Goal: Task Accomplishment & Management: Manage account settings

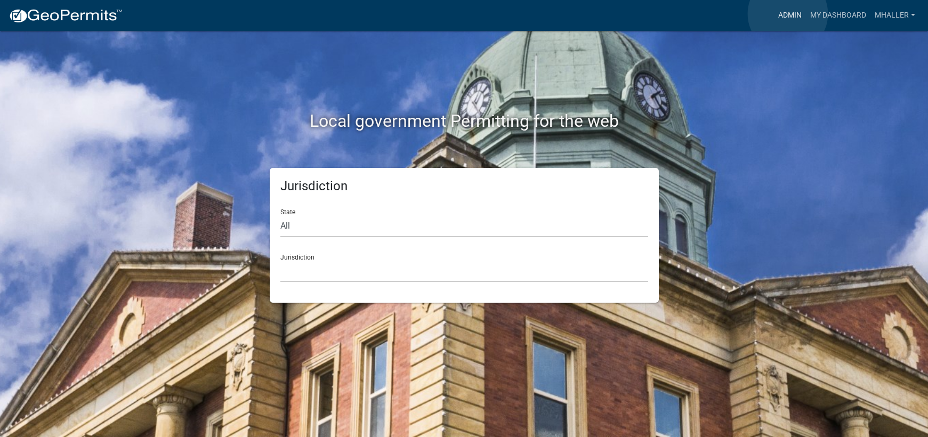
click at [788, 14] on link "Admin" at bounding box center [790, 15] width 32 height 20
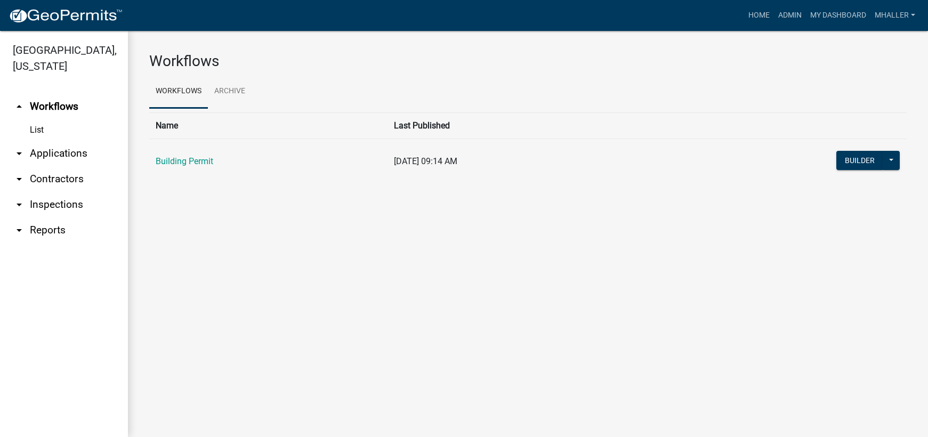
click at [47, 141] on link "arrow_drop_down Applications" at bounding box center [64, 154] width 128 height 26
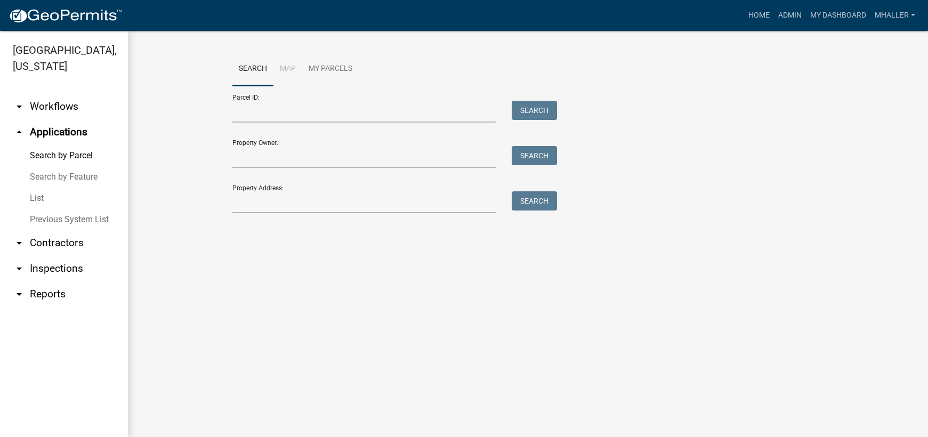
click at [36, 188] on link "List" at bounding box center [64, 198] width 128 height 21
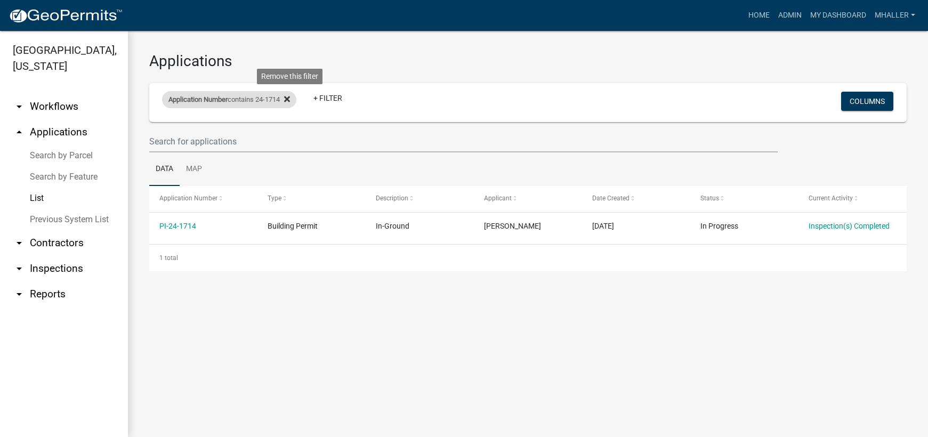
click at [290, 99] on icon at bounding box center [287, 99] width 6 height 9
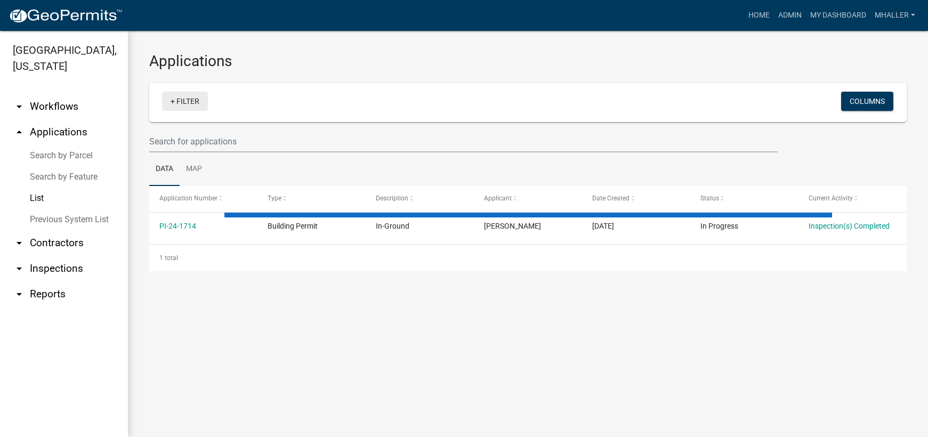
click at [189, 99] on link "+ Filter" at bounding box center [185, 101] width 46 height 19
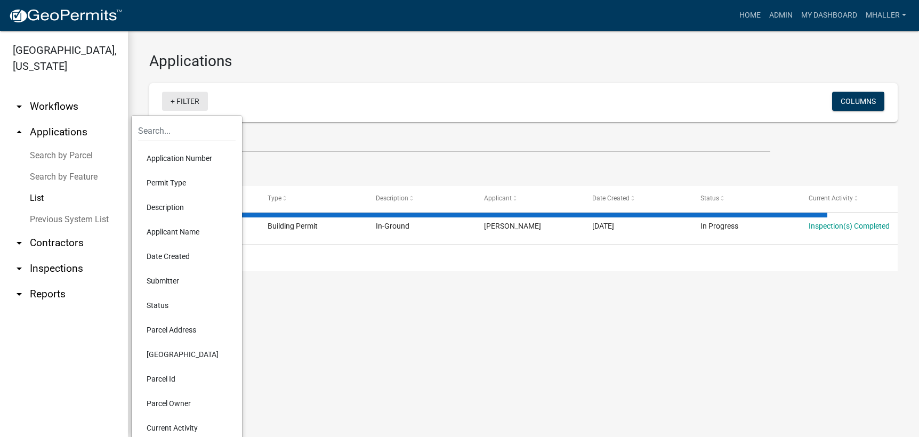
select select "1: 25"
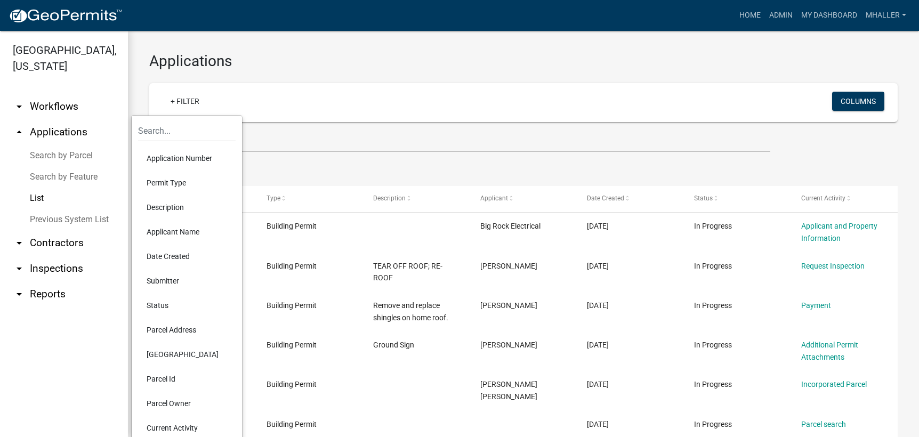
click at [173, 331] on li "Parcel Address" at bounding box center [187, 330] width 98 height 25
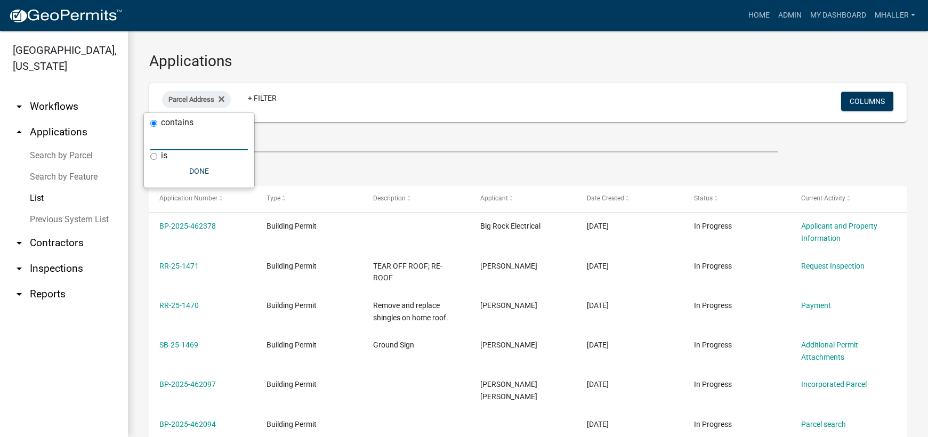
click at [160, 141] on input "text" at bounding box center [199, 139] width 98 height 22
type input "323"
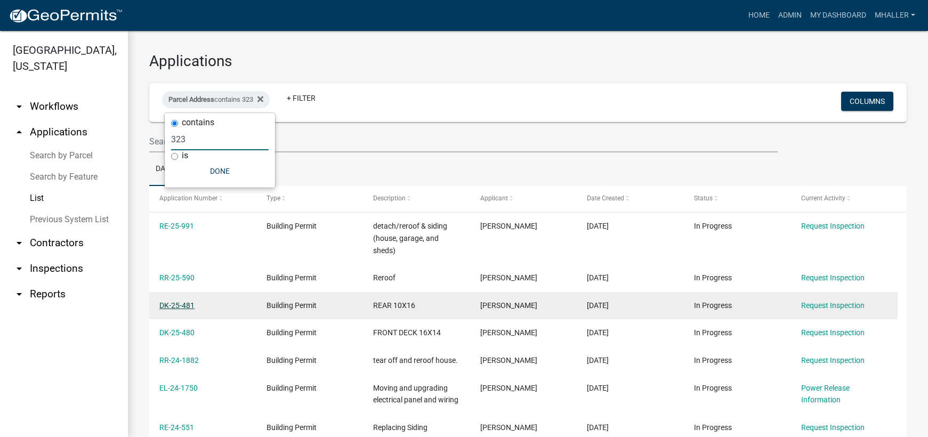
click at [175, 305] on link "DK-25-481" at bounding box center [176, 305] width 35 height 9
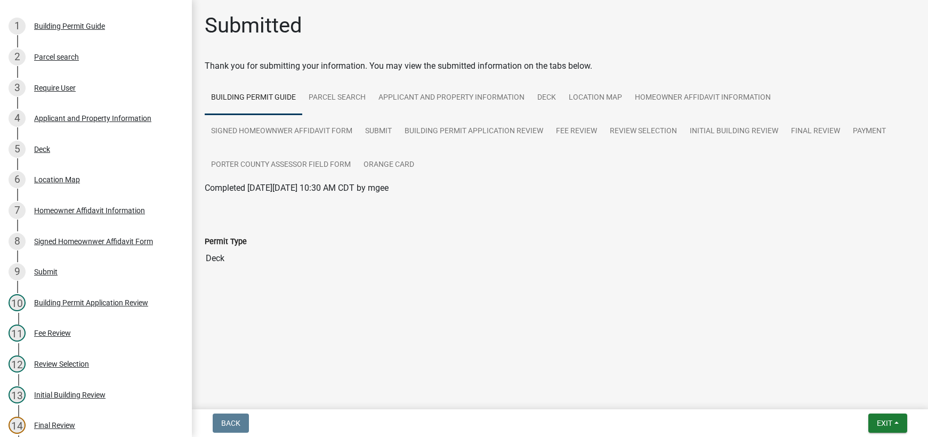
scroll to position [120, 0]
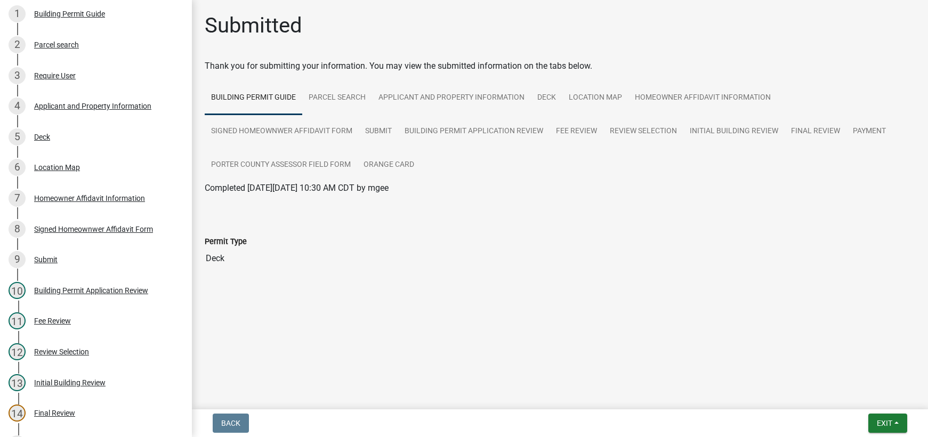
click at [195, 215] on div "Submitted Thank you for submitting your information. You may view the submitted…" at bounding box center [560, 156] width 736 height 287
click at [419, 97] on link "Applicant and Property Information" at bounding box center [451, 98] width 159 height 34
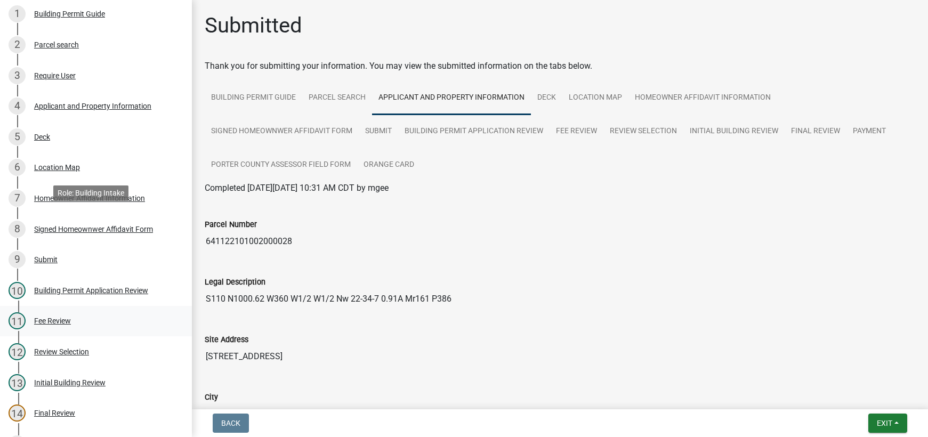
scroll to position [334, 0]
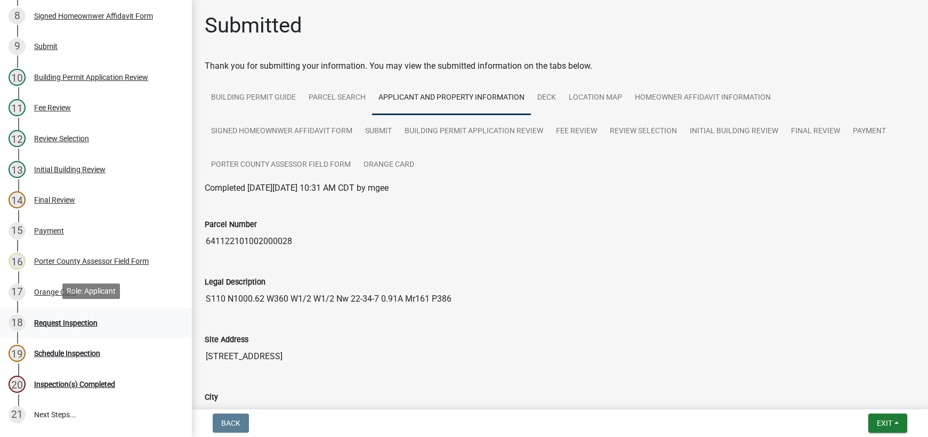
click at [74, 319] on div "Request Inspection" at bounding box center [65, 322] width 63 height 7
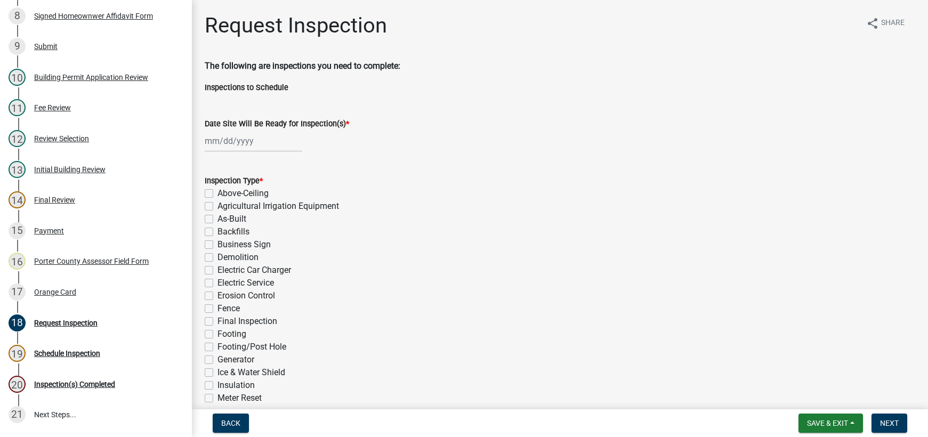
click at [232, 140] on div at bounding box center [254, 141] width 98 height 22
select select "8"
select select "2025"
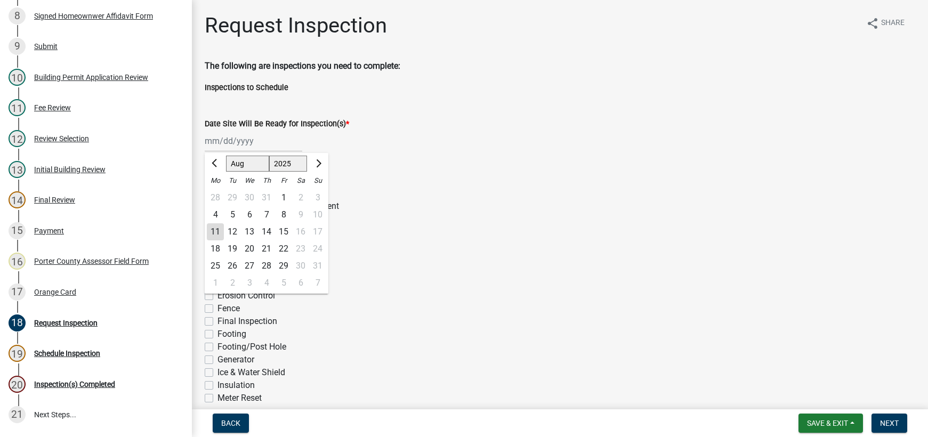
click at [216, 231] on div "11" at bounding box center [215, 231] width 17 height 17
type input "[DATE]"
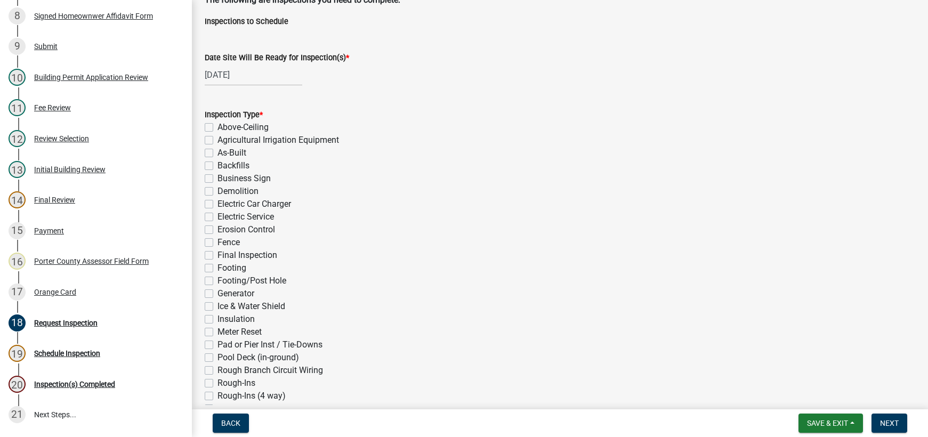
scroll to position [160, 0]
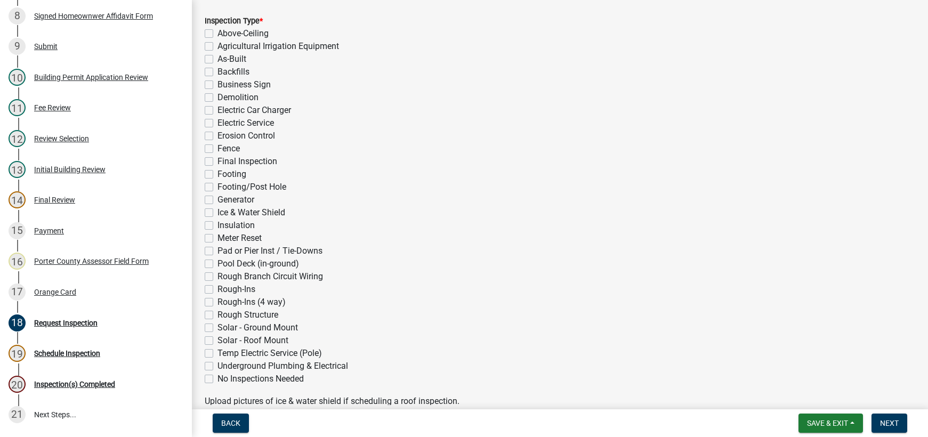
click at [218, 315] on label "Rough Structure" at bounding box center [248, 315] width 61 height 13
click at [218, 315] on input "Rough Structure" at bounding box center [221, 312] width 7 height 7
checkbox input "true"
checkbox input "false"
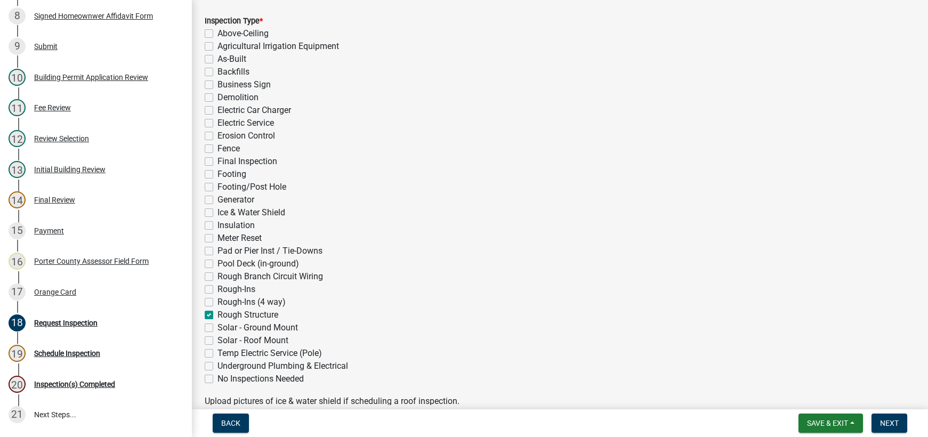
checkbox input "false"
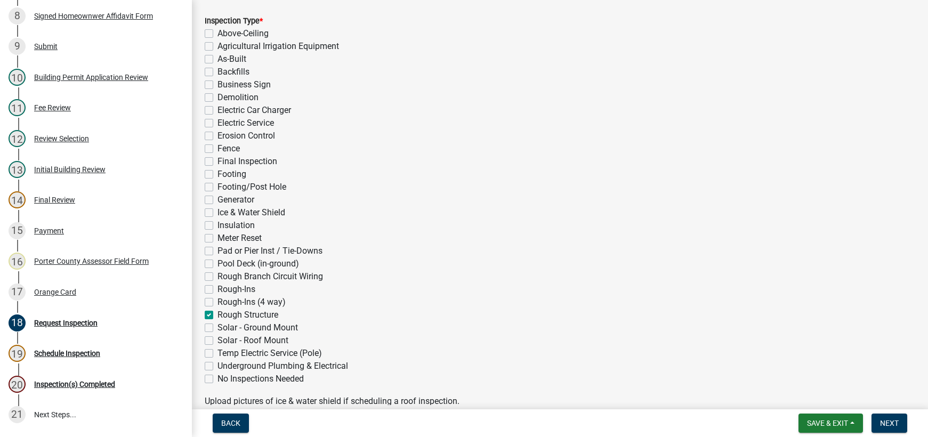
checkbox input "false"
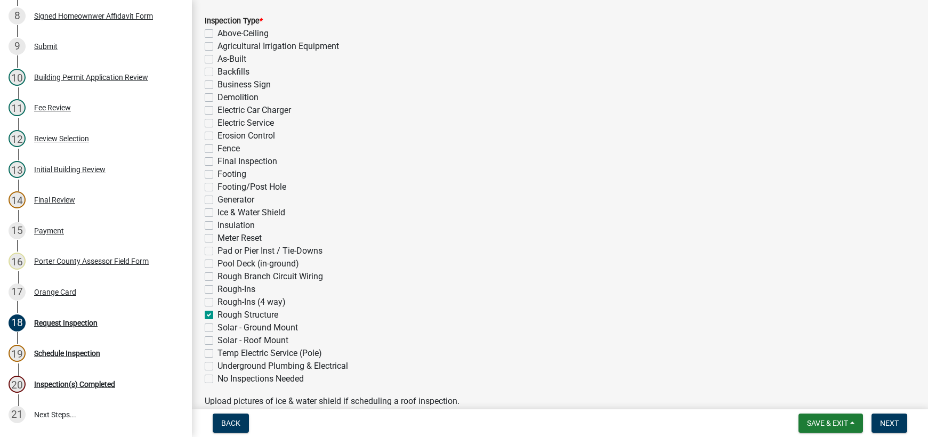
checkbox input "false"
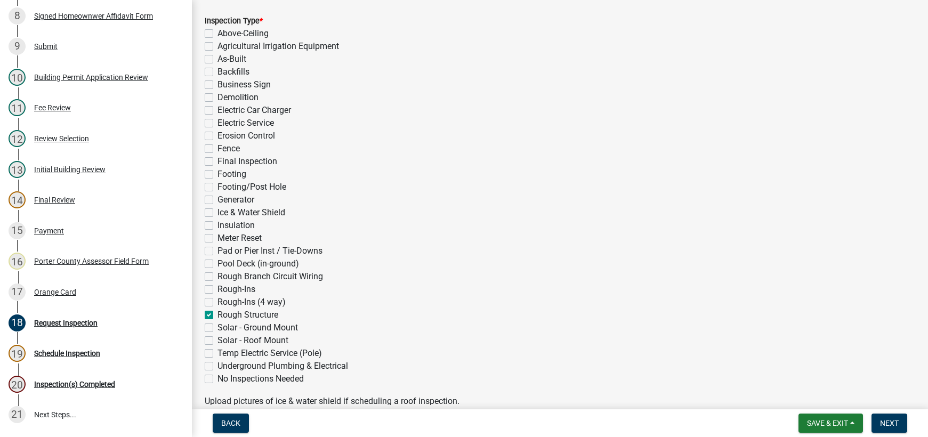
checkbox input "false"
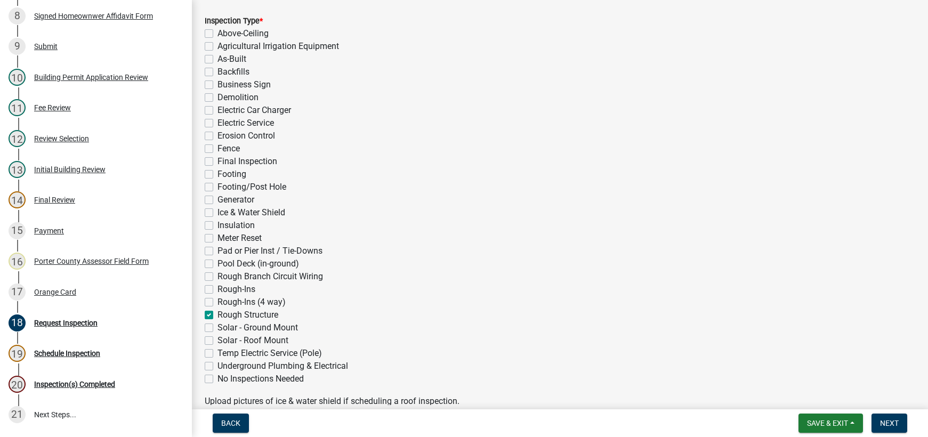
checkbox input "true"
checkbox input "false"
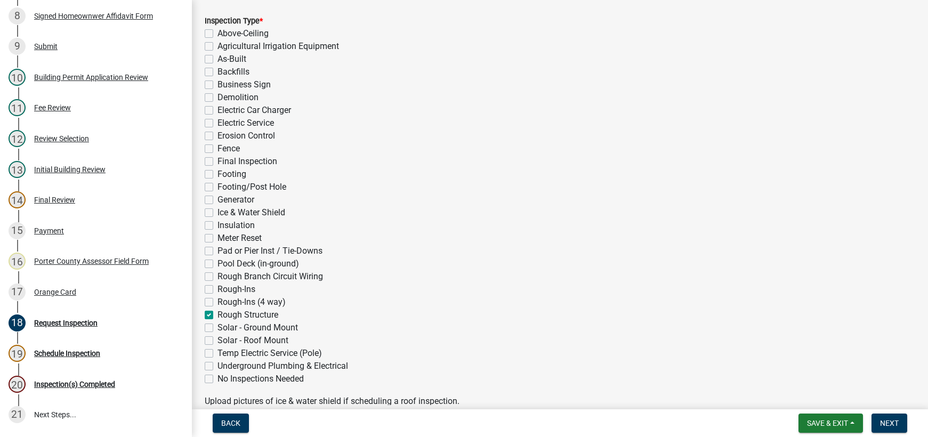
checkbox input "false"
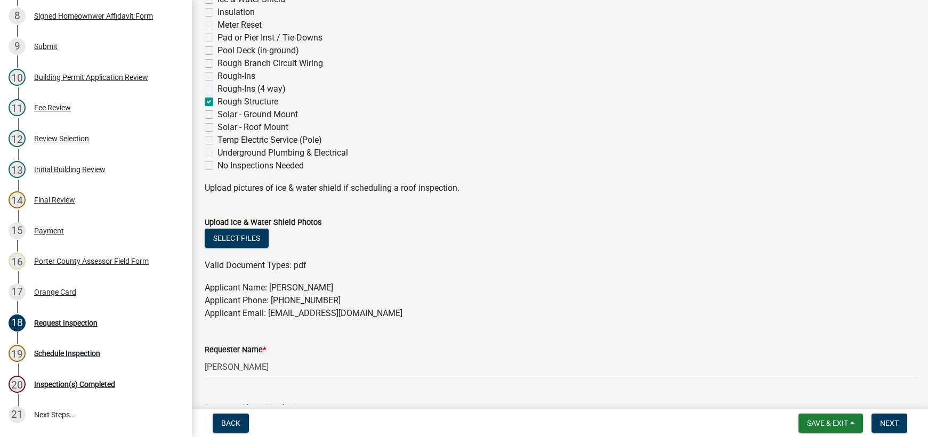
scroll to position [586, 0]
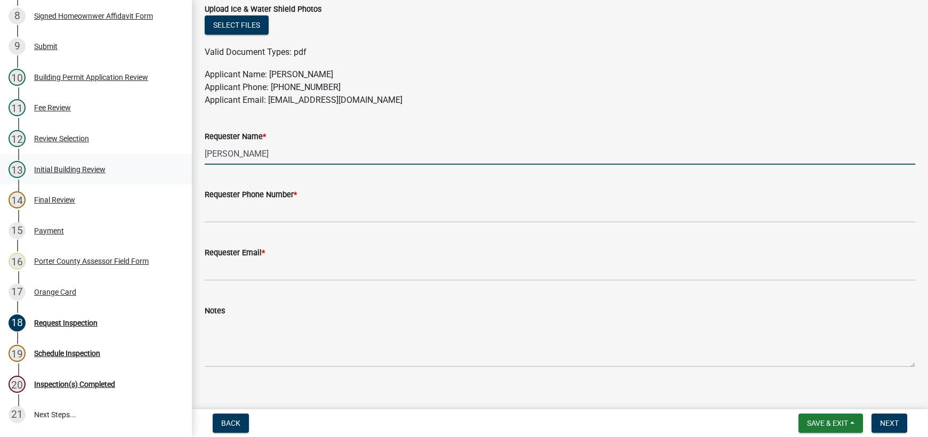
drag, startPoint x: 261, startPoint y: 153, endPoint x: 145, endPoint y: 162, distance: 116.6
click at [146, 162] on div "Building Permit DK-25-481 Edit View Summary Notes 1 Building Permit Guide 2 Par…" at bounding box center [464, 218] width 928 height 437
type input "owner"
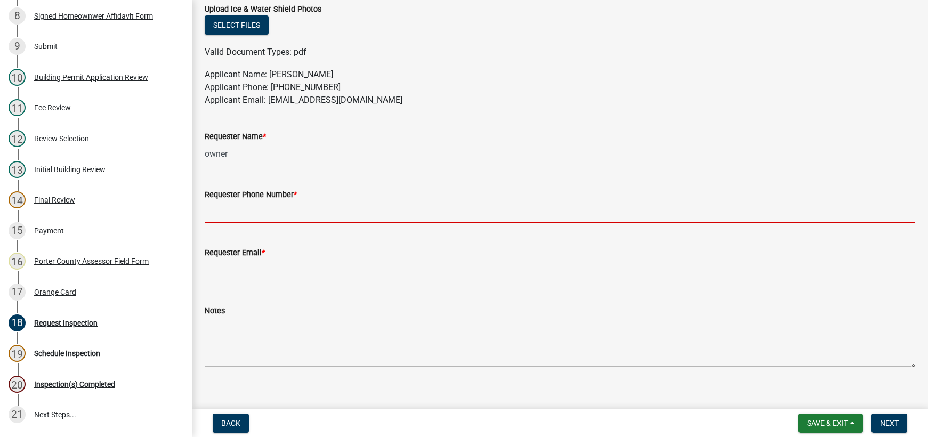
click at [235, 208] on input "Requester Phone Number *" at bounding box center [560, 212] width 711 height 22
type input "[PHONE_NUMBER]"
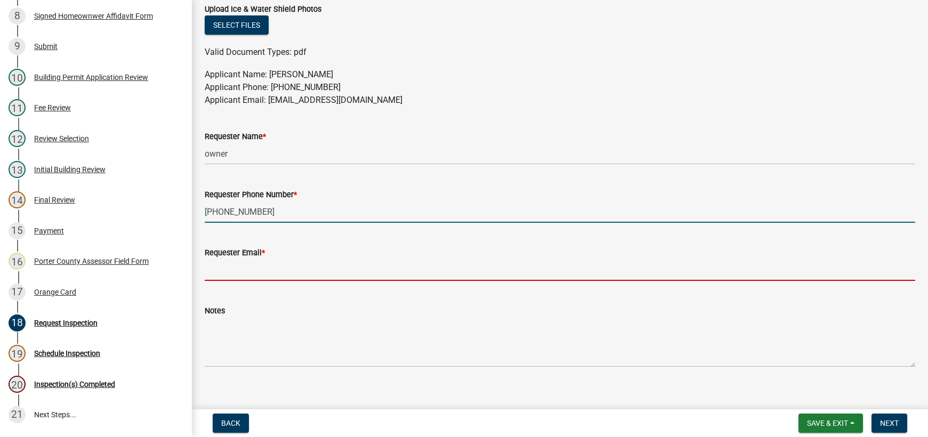
click at [298, 267] on input "Requester Email *" at bounding box center [560, 270] width 711 height 22
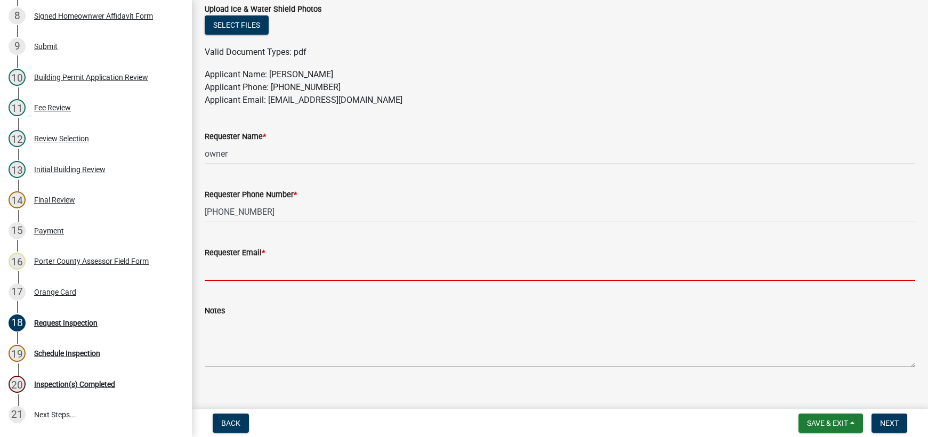
type input "[EMAIL_ADDRESS][DOMAIN_NAME]"
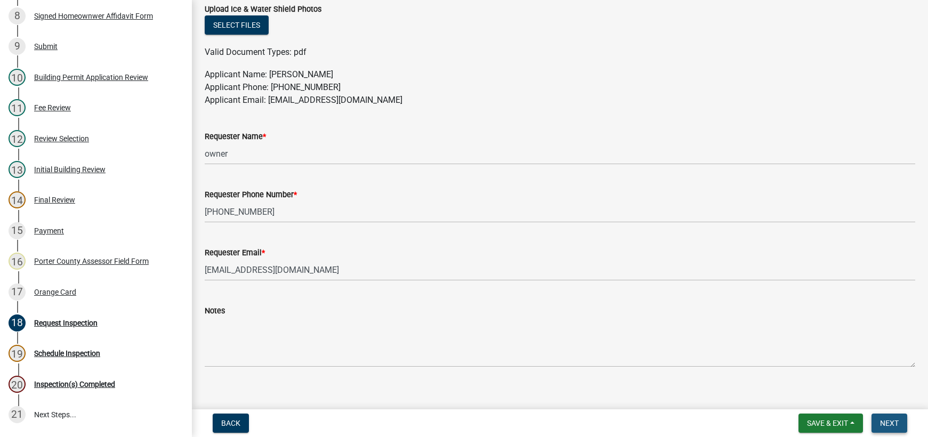
click at [886, 423] on span "Next" at bounding box center [889, 423] width 19 height 9
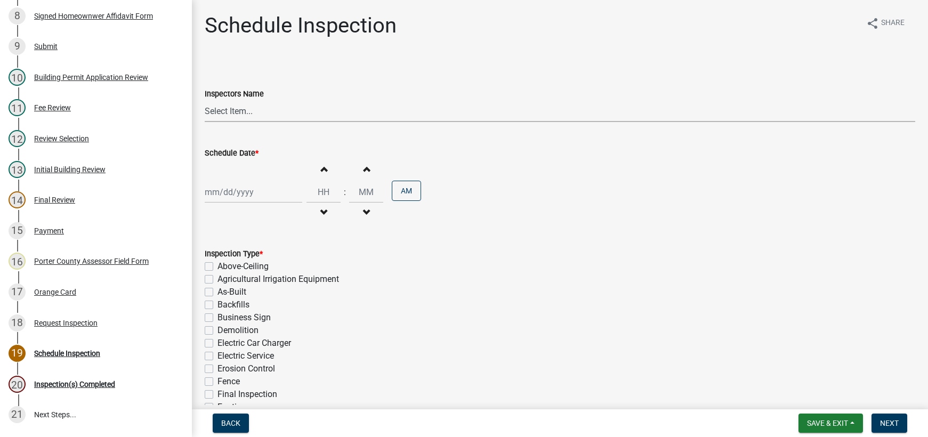
click at [232, 112] on select "Select Item... mhaller ([PERSON_NAME])" at bounding box center [560, 111] width 711 height 22
select select "ca350da2-795e-4cf8-941d-46ff53e354ae"
click at [205, 100] on select "Select Item... mhaller ([PERSON_NAME])" at bounding box center [560, 111] width 711 height 22
select select "8"
select select "2025"
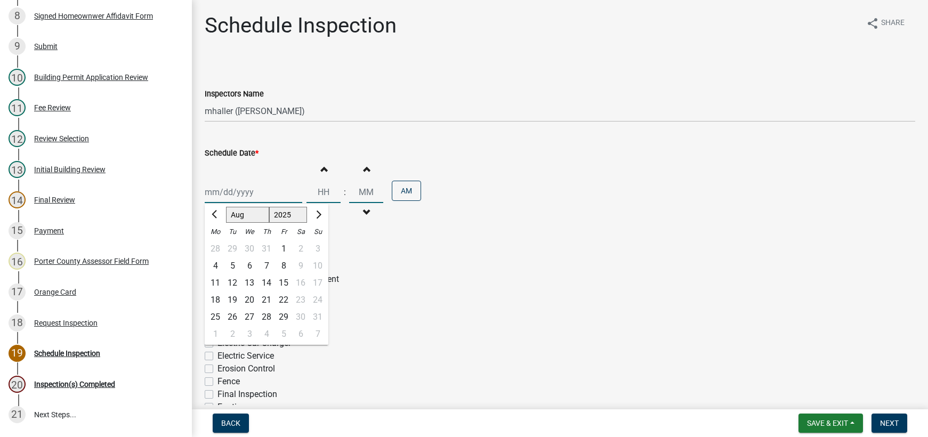
drag, startPoint x: 235, startPoint y: 193, endPoint x: 236, endPoint y: 207, distance: 13.9
click at [235, 193] on div "[PERSON_NAME] Feb Mar Apr [PERSON_NAME][DATE] Oct Nov [DATE] 1526 1527 1528 152…" at bounding box center [254, 192] width 98 height 22
click at [216, 283] on div "11" at bounding box center [215, 283] width 17 height 17
type input "[DATE]"
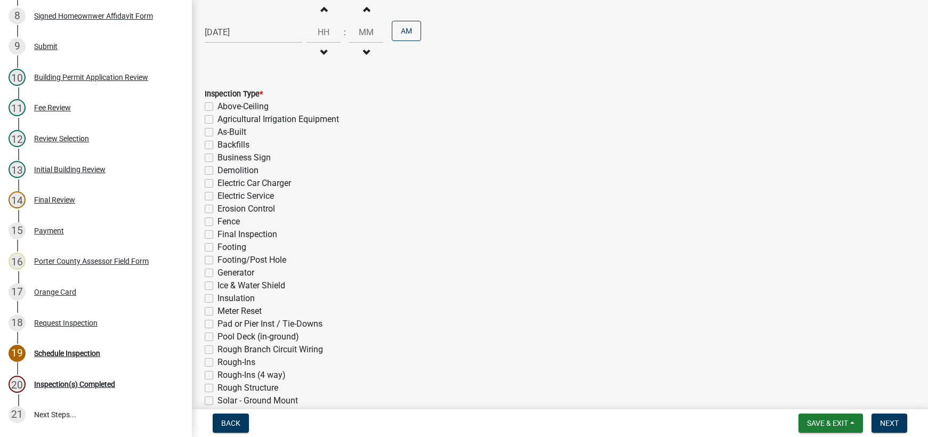
scroll to position [213, 0]
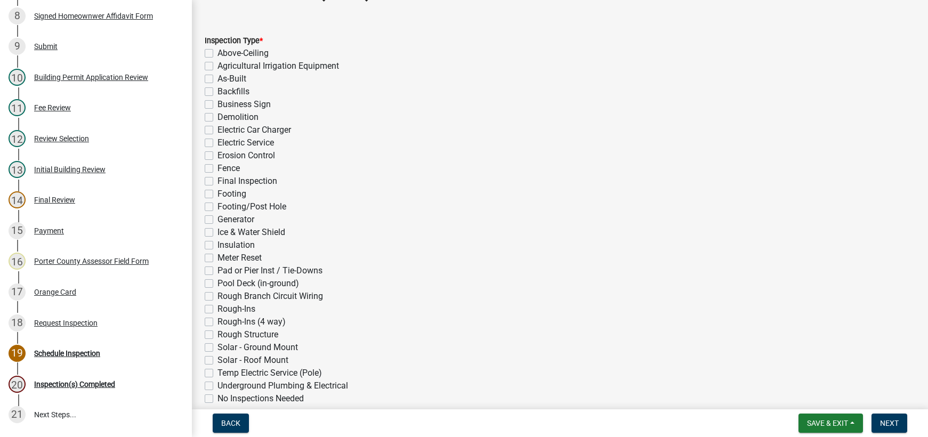
click at [218, 336] on label "Rough Structure" at bounding box center [248, 334] width 61 height 13
click at [218, 335] on input "Rough Structure" at bounding box center [221, 331] width 7 height 7
checkbox input "true"
checkbox input "false"
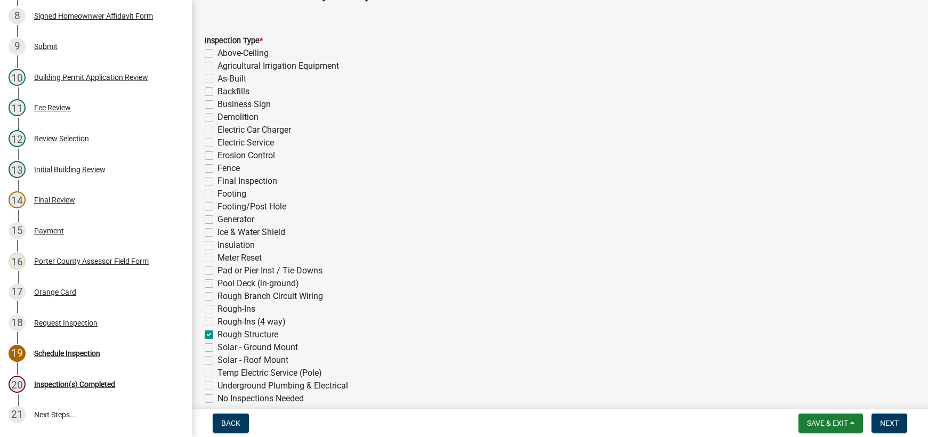
checkbox input "false"
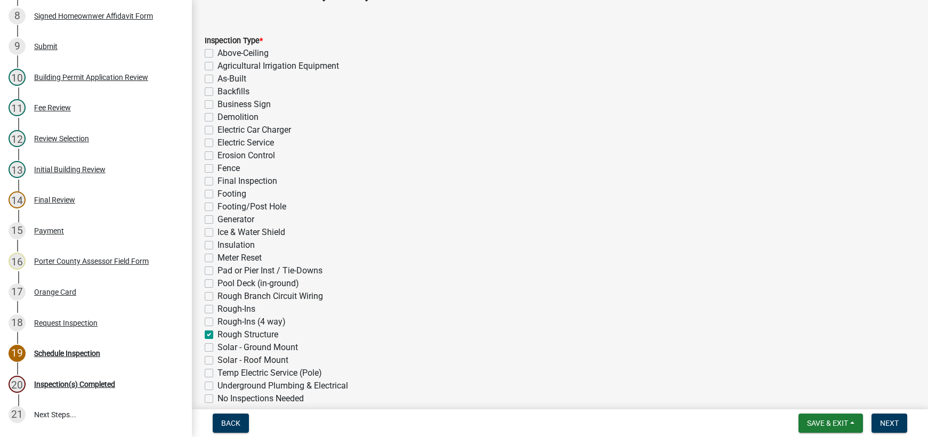
checkbox input "false"
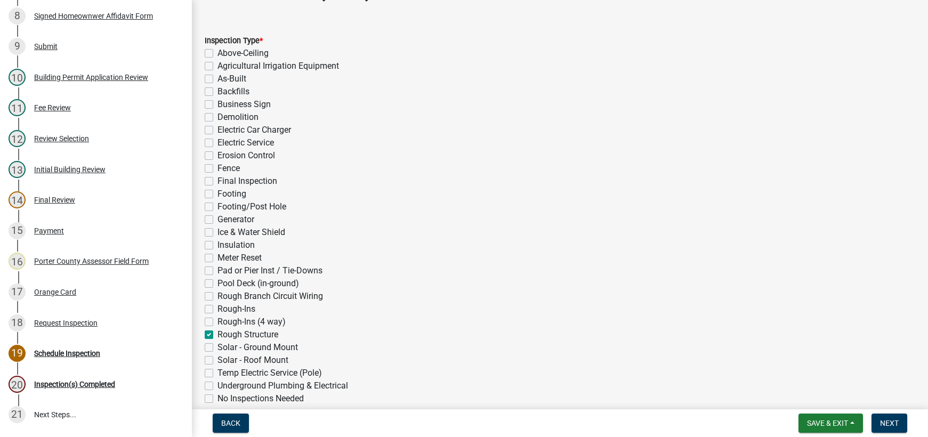
checkbox input "false"
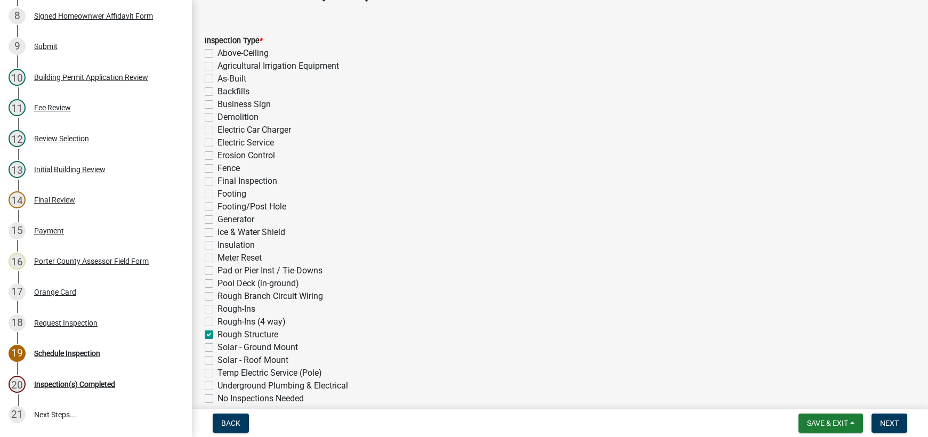
checkbox input "false"
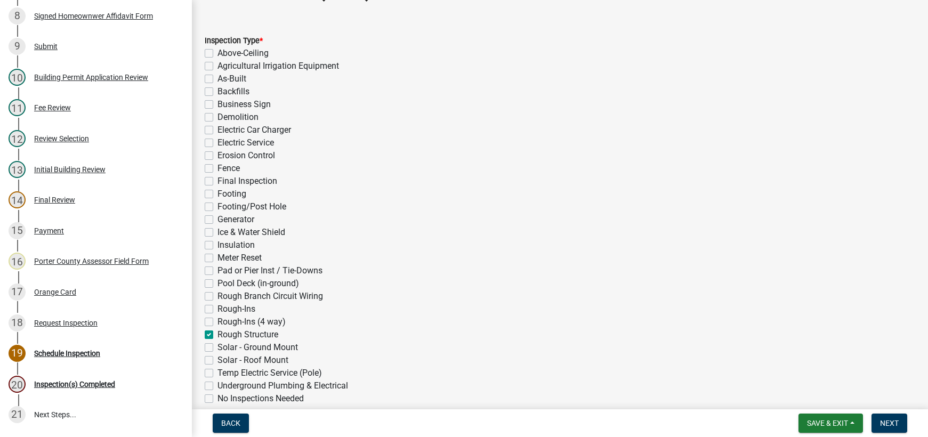
checkbox input "true"
checkbox input "false"
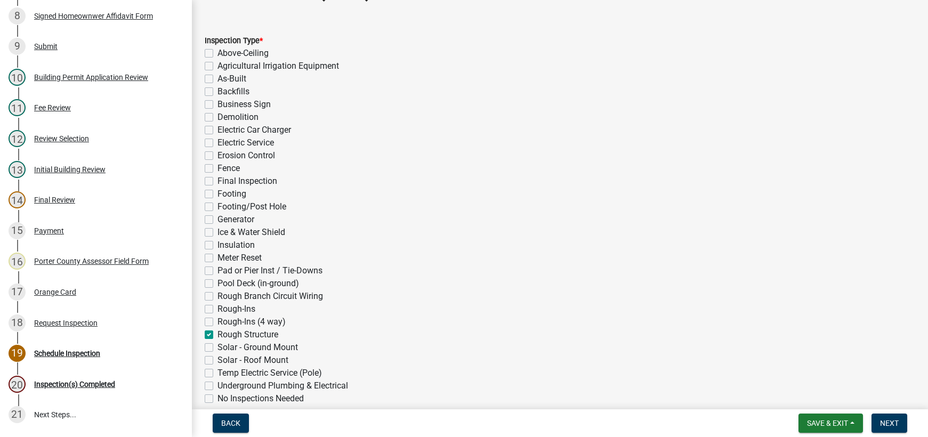
checkbox input "false"
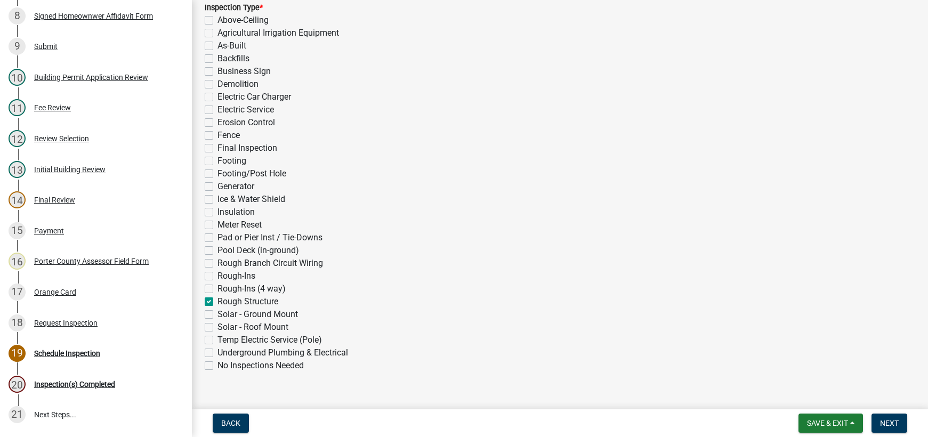
scroll to position [264, 0]
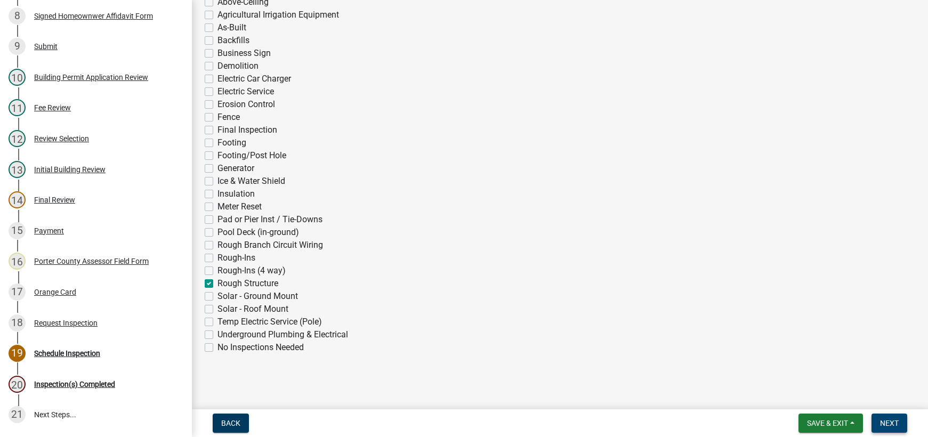
click at [891, 424] on span "Next" at bounding box center [889, 423] width 19 height 9
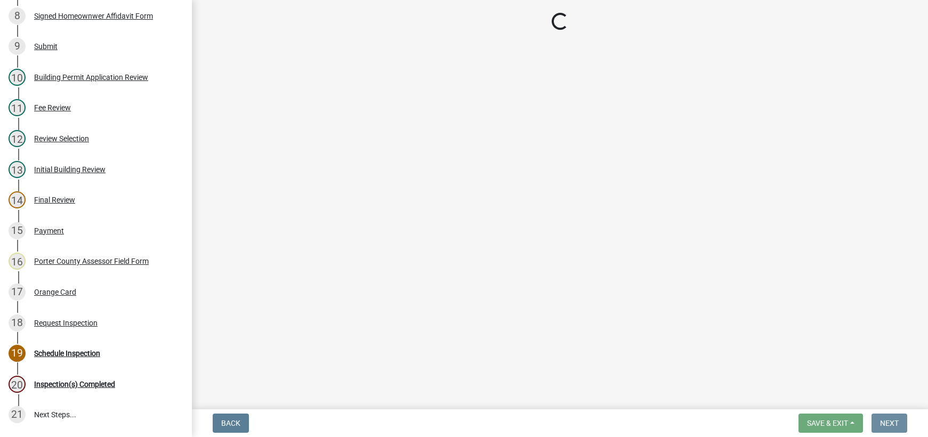
scroll to position [0, 0]
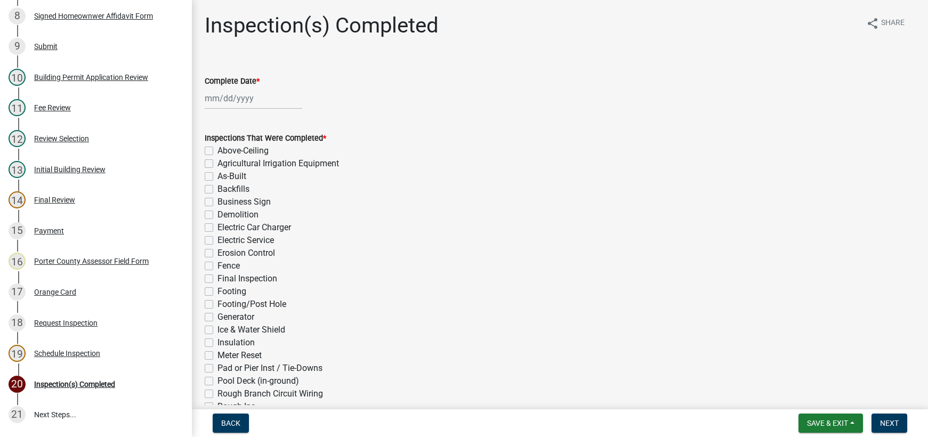
select select "8"
select select "2025"
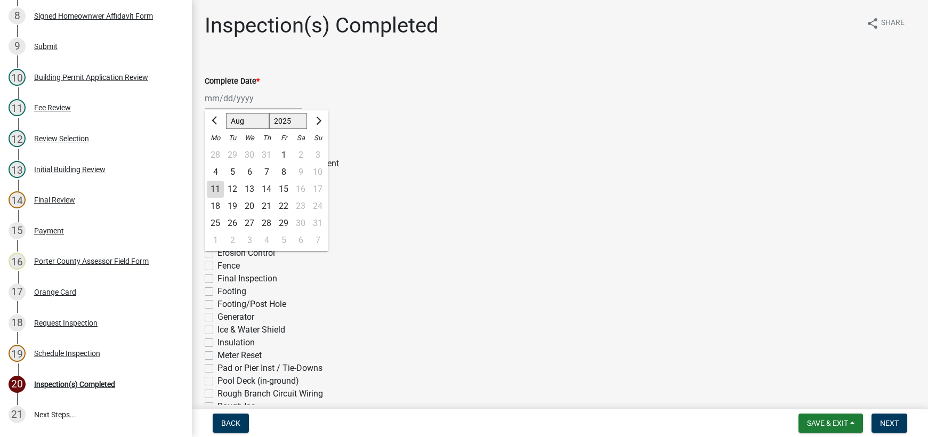
click at [243, 103] on div "[PERSON_NAME] Feb Mar Apr [PERSON_NAME][DATE] Oct Nov [DATE] 1526 1527 1528 152…" at bounding box center [254, 98] width 98 height 22
click at [215, 189] on div "11" at bounding box center [215, 189] width 17 height 17
type input "[DATE]"
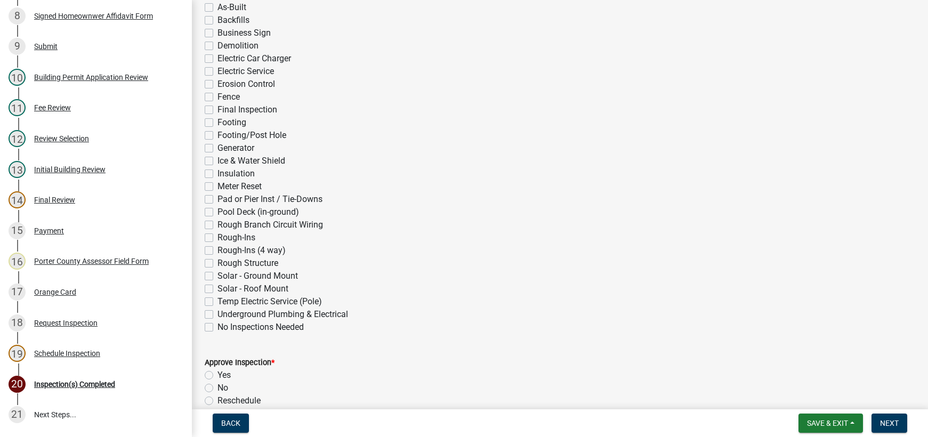
scroll to position [267, 0]
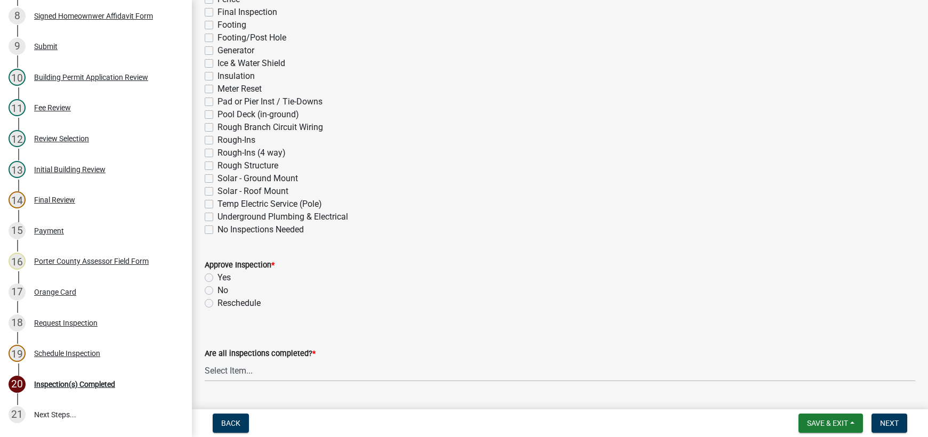
click at [218, 166] on label "Rough Structure" at bounding box center [248, 165] width 61 height 13
click at [218, 166] on input "Rough Structure" at bounding box center [221, 162] width 7 height 7
checkbox input "true"
checkbox input "false"
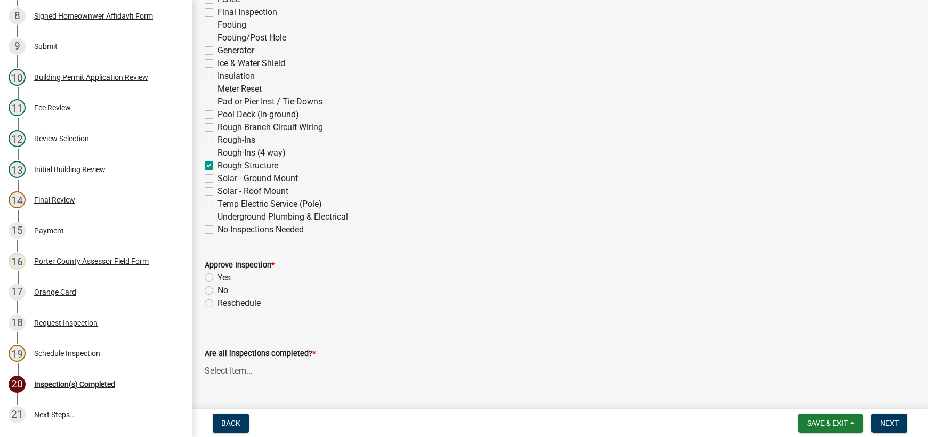
checkbox input "false"
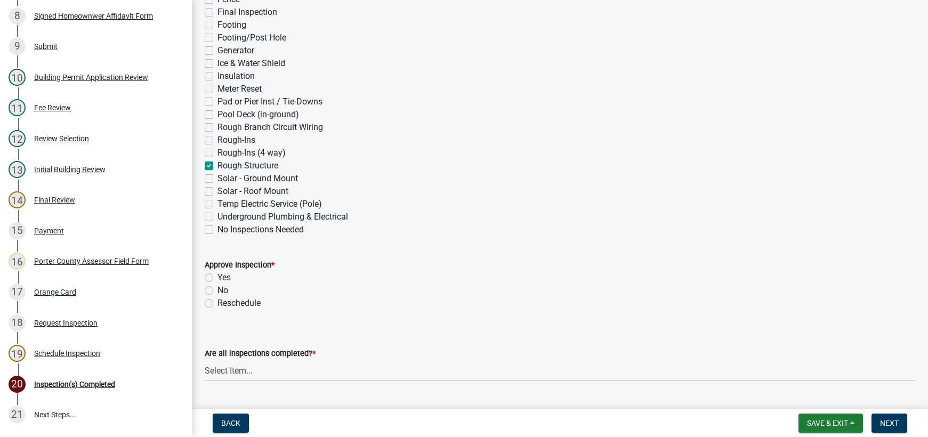
checkbox input "false"
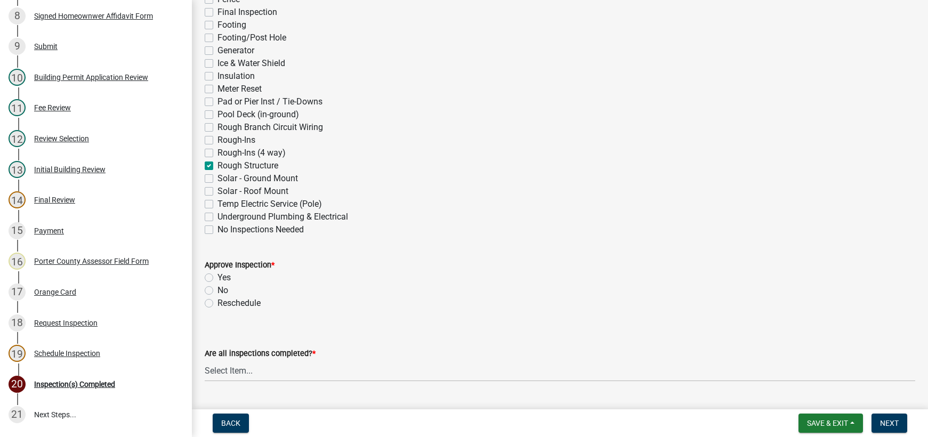
checkbox input "false"
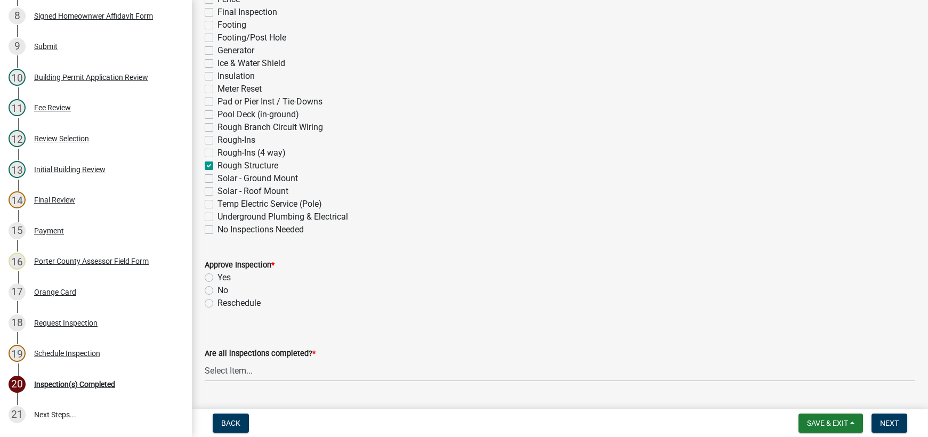
checkbox input "false"
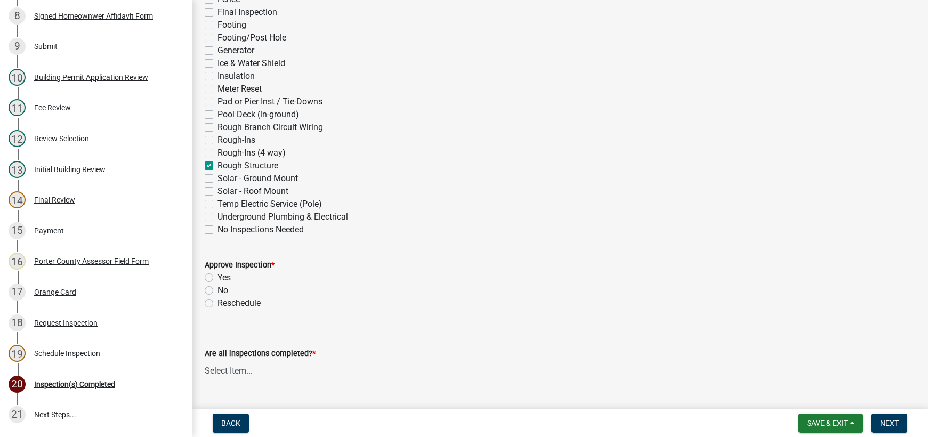
checkbox input "true"
checkbox input "false"
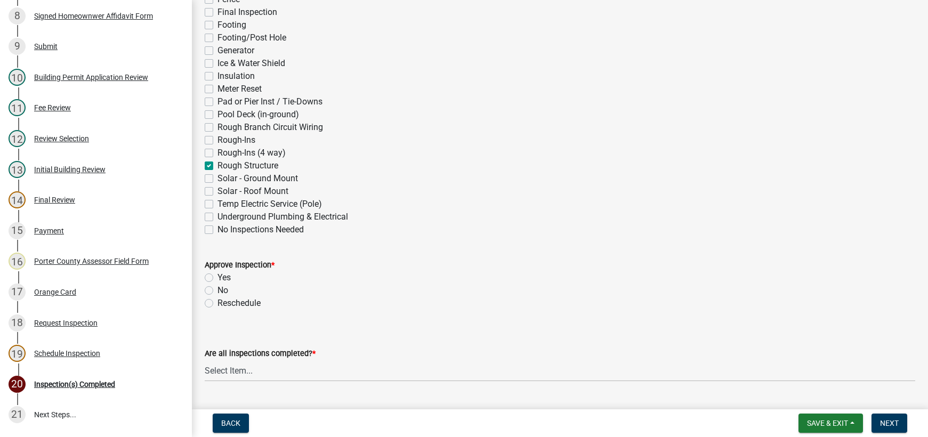
checkbox input "false"
click at [218, 279] on label "Yes" at bounding box center [224, 277] width 13 height 13
click at [218, 278] on input "Yes" at bounding box center [221, 274] width 7 height 7
radio input "true"
drag, startPoint x: 283, startPoint y: 373, endPoint x: 288, endPoint y: 377, distance: 6.8
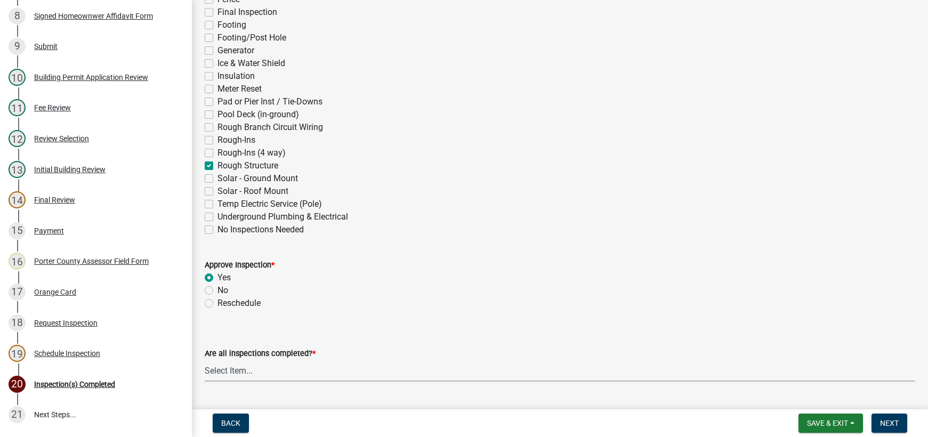
click at [283, 373] on select "Select Item... Yes - All Inspections Have Been Completed No - More Inspections …" at bounding box center [560, 371] width 711 height 22
click at [205, 360] on select "Select Item... Yes - All Inspections Have Been Completed No - More Inspections …" at bounding box center [560, 371] width 711 height 22
select select "eafbae6d-cbce-48e8-be87-ded322027707"
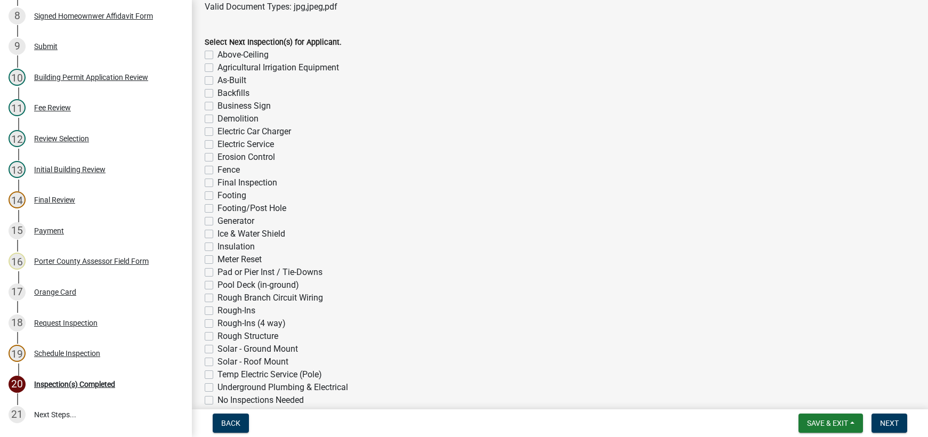
scroll to position [852, 0]
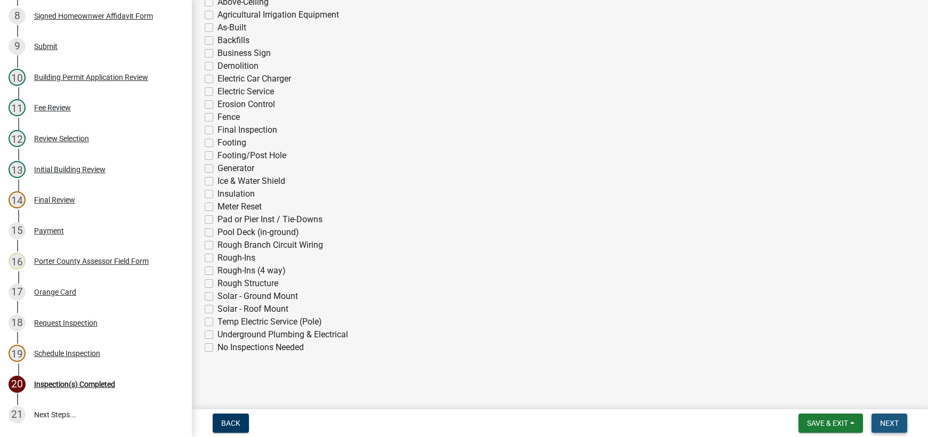
click at [885, 426] on span "Next" at bounding box center [889, 423] width 19 height 9
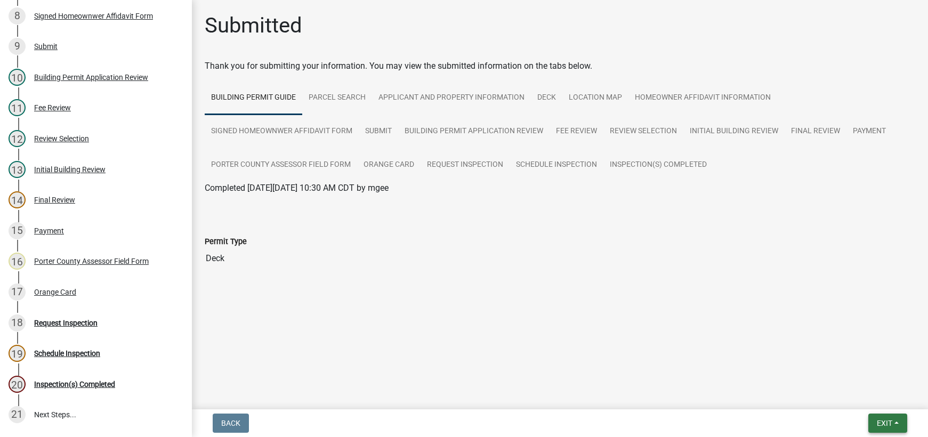
click at [880, 423] on span "Exit" at bounding box center [884, 423] width 15 height 9
click at [878, 399] on button "Save & Exit" at bounding box center [864, 396] width 85 height 26
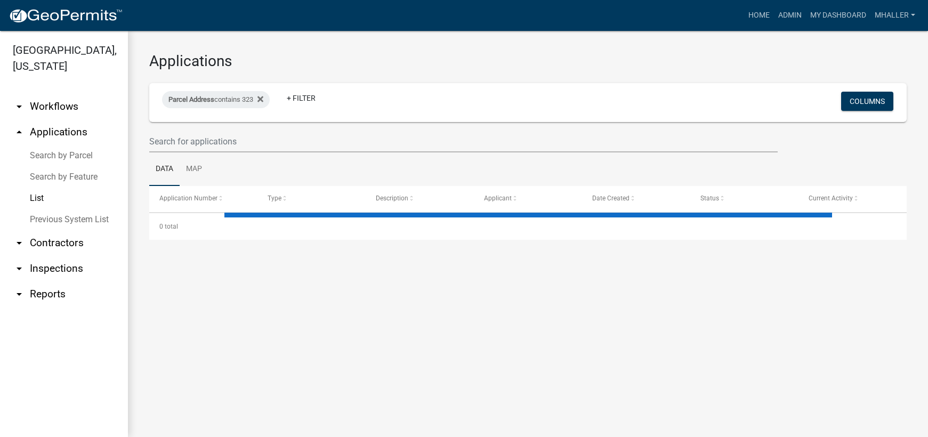
select select "1: 25"
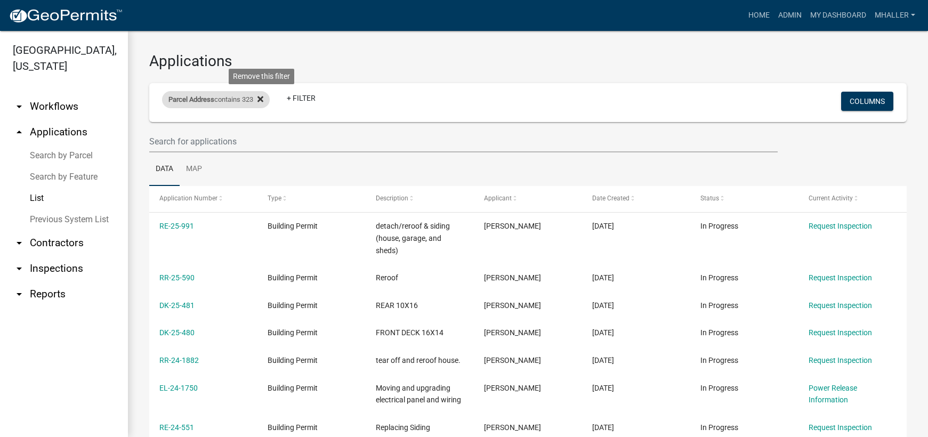
click at [262, 100] on icon at bounding box center [260, 99] width 6 height 6
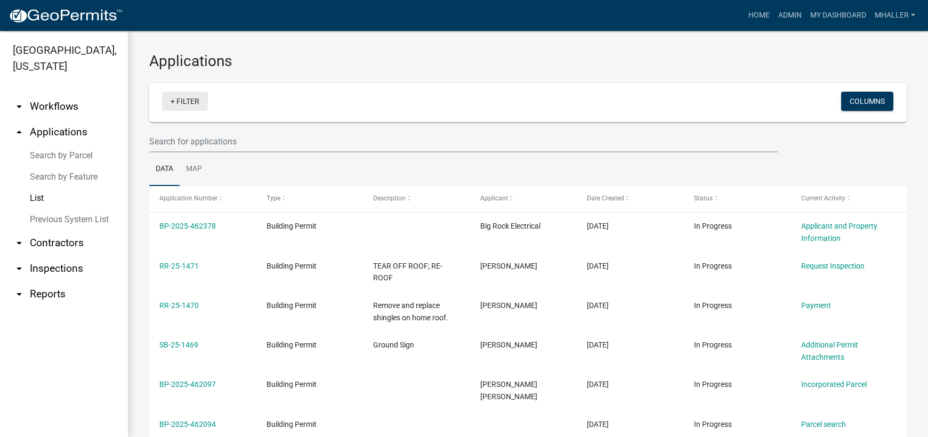
click at [183, 101] on link "+ Filter" at bounding box center [185, 101] width 46 height 19
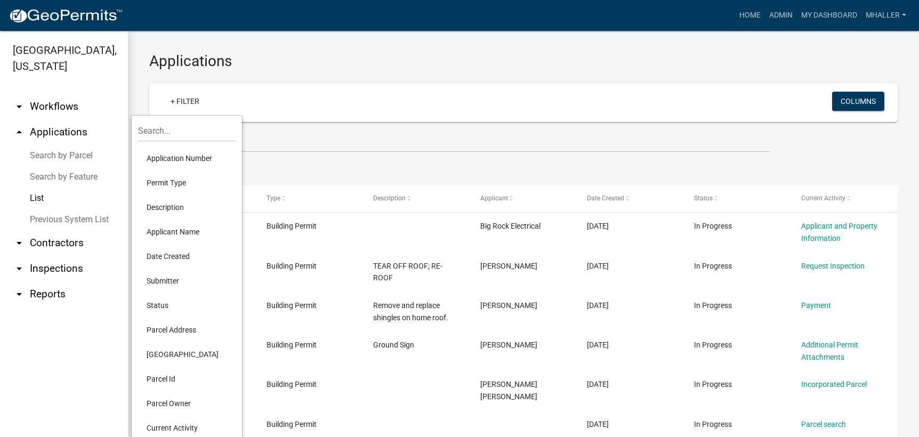
click at [168, 160] on li "Application Number" at bounding box center [187, 158] width 98 height 25
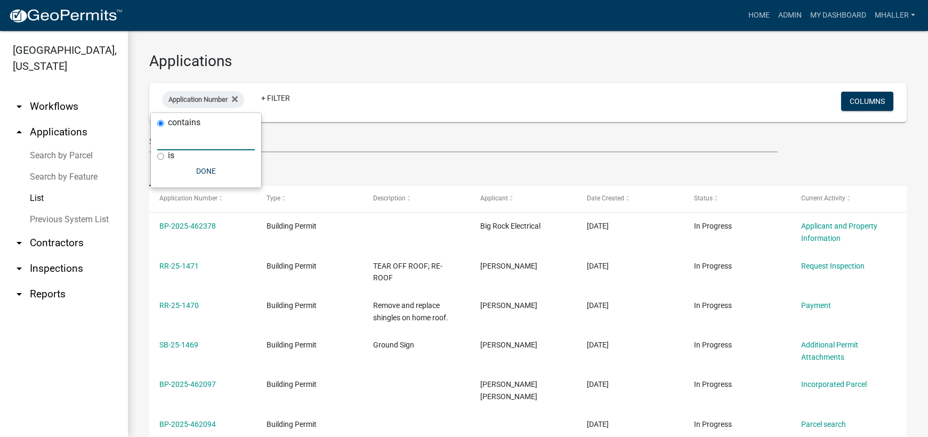
click at [173, 139] on input "text" at bounding box center [206, 139] width 98 height 22
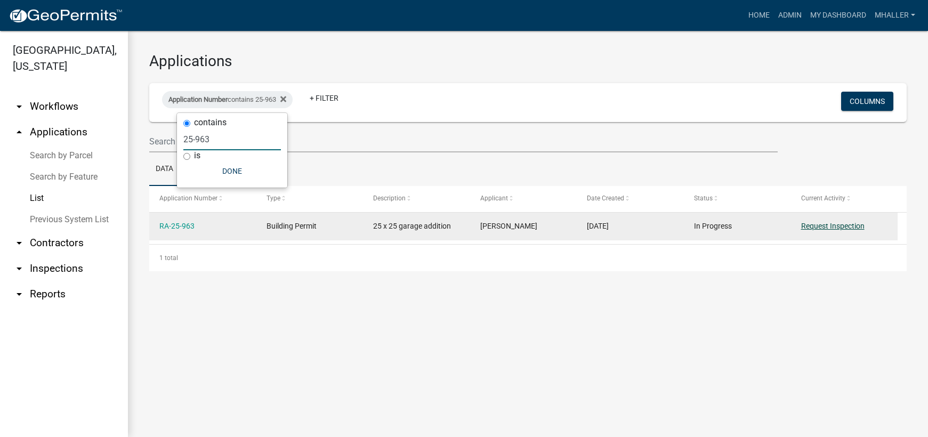
type input "25-963"
click at [838, 226] on link "Request Inspection" at bounding box center [832, 226] width 63 height 9
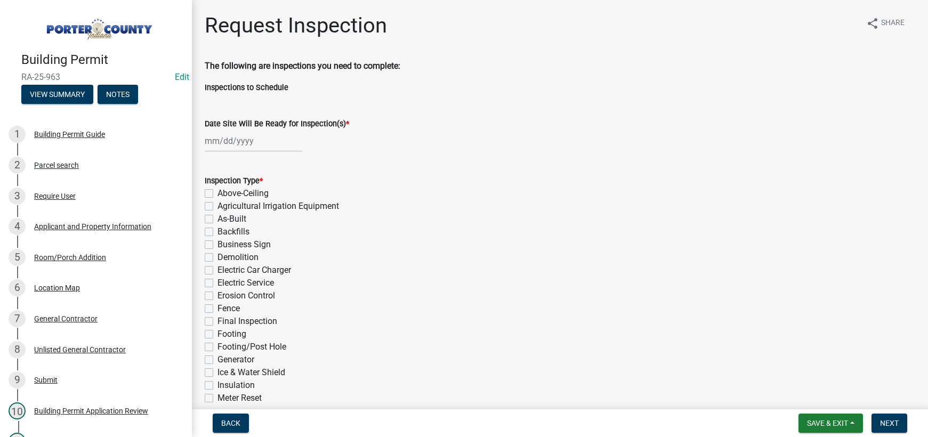
click at [247, 138] on div at bounding box center [254, 141] width 98 height 22
select select "8"
select select "2025"
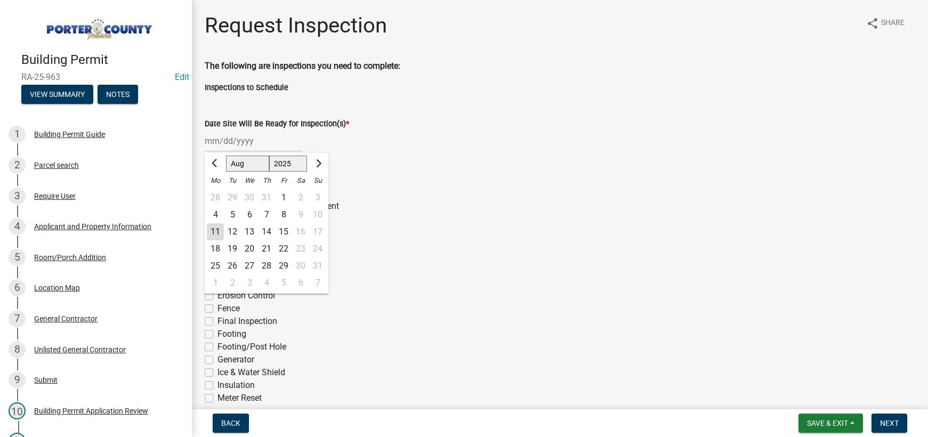
click at [216, 230] on div "11" at bounding box center [215, 231] width 17 height 17
type input "[DATE]"
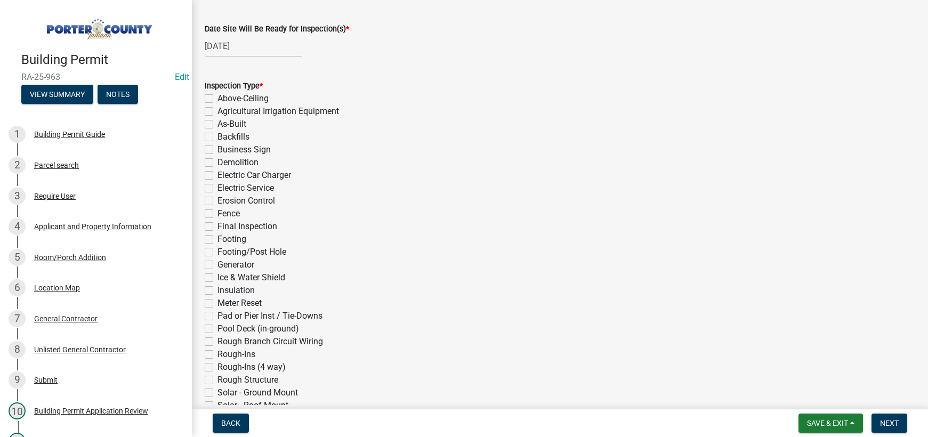
scroll to position [160, 0]
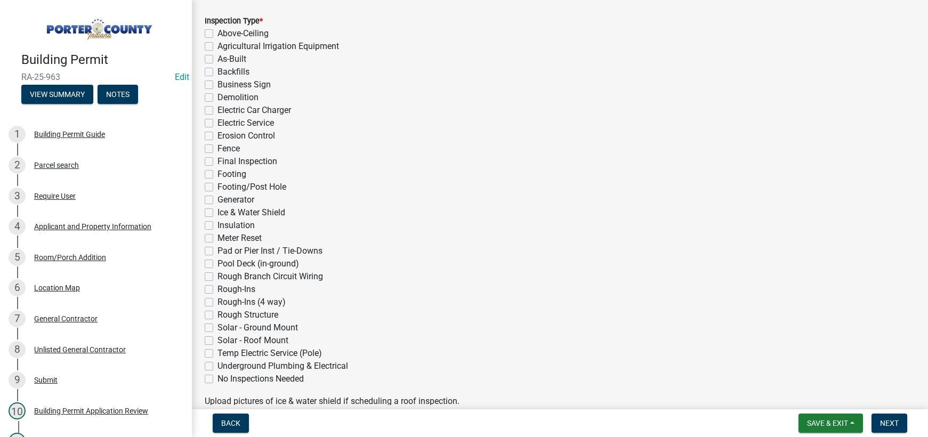
drag, startPoint x: 212, startPoint y: 303, endPoint x: 231, endPoint y: 309, distance: 20.2
click at [218, 303] on label "Rough-Ins (4 way)" at bounding box center [252, 302] width 68 height 13
click at [218, 303] on input "Rough-Ins (4 way)" at bounding box center [221, 299] width 7 height 7
checkbox input "true"
checkbox input "false"
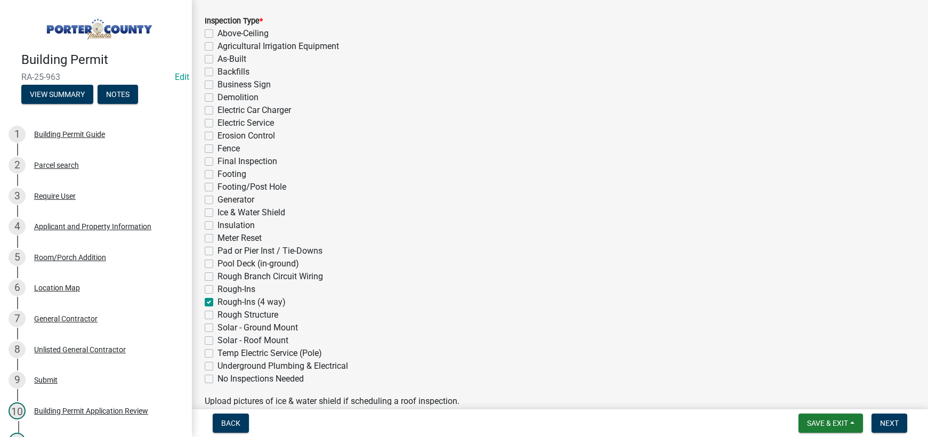
checkbox input "false"
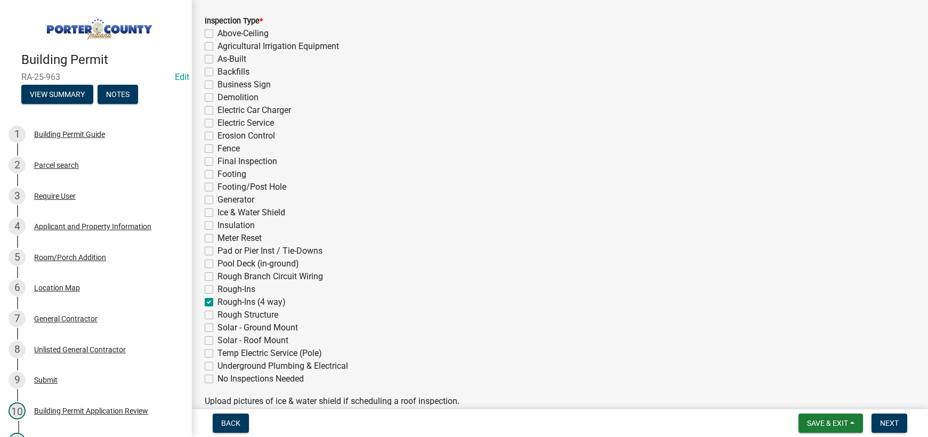
checkbox input "false"
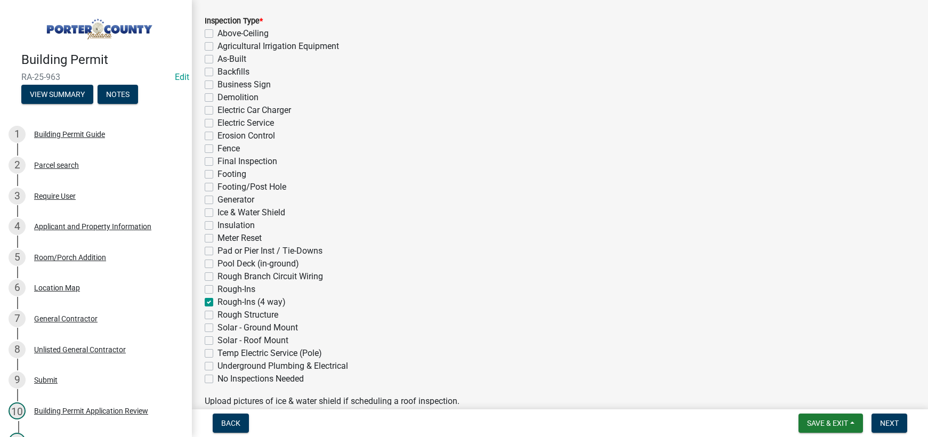
checkbox input "false"
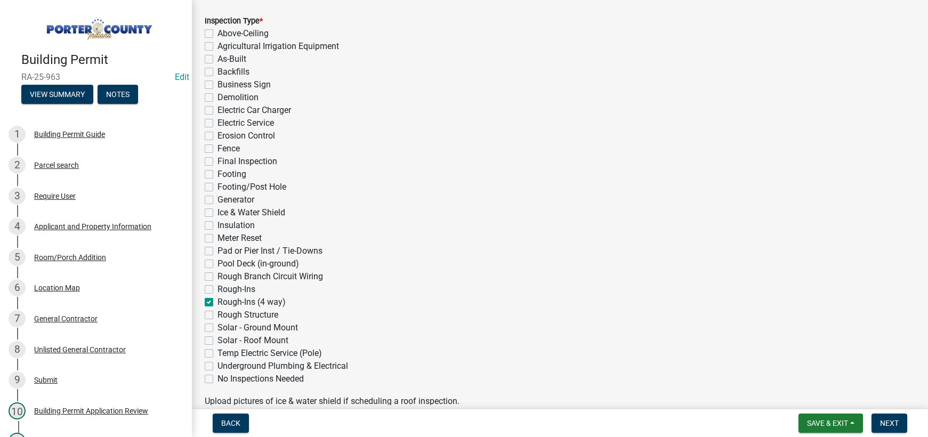
checkbox input "false"
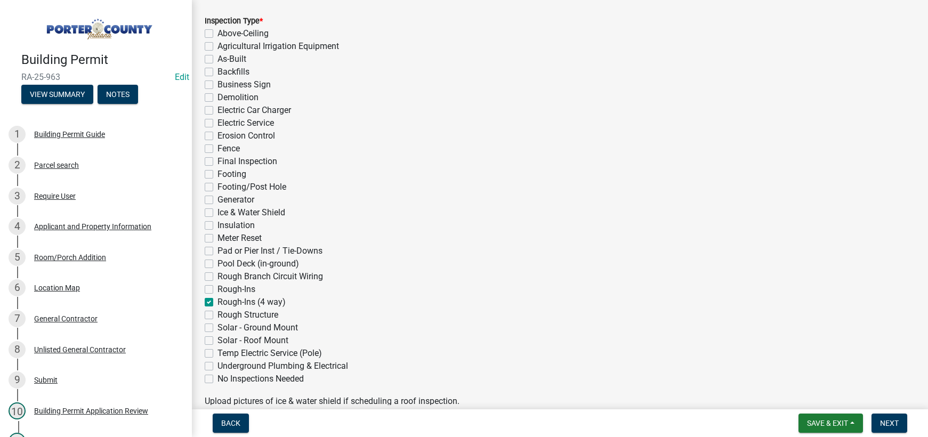
checkbox input "true"
checkbox input "false"
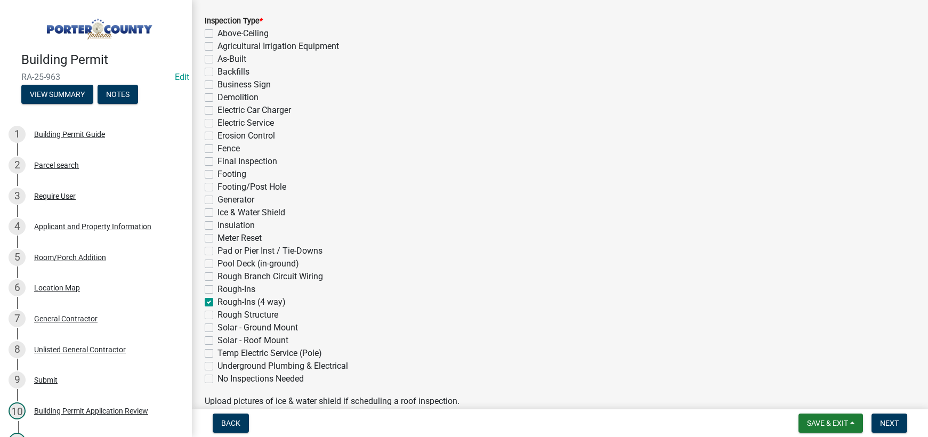
checkbox input "false"
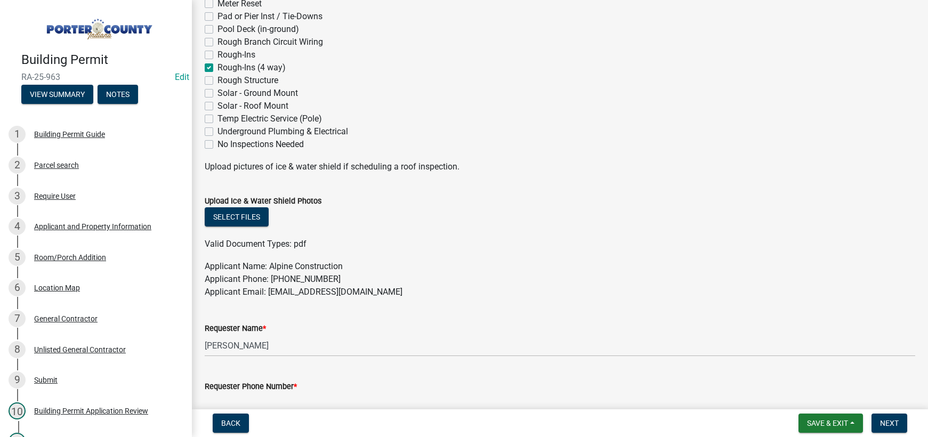
scroll to position [480, 0]
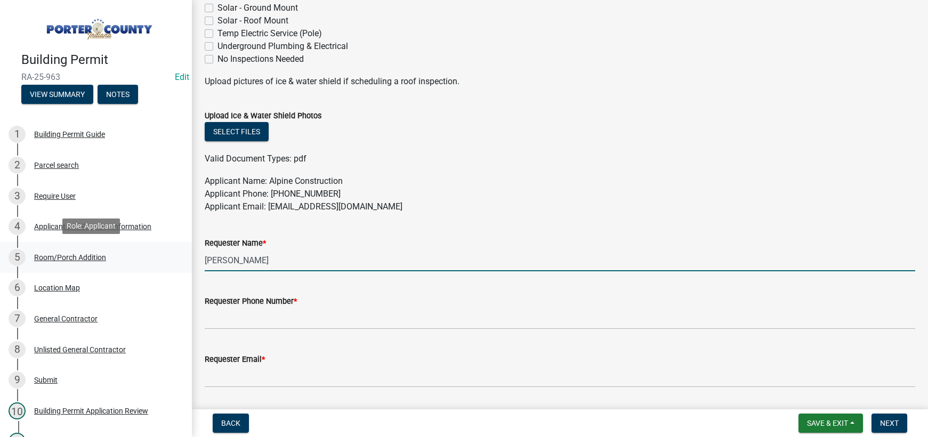
drag, startPoint x: 194, startPoint y: 255, endPoint x: 164, endPoint y: 253, distance: 30.5
click at [164, 253] on div "Building Permit RA-25-963 Edit View Summary Notes 1 Building Permit Guide 2 Par…" at bounding box center [464, 218] width 928 height 437
type input "[PERSON_NAME] alpine const"
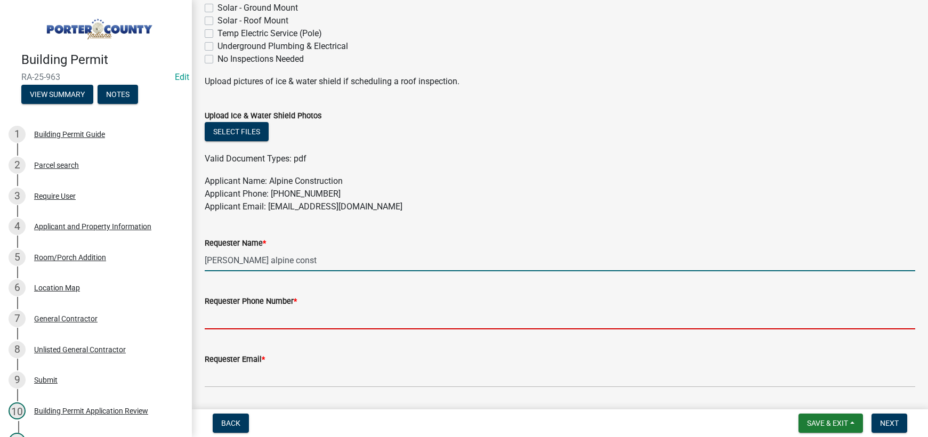
click at [269, 320] on input "Requester Phone Number *" at bounding box center [560, 319] width 711 height 22
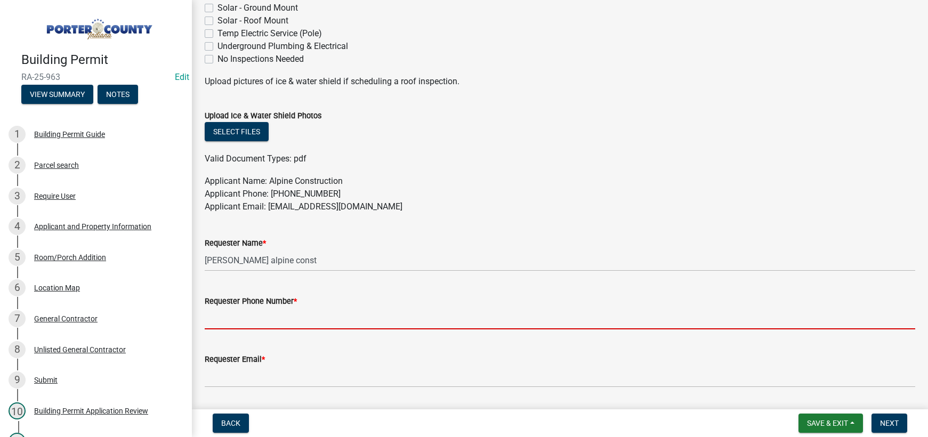
type input "[PHONE_NUMBER]"
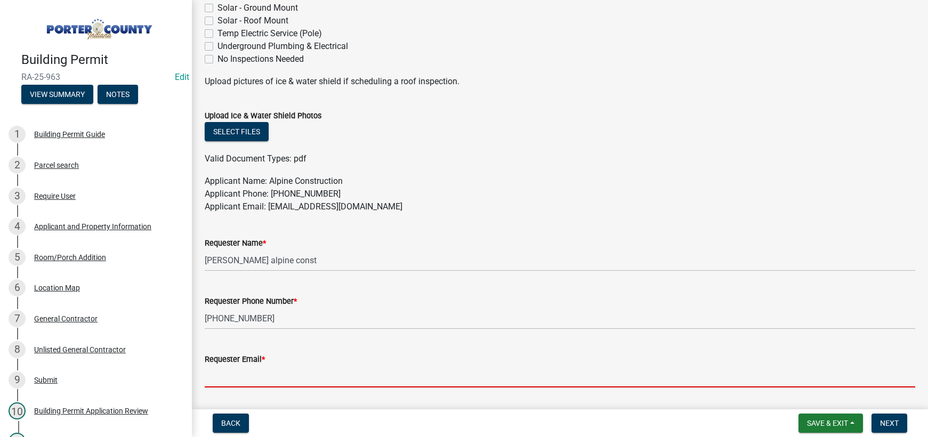
click at [269, 381] on input "Requester Email *" at bounding box center [560, 377] width 711 height 22
type input "[EMAIL_ADDRESS][DOMAIN_NAME]"
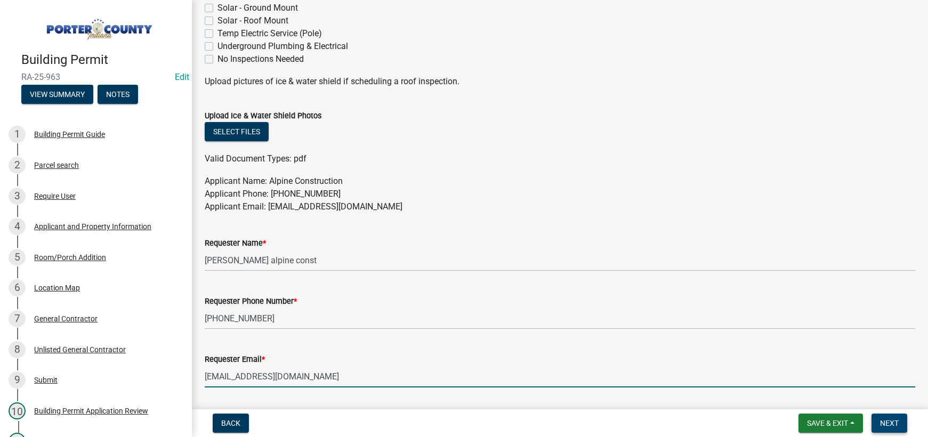
click at [883, 422] on span "Next" at bounding box center [889, 423] width 19 height 9
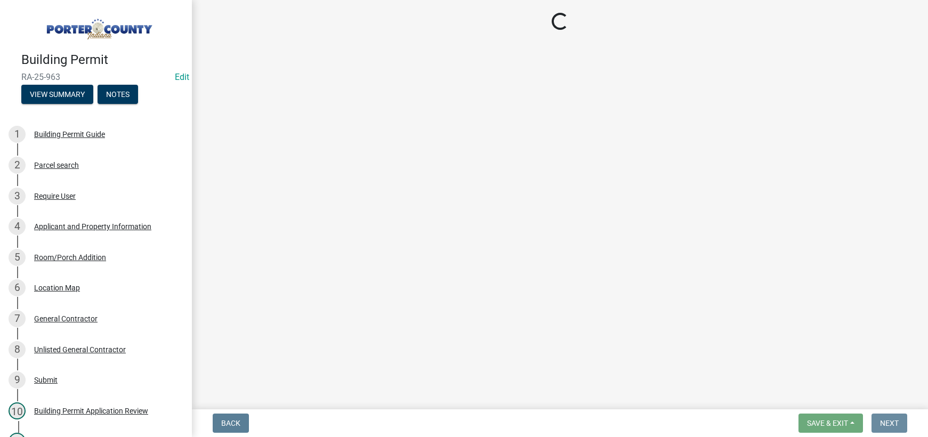
scroll to position [0, 0]
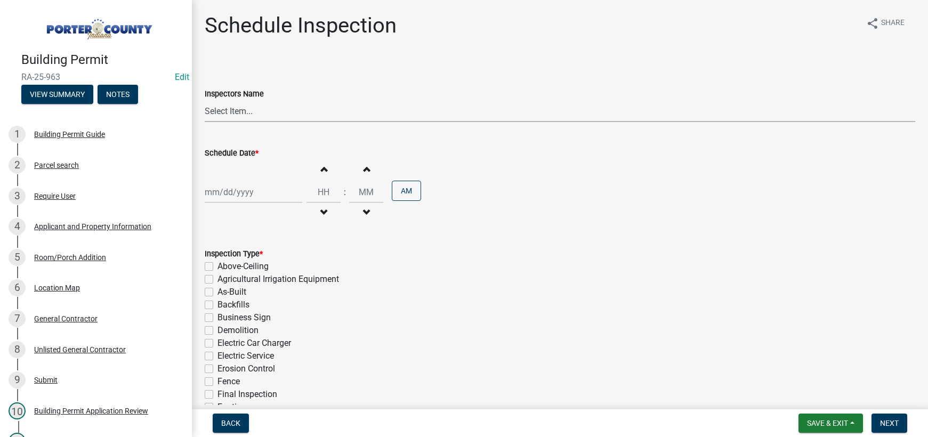
click at [243, 110] on select "Select Item... mhaller ([PERSON_NAME])" at bounding box center [560, 111] width 711 height 22
select select "ca350da2-795e-4cf8-941d-46ff53e354ae"
click at [205, 100] on select "Select Item... mhaller ([PERSON_NAME])" at bounding box center [560, 111] width 711 height 22
select select "8"
select select "2025"
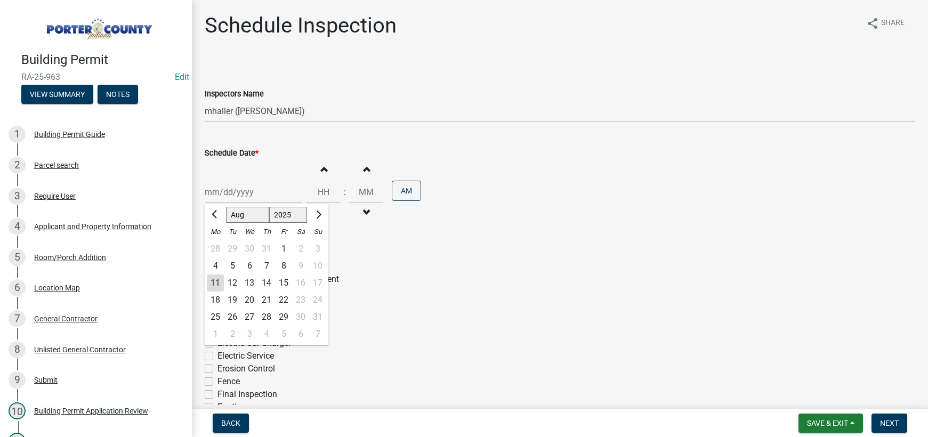
click at [244, 189] on div "[PERSON_NAME] Feb Mar Apr [PERSON_NAME][DATE] Oct Nov [DATE] 1526 1527 1528 152…" at bounding box center [254, 192] width 98 height 22
click at [216, 280] on div "11" at bounding box center [215, 283] width 17 height 17
type input "[DATE]"
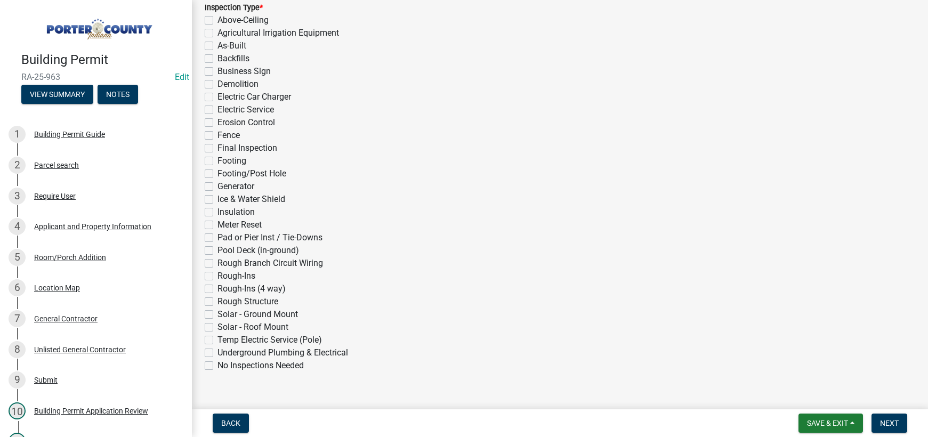
scroll to position [264, 0]
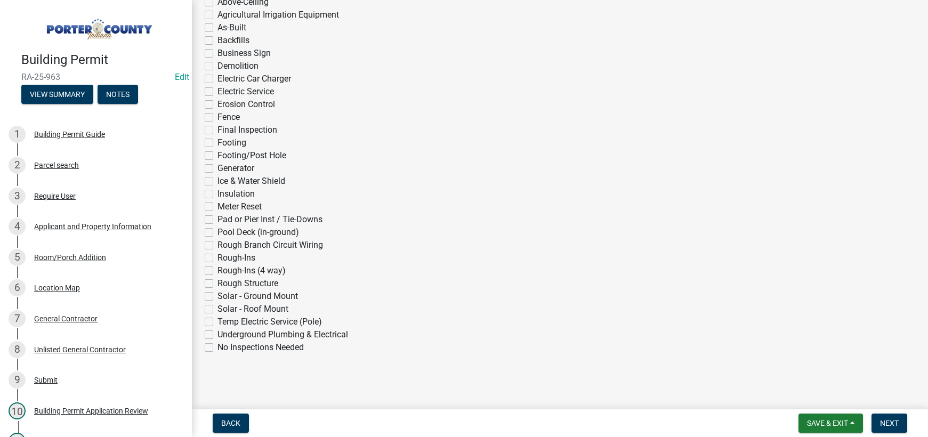
click at [218, 270] on label "Rough-Ins (4 way)" at bounding box center [252, 270] width 68 height 13
click at [218, 270] on input "Rough-Ins (4 way)" at bounding box center [221, 267] width 7 height 7
checkbox input "true"
checkbox input "false"
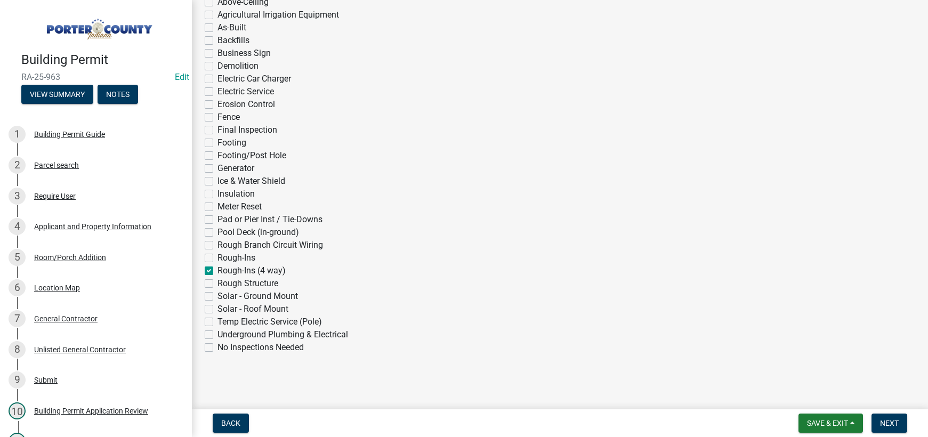
checkbox input "false"
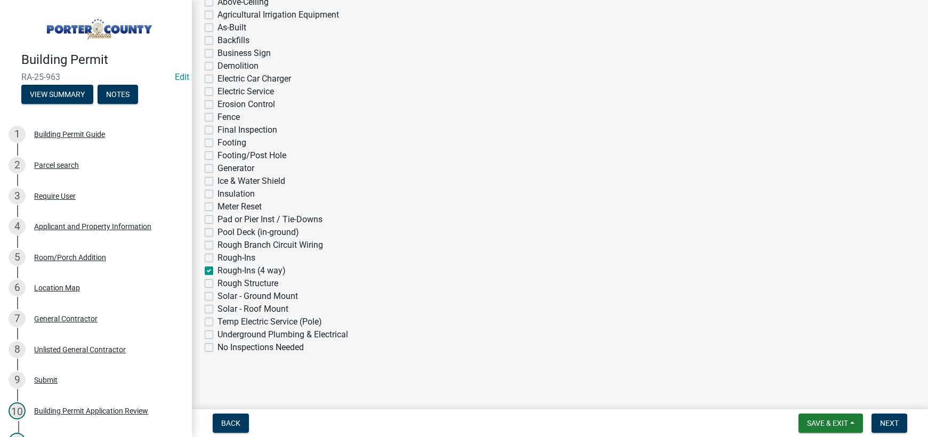
checkbox input "false"
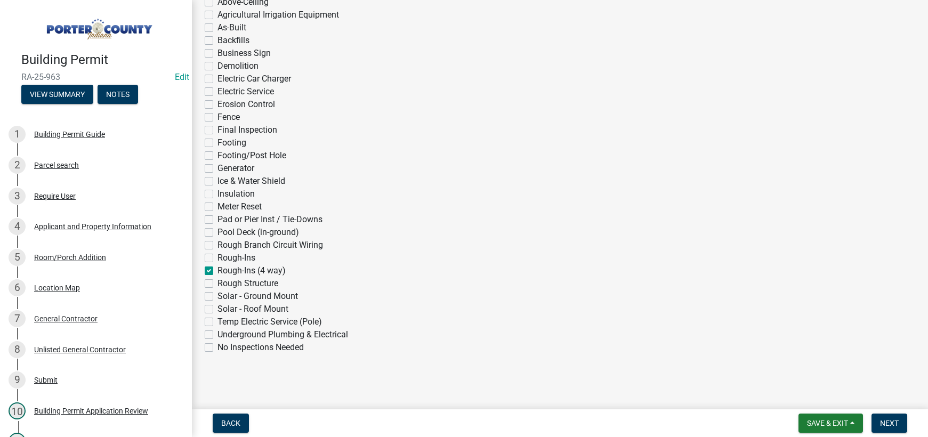
checkbox input "false"
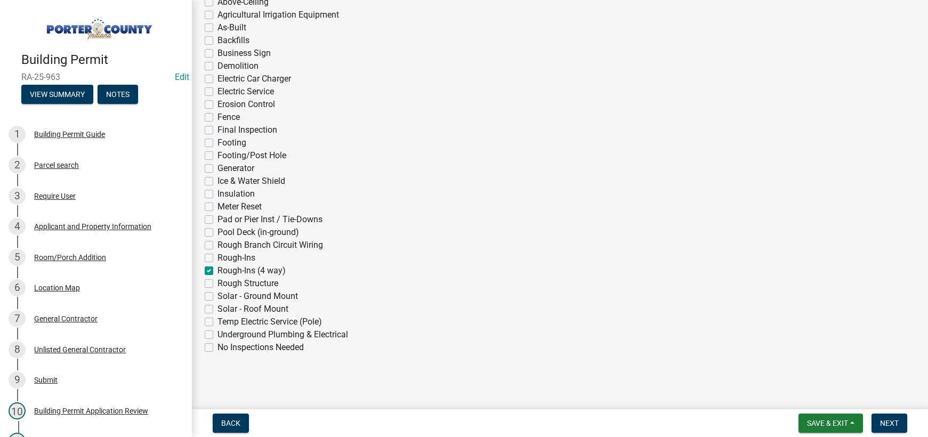
checkbox input "false"
checkbox input "true"
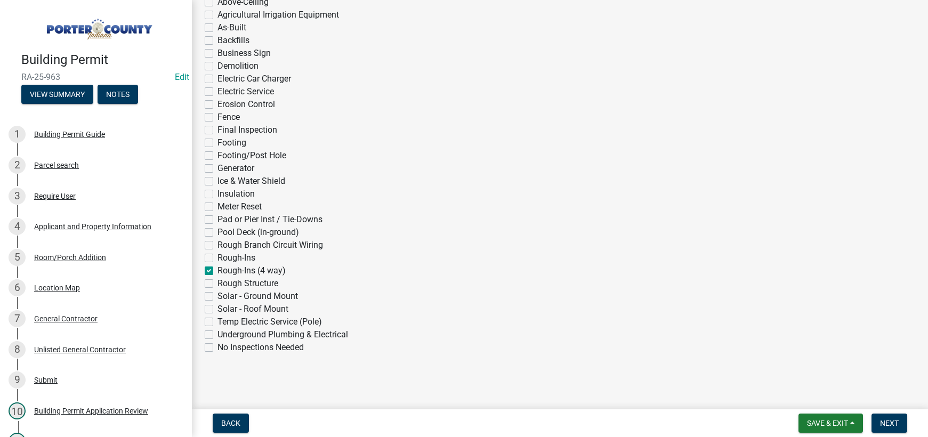
checkbox input "false"
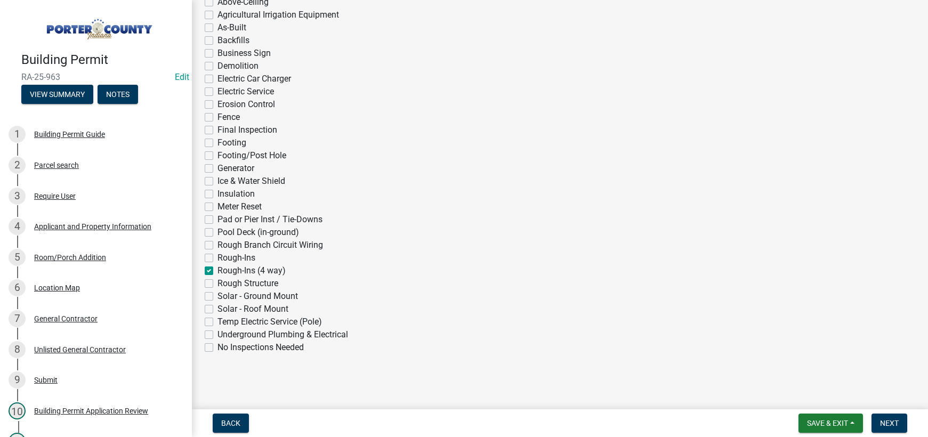
checkbox input "false"
click at [887, 421] on span "Next" at bounding box center [889, 423] width 19 height 9
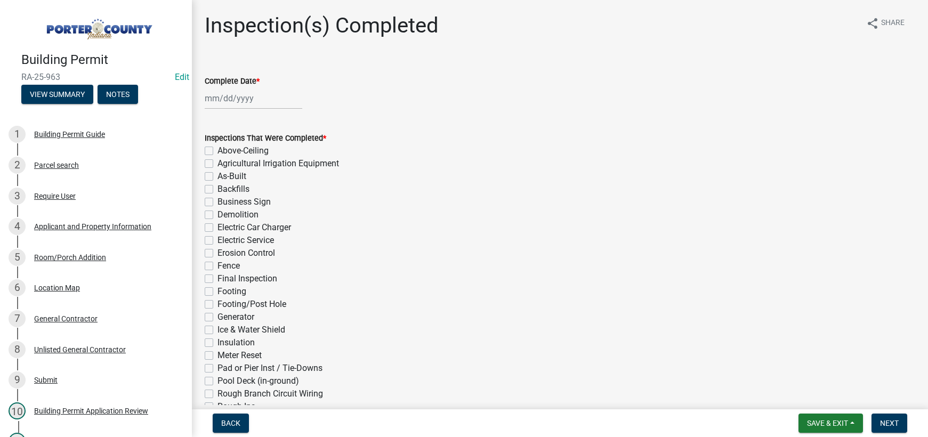
select select "8"
select select "2025"
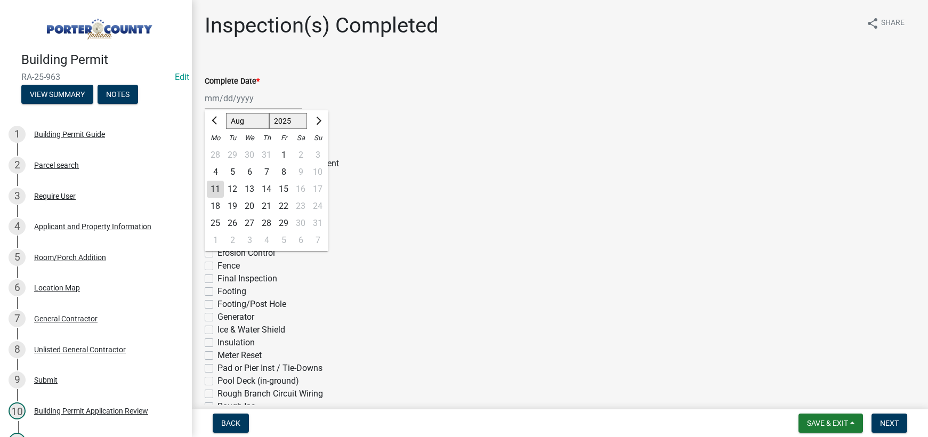
click at [242, 106] on div "[PERSON_NAME] Feb Mar Apr [PERSON_NAME][DATE] Oct Nov [DATE] 1526 1527 1528 152…" at bounding box center [254, 98] width 98 height 22
click at [217, 190] on div "11" at bounding box center [215, 189] width 17 height 17
type input "[DATE]"
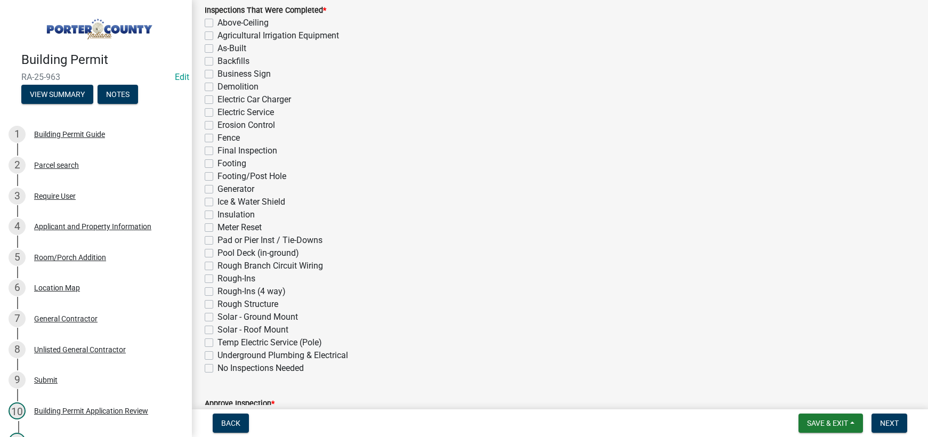
scroll to position [213, 0]
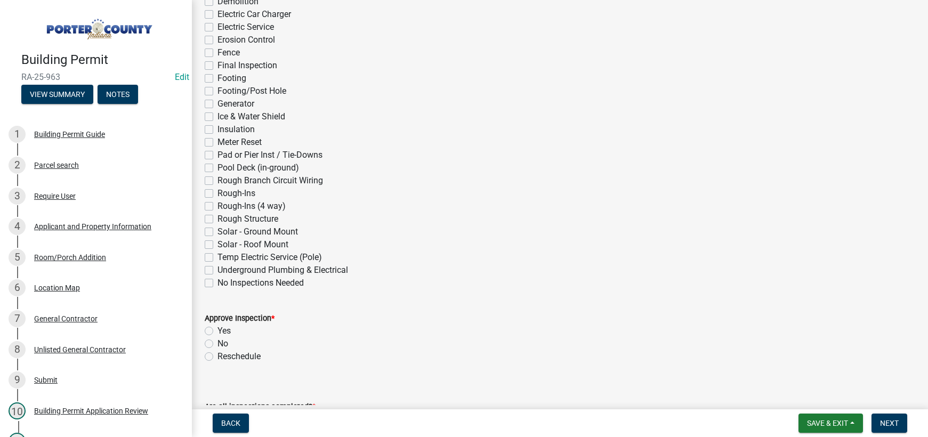
click at [218, 205] on label "Rough-Ins (4 way)" at bounding box center [252, 206] width 68 height 13
click at [218, 205] on input "Rough-Ins (4 way)" at bounding box center [221, 203] width 7 height 7
checkbox input "true"
checkbox input "false"
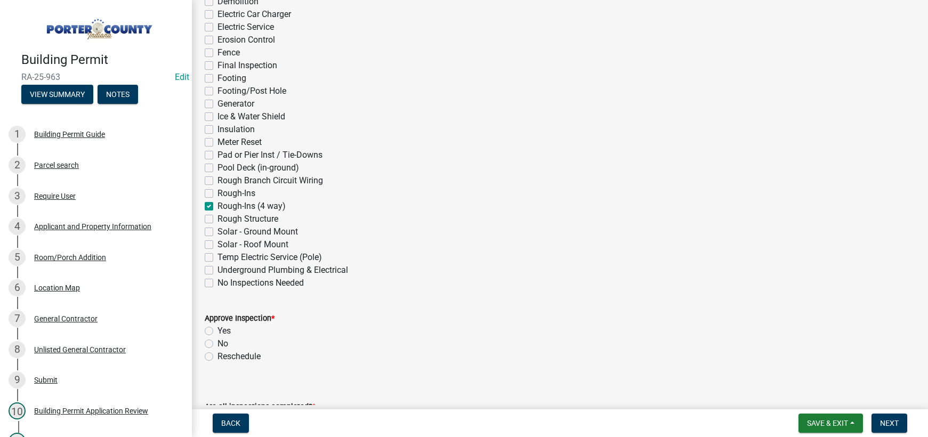
checkbox input "false"
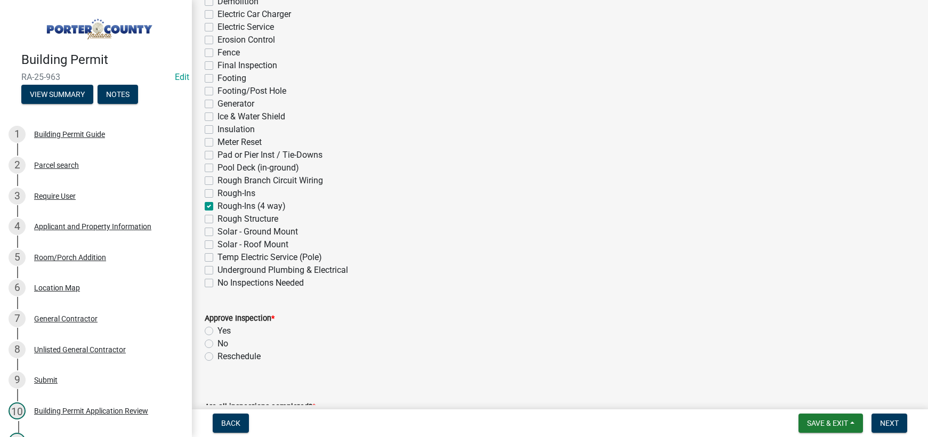
checkbox input "false"
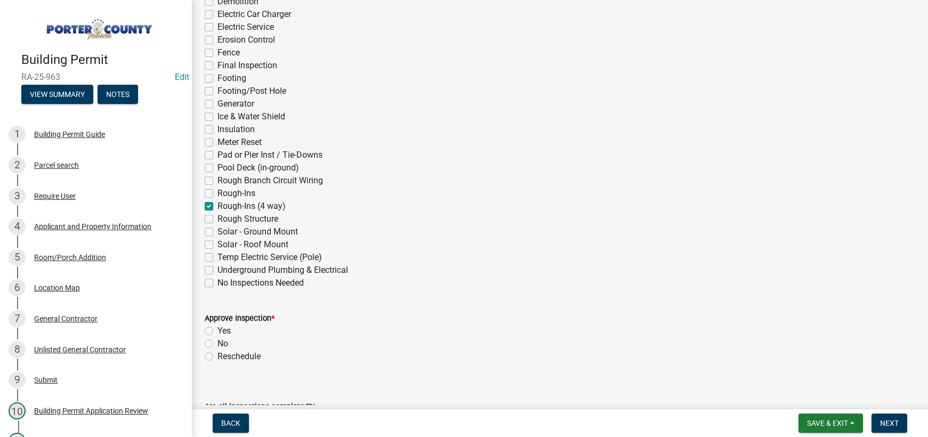
checkbox input "false"
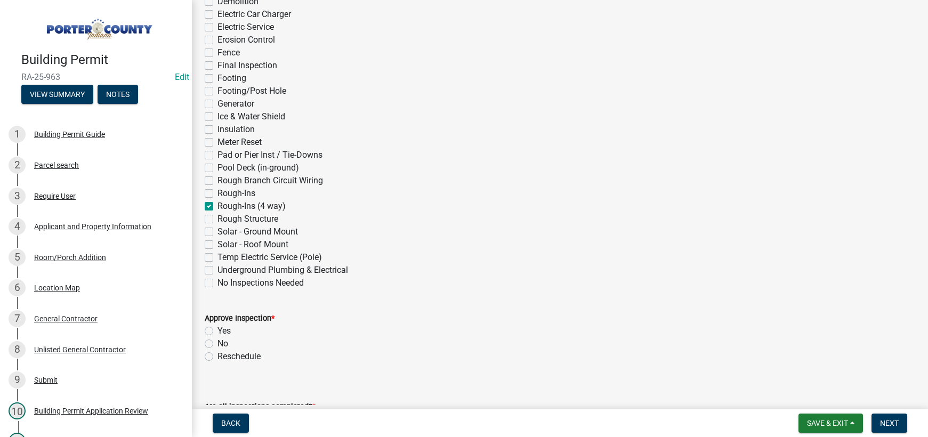
checkbox input "false"
checkbox input "true"
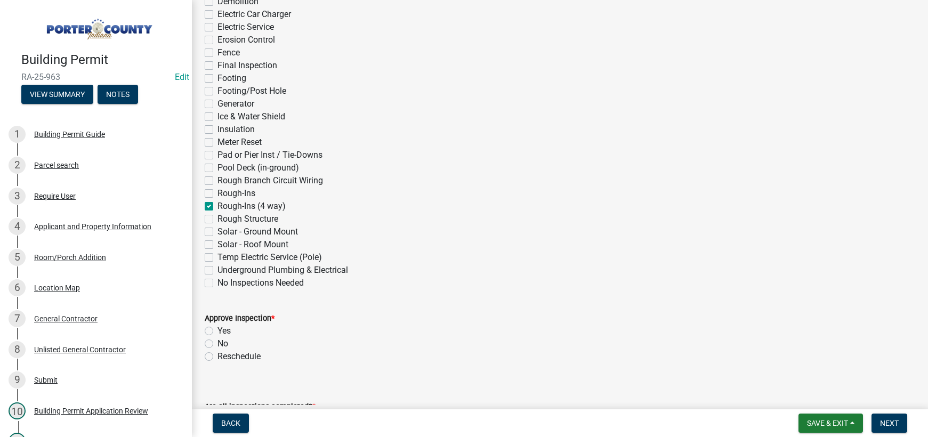
click at [218, 333] on label "Yes" at bounding box center [224, 331] width 13 height 13
click at [218, 332] on input "Yes" at bounding box center [221, 328] width 7 height 7
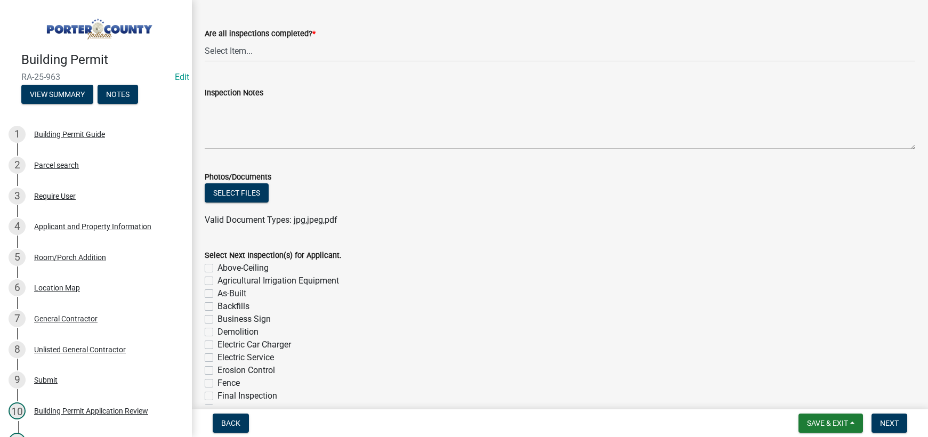
scroll to position [480, 0]
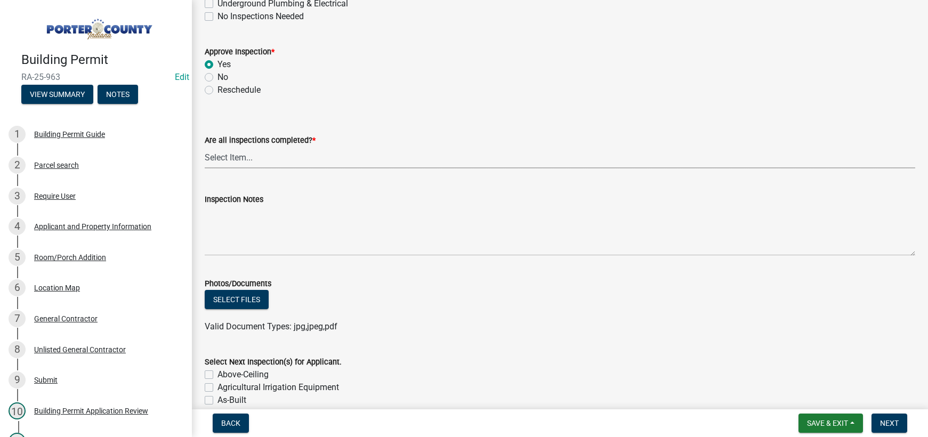
click at [241, 158] on select "Select Item... Yes - All Inspections Have Been Completed No - More Inspections …" at bounding box center [560, 158] width 711 height 22
click at [205, 147] on select "Select Item... Yes - All Inspections Have Been Completed No - More Inspections …" at bounding box center [560, 158] width 711 height 22
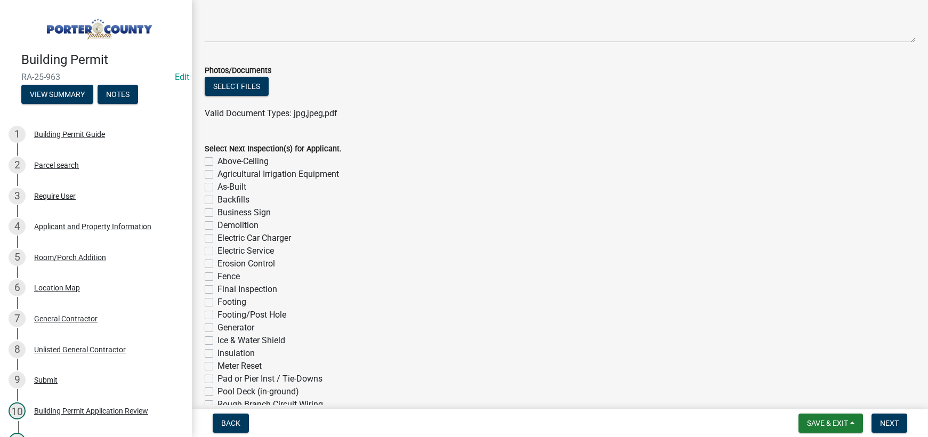
scroll to position [852, 0]
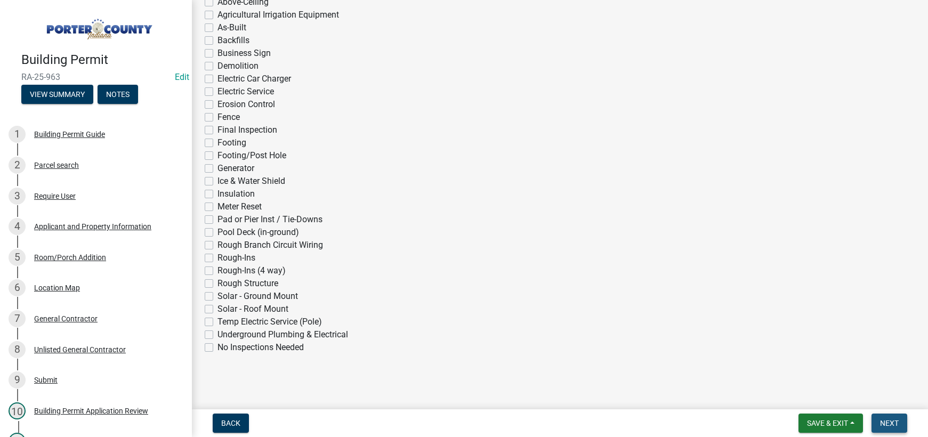
click at [889, 422] on span "Next" at bounding box center [889, 423] width 19 height 9
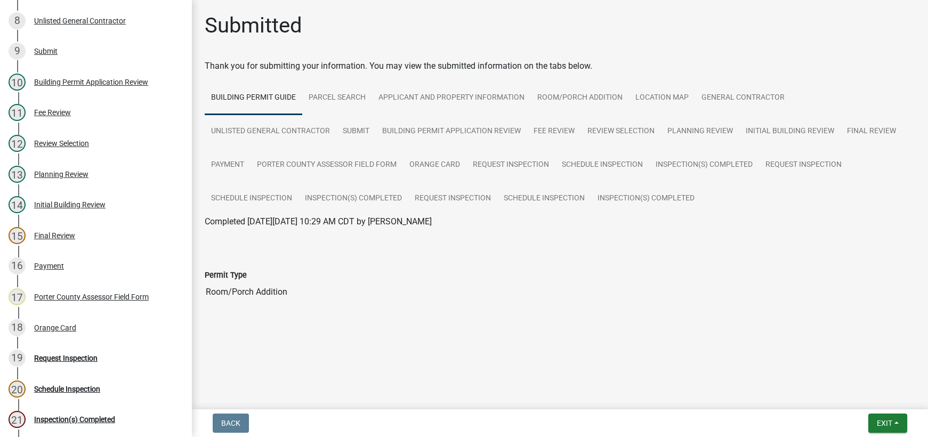
scroll to position [416, 0]
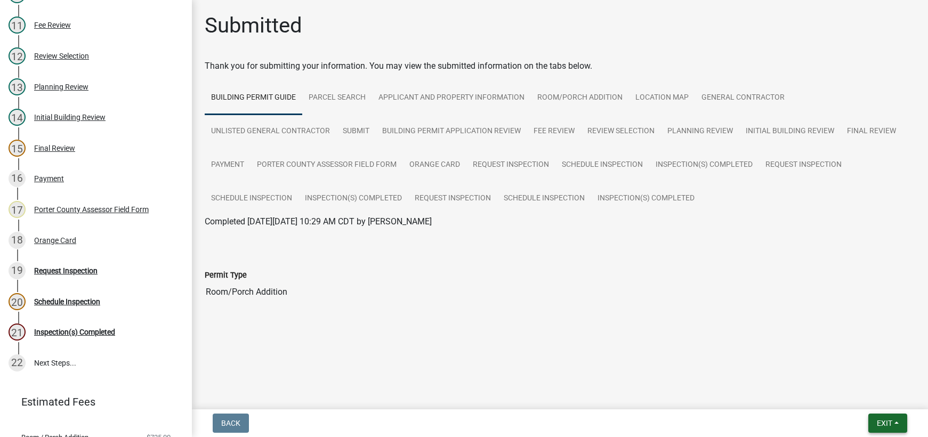
click at [880, 424] on span "Exit" at bounding box center [884, 423] width 15 height 9
click at [868, 393] on button "Save & Exit" at bounding box center [864, 396] width 85 height 26
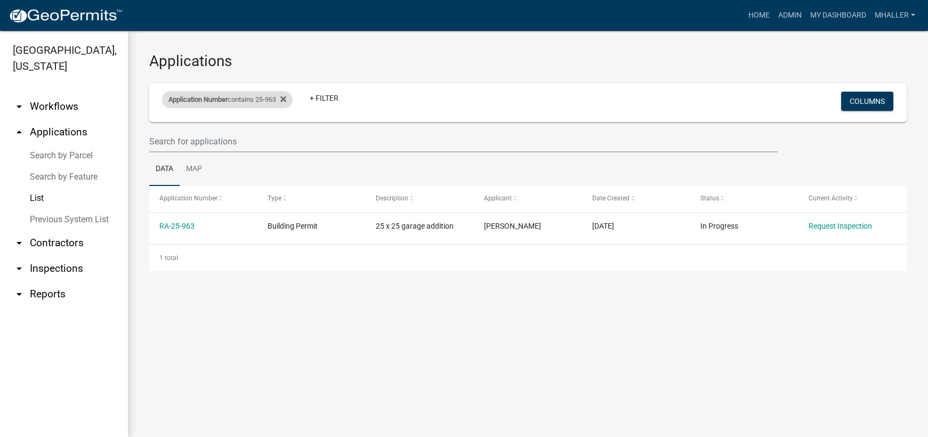
click at [185, 101] on span "Application Number" at bounding box center [197, 99] width 59 height 8
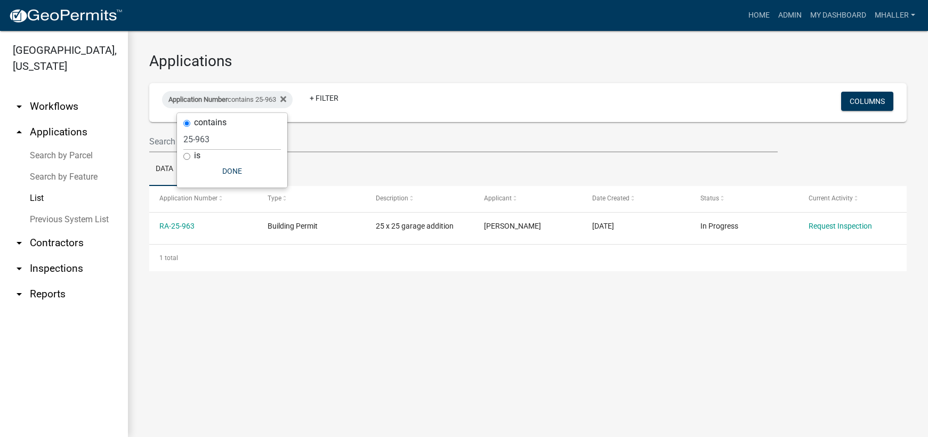
click at [235, 334] on main "Applications Application Number contains 25-963 + Filter Columns Data Map Appli…" at bounding box center [528, 234] width 800 height 406
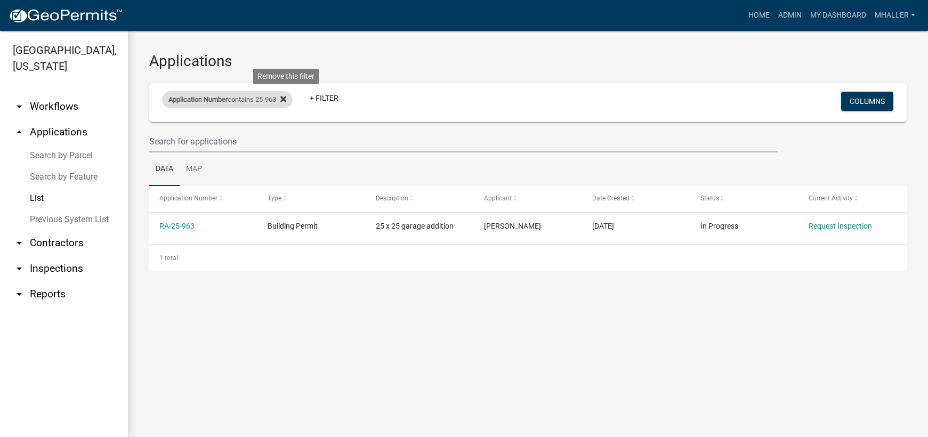
click at [286, 100] on icon at bounding box center [283, 99] width 6 height 6
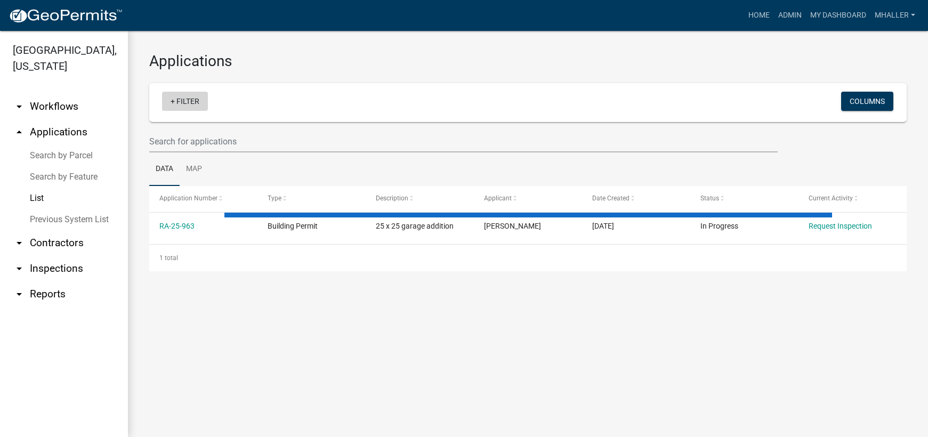
click at [188, 103] on link "+ Filter" at bounding box center [185, 101] width 46 height 19
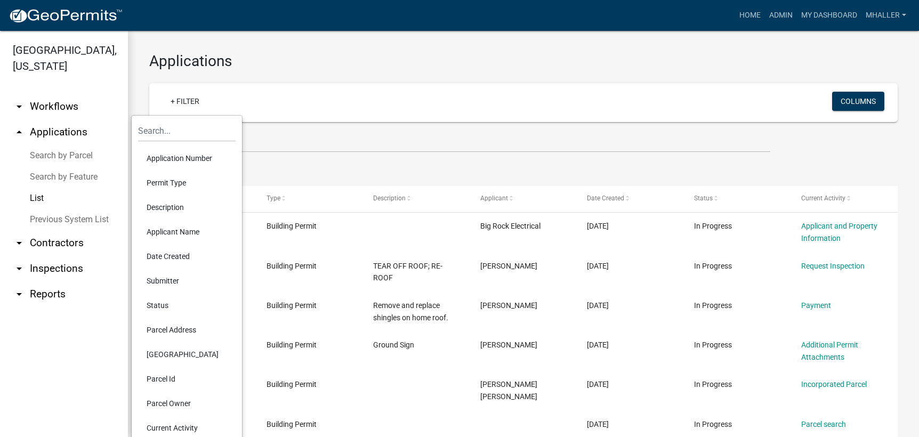
click at [171, 157] on li "Application Number" at bounding box center [187, 158] width 98 height 25
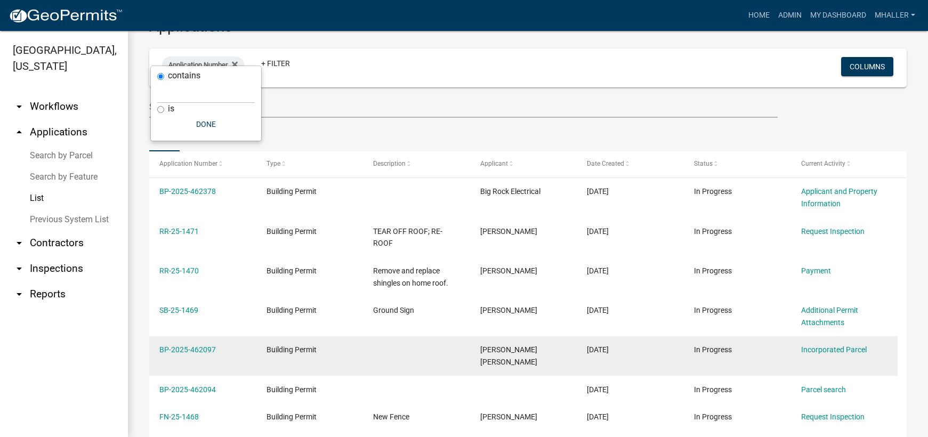
scroll to position [53, 0]
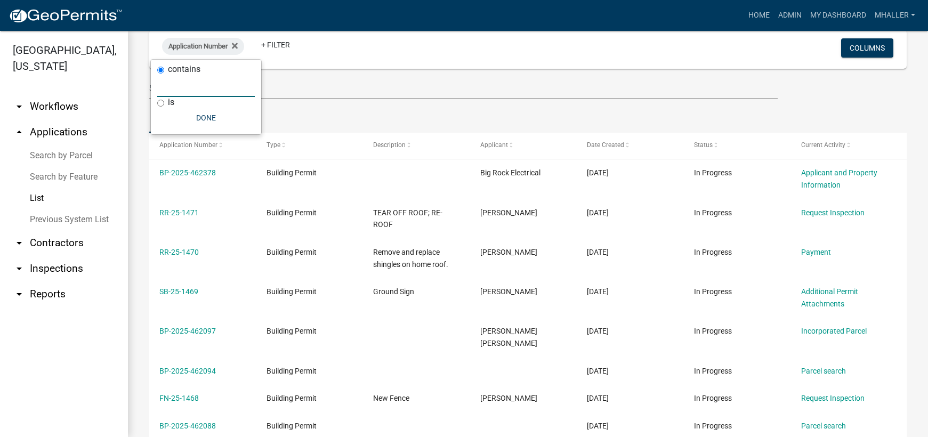
click at [180, 85] on input "text" at bounding box center [206, 86] width 98 height 22
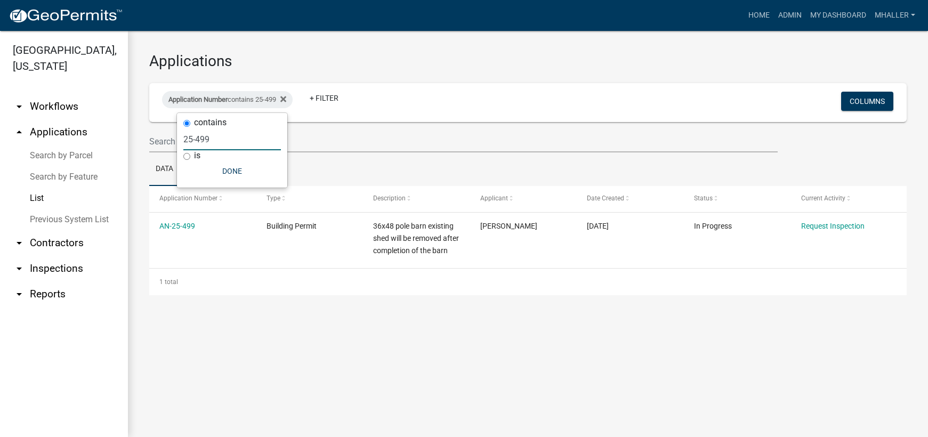
scroll to position [0, 0]
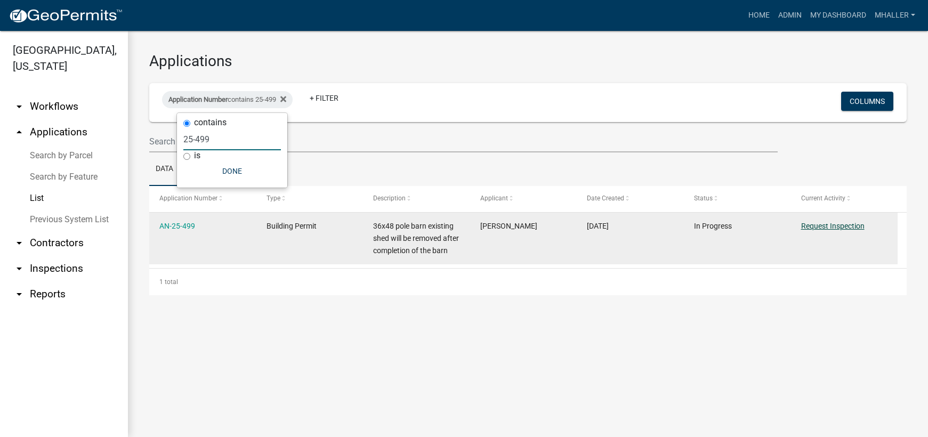
click at [832, 229] on link "Request Inspection" at bounding box center [832, 226] width 63 height 9
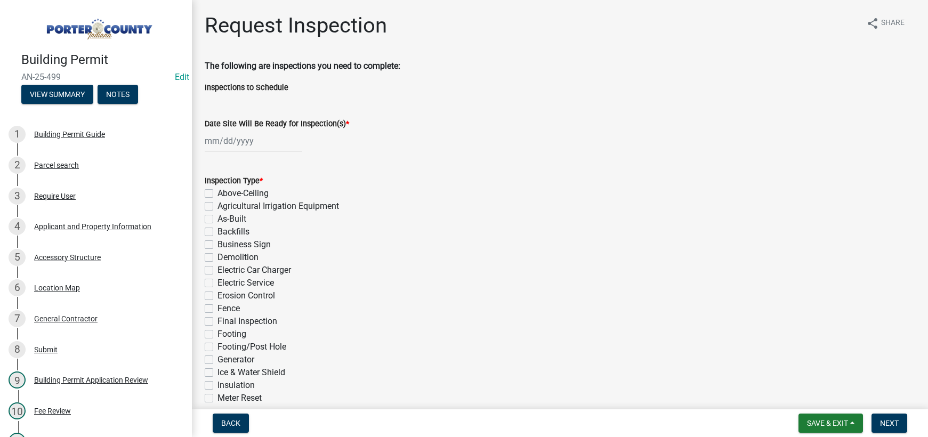
click at [237, 140] on div at bounding box center [254, 141] width 98 height 22
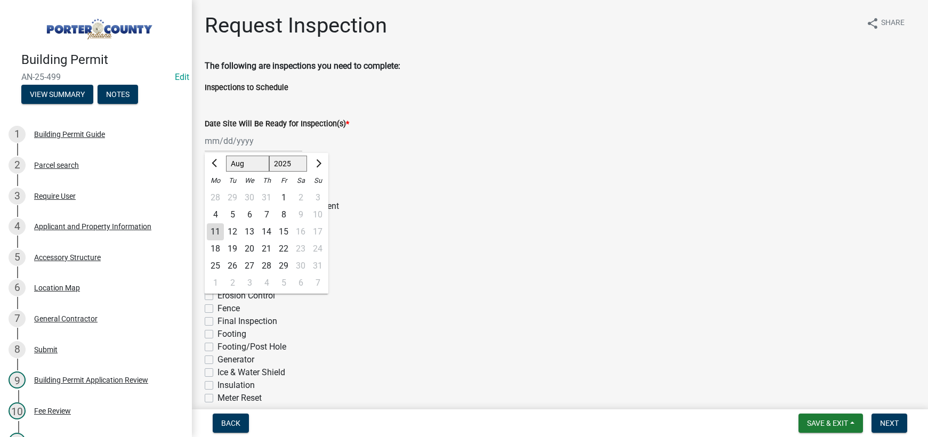
click at [213, 230] on div "11" at bounding box center [215, 231] width 17 height 17
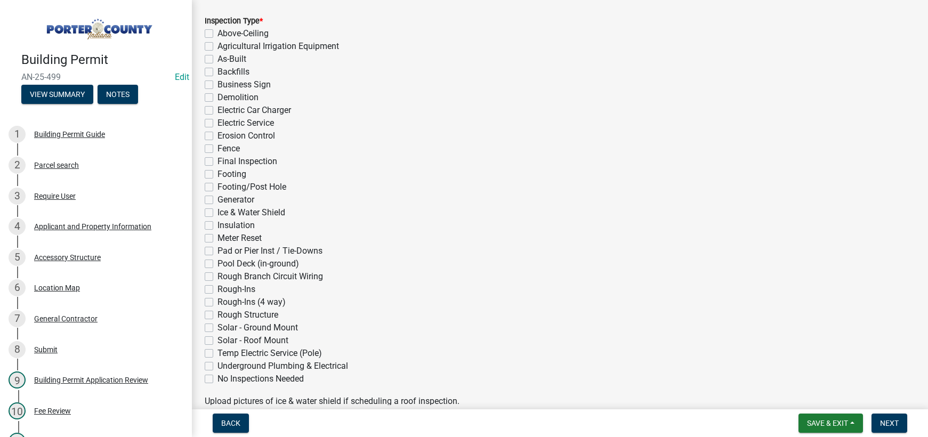
scroll to position [267, 0]
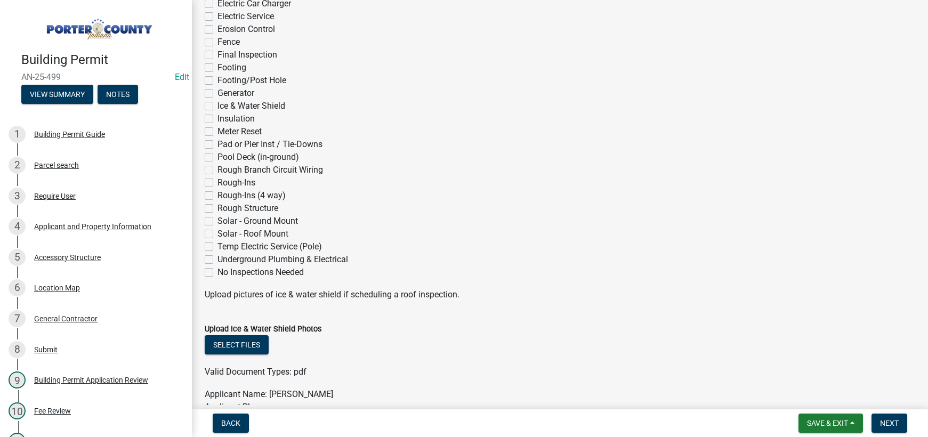
click at [218, 168] on label "Rough Branch Circuit Wiring" at bounding box center [271, 170] width 106 height 13
click at [218, 168] on input "Rough Branch Circuit Wiring" at bounding box center [221, 167] width 7 height 7
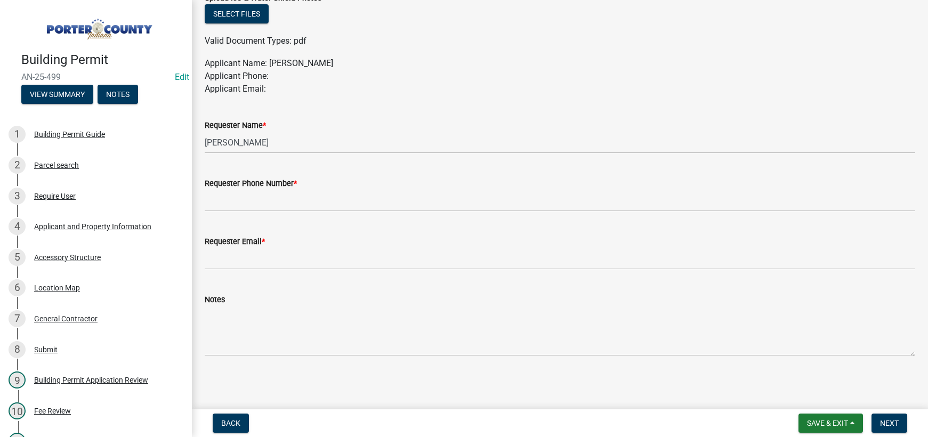
scroll to position [599, 0]
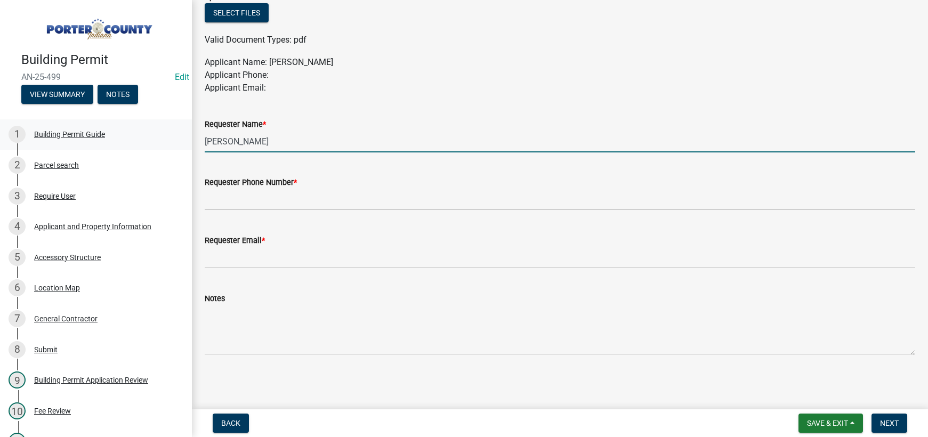
drag, startPoint x: 271, startPoint y: 143, endPoint x: 128, endPoint y: 123, distance: 143.8
click at [139, 123] on div "Building Permit AN-25-499 Edit View Summary Notes 1 Building Permit Guide 2 Par…" at bounding box center [464, 218] width 928 height 437
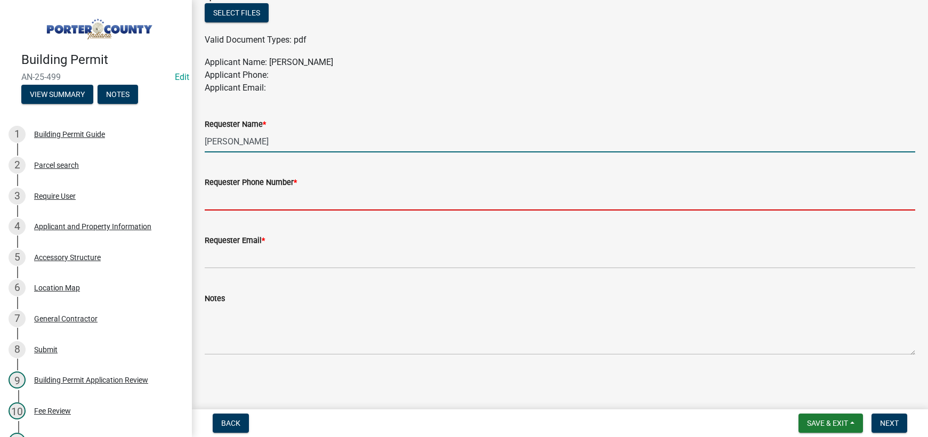
click at [231, 198] on input "Requester Phone Number *" at bounding box center [560, 200] width 711 height 22
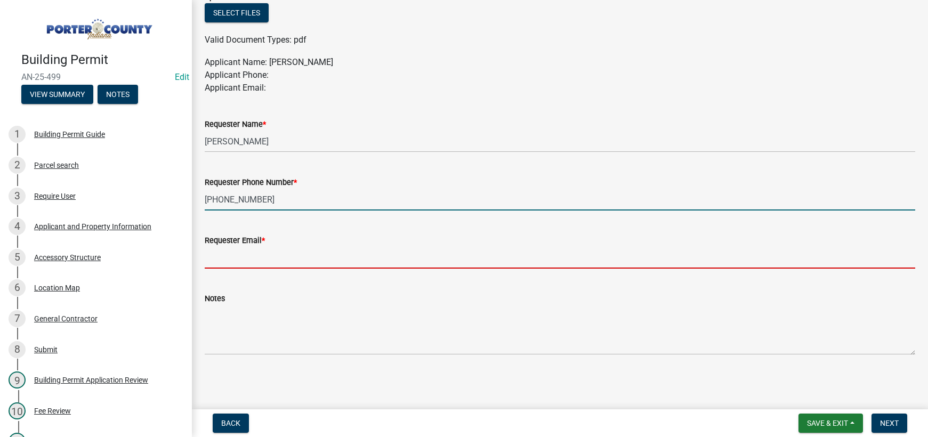
drag, startPoint x: 242, startPoint y: 256, endPoint x: 248, endPoint y: 259, distance: 6.7
click at [242, 256] on input "Requester Email *" at bounding box center [560, 258] width 711 height 22
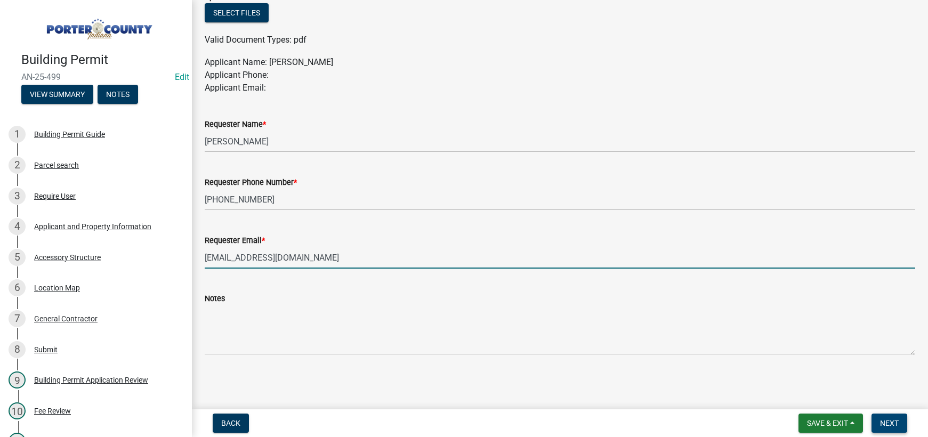
click at [889, 428] on button "Next" at bounding box center [890, 423] width 36 height 19
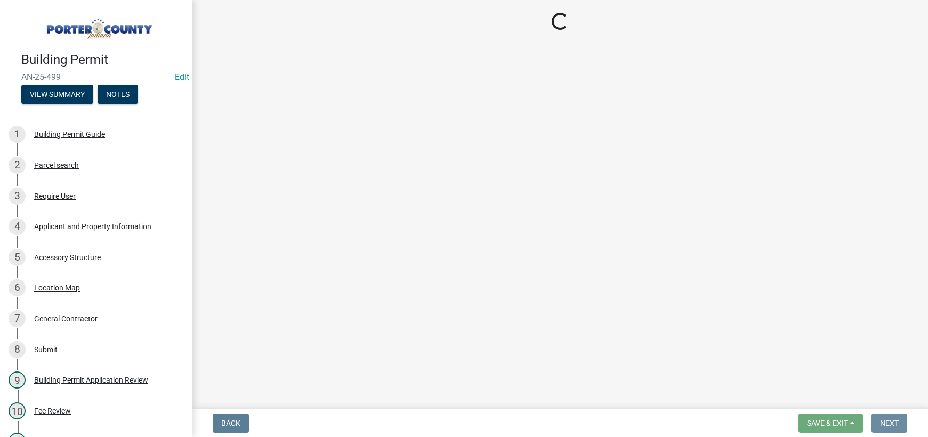
scroll to position [0, 0]
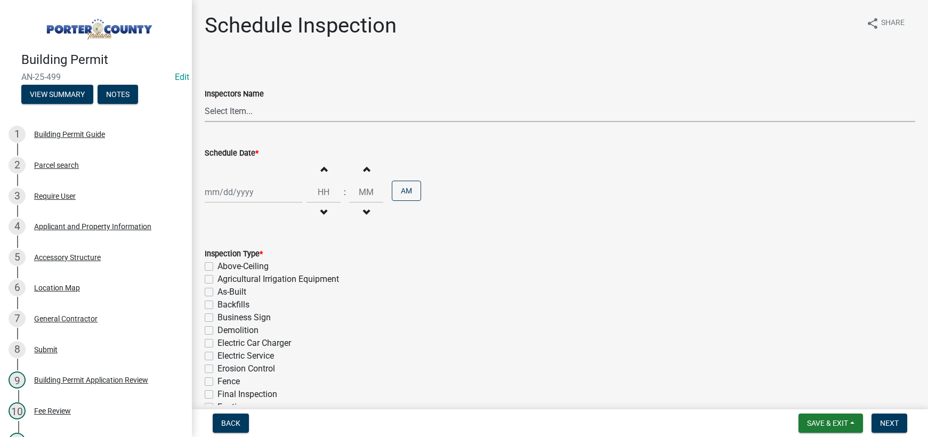
click at [227, 110] on select "Select Item... mhaller ([PERSON_NAME])" at bounding box center [560, 111] width 711 height 22
click at [205, 100] on select "Select Item... mhaller ([PERSON_NAME])" at bounding box center [560, 111] width 711 height 22
click at [244, 188] on div at bounding box center [254, 192] width 98 height 22
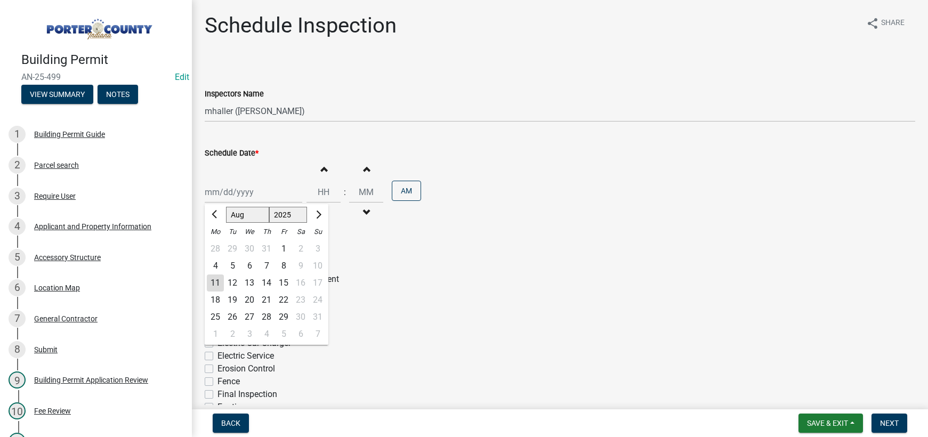
click at [216, 284] on div "11" at bounding box center [215, 283] width 17 height 17
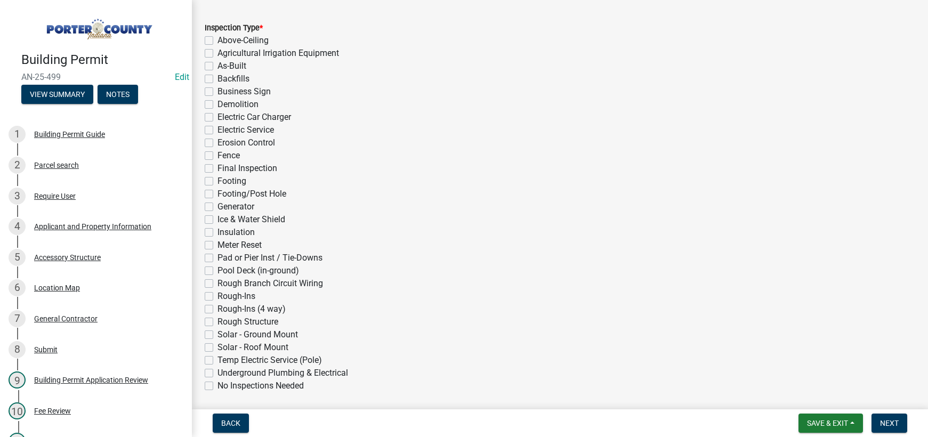
scroll to position [264, 0]
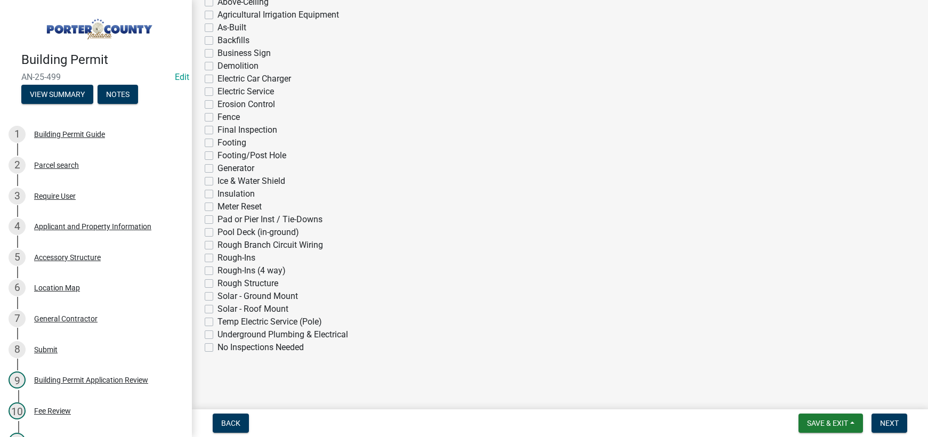
drag, startPoint x: 212, startPoint y: 243, endPoint x: 264, endPoint y: 281, distance: 64.5
click at [218, 244] on label "Rough Branch Circuit Wiring" at bounding box center [271, 245] width 106 height 13
click at [218, 244] on input "Rough Branch Circuit Wiring" at bounding box center [221, 242] width 7 height 7
click at [892, 419] on span "Next" at bounding box center [889, 423] width 19 height 9
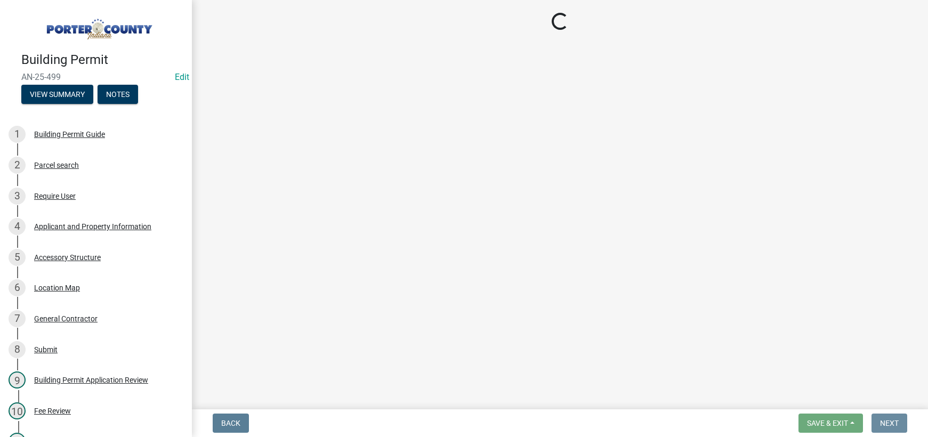
scroll to position [0, 0]
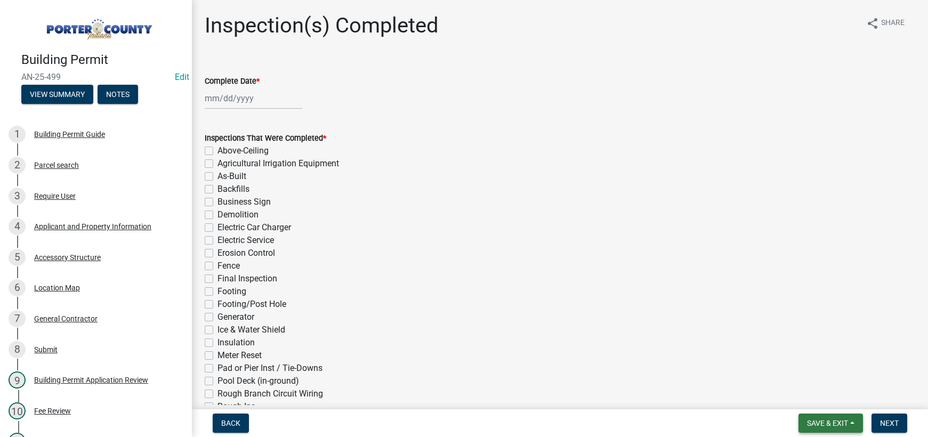
click at [826, 424] on span "Save & Exit" at bounding box center [827, 423] width 41 height 9
click at [821, 402] on button "Save & Exit" at bounding box center [820, 396] width 85 height 26
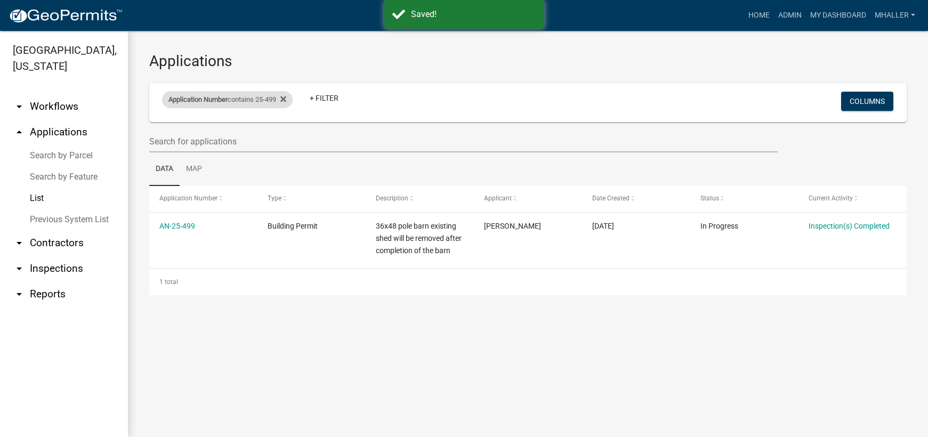
click at [247, 101] on div "Application Number contains 25-499" at bounding box center [227, 99] width 131 height 17
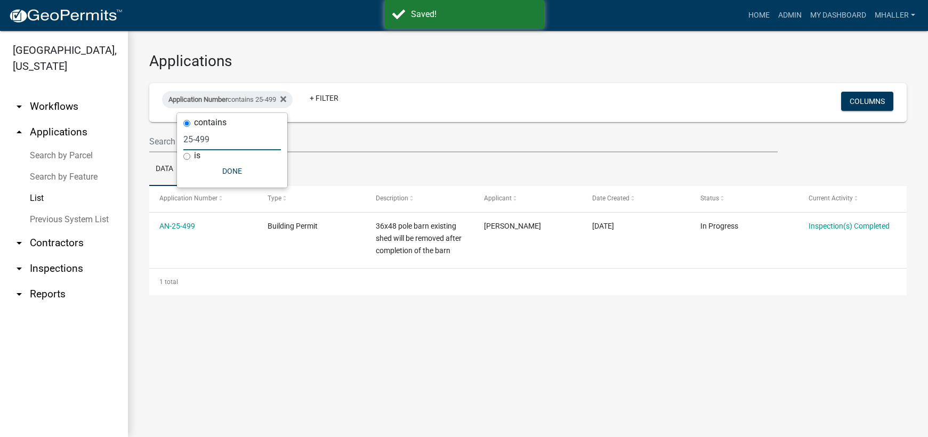
click at [231, 138] on input "25-499" at bounding box center [232, 139] width 98 height 22
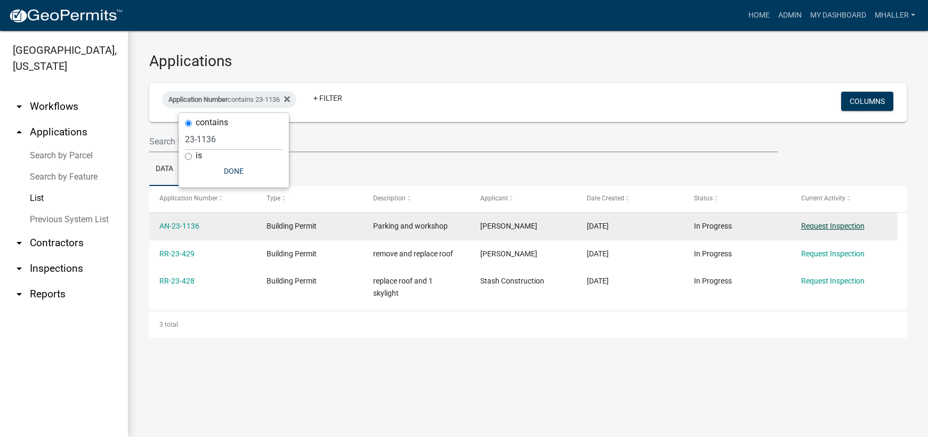
click at [823, 224] on link "Request Inspection" at bounding box center [832, 226] width 63 height 9
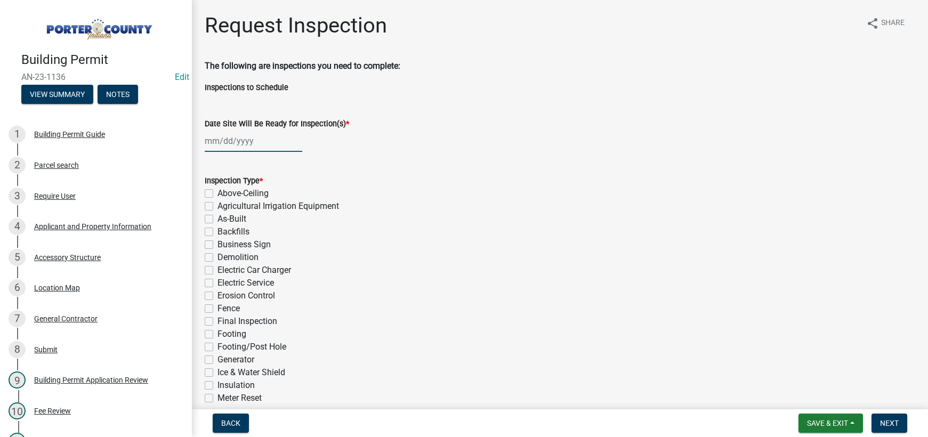
click at [240, 141] on div at bounding box center [254, 141] width 98 height 22
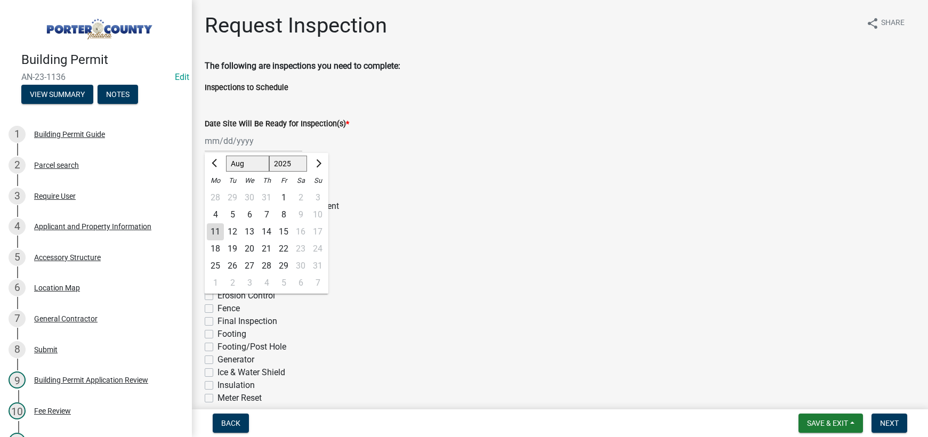
click at [213, 235] on div "11" at bounding box center [215, 231] width 17 height 17
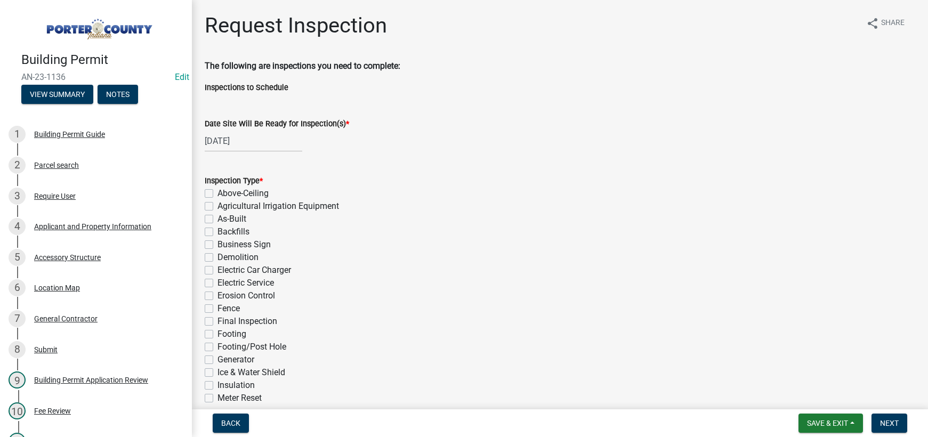
scroll to position [160, 0]
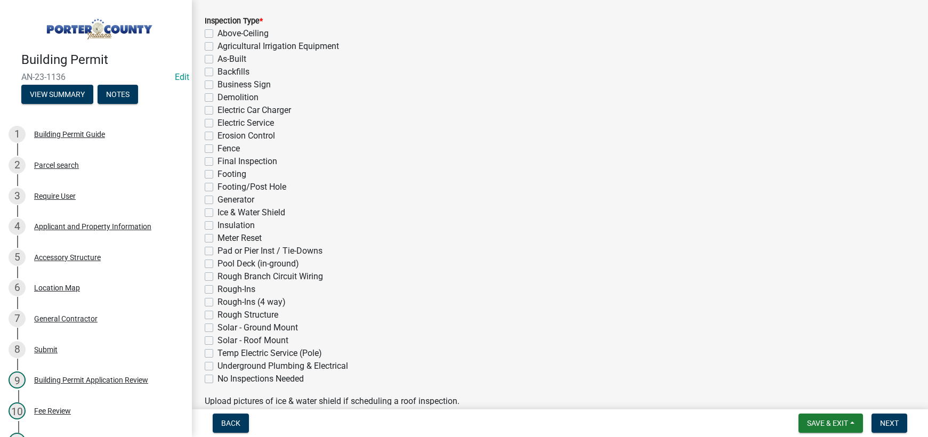
click at [218, 162] on label "Final Inspection" at bounding box center [248, 161] width 60 height 13
click at [218, 162] on input "Final Inspection" at bounding box center [221, 158] width 7 height 7
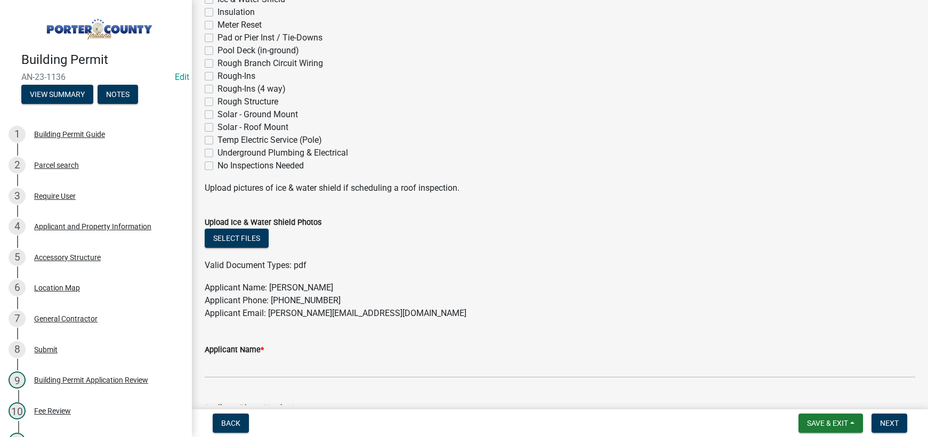
scroll to position [533, 0]
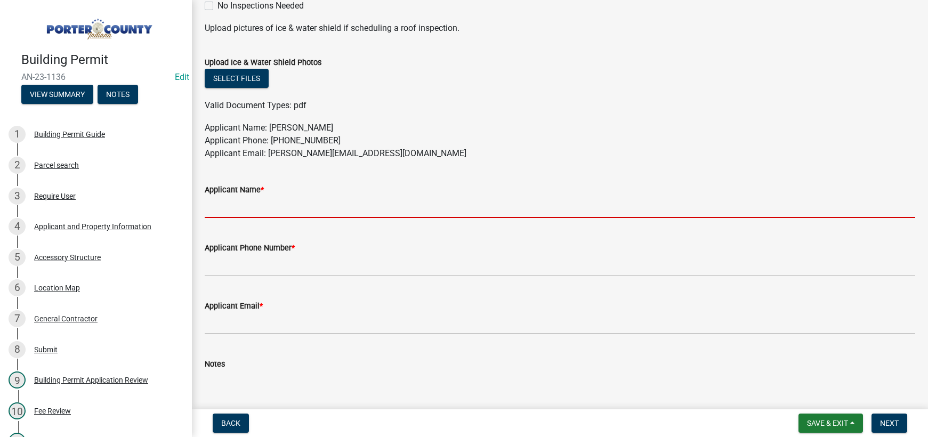
click at [257, 211] on input "Applicant Name *" at bounding box center [560, 207] width 711 height 22
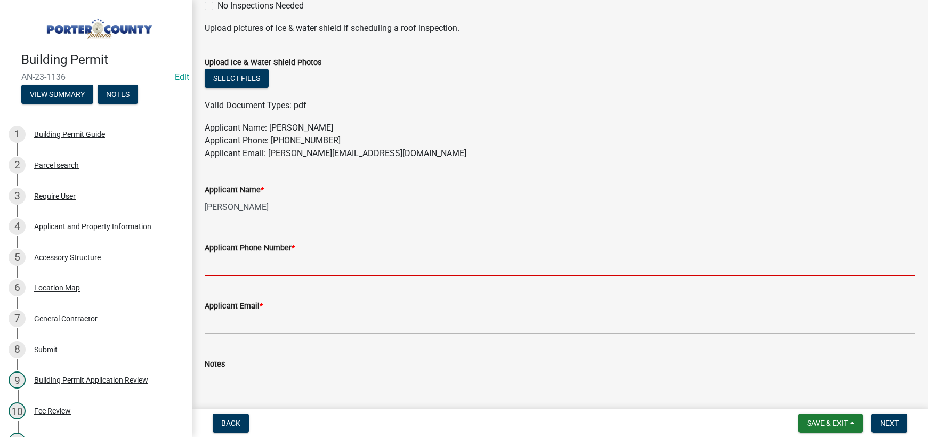
drag, startPoint x: 257, startPoint y: 267, endPoint x: 268, endPoint y: 273, distance: 12.3
click at [257, 267] on input "Applicant Phone Number *" at bounding box center [560, 265] width 711 height 22
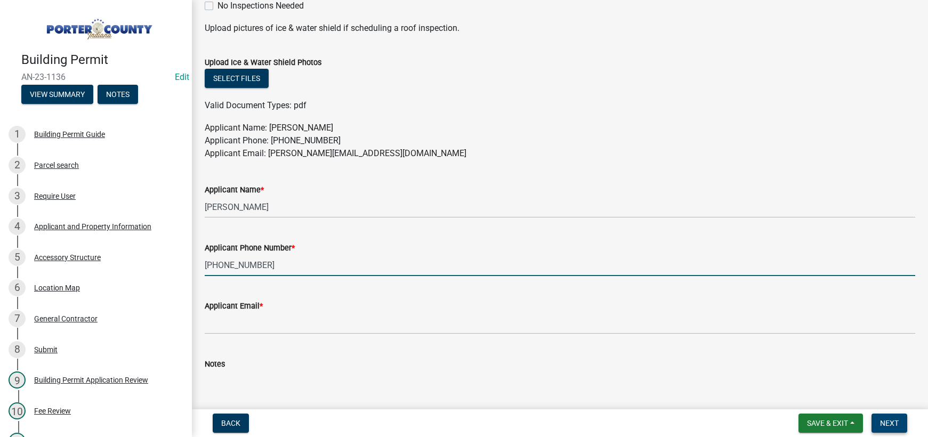
click at [887, 422] on span "Next" at bounding box center [889, 423] width 19 height 9
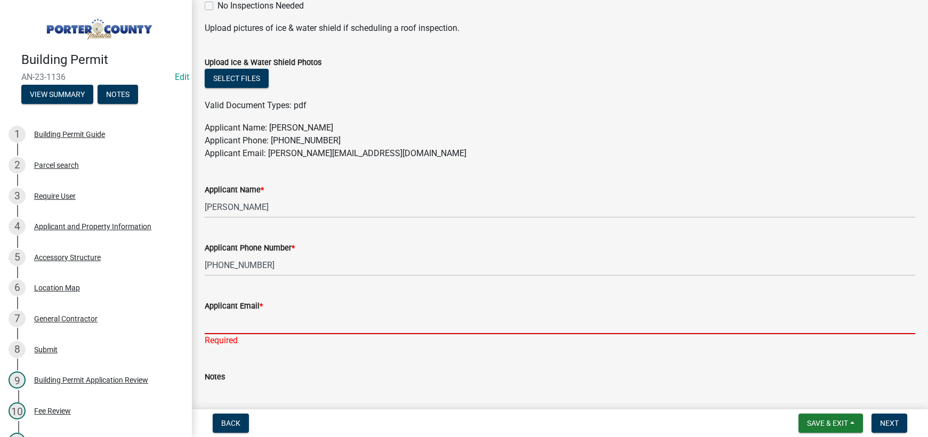
drag, startPoint x: 219, startPoint y: 325, endPoint x: 224, endPoint y: 331, distance: 7.9
click at [219, 325] on input "Applicant Email *" at bounding box center [560, 323] width 711 height 22
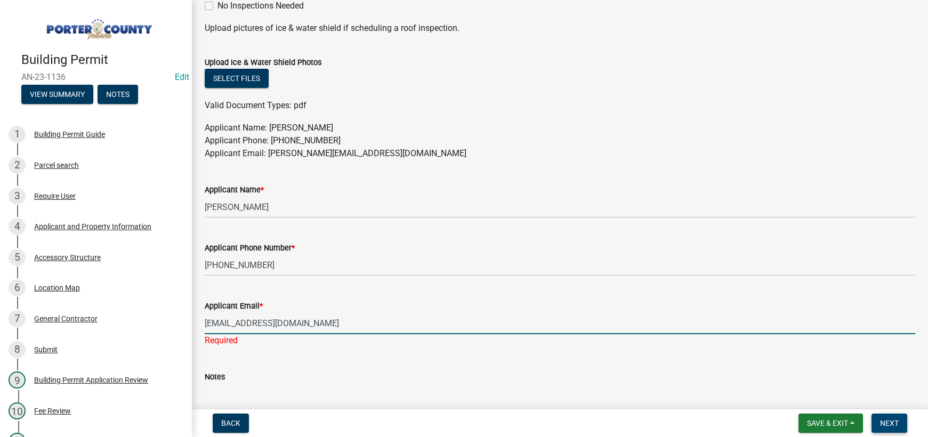
click at [892, 422] on span "Next" at bounding box center [889, 423] width 19 height 9
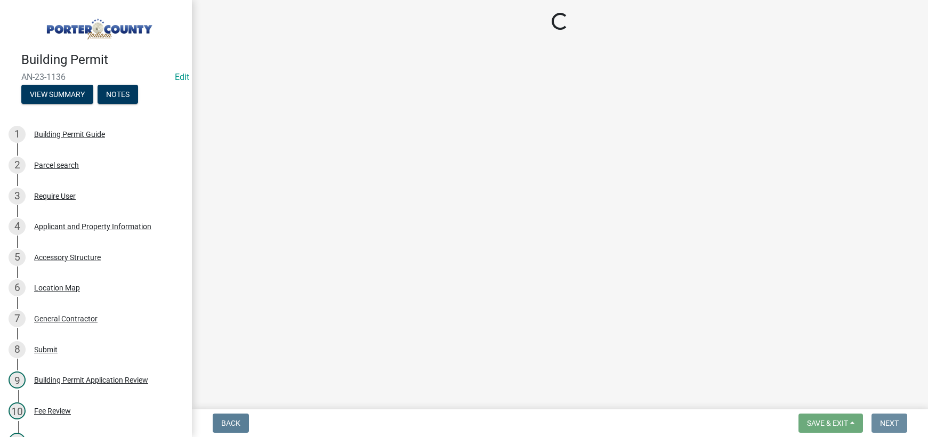
scroll to position [0, 0]
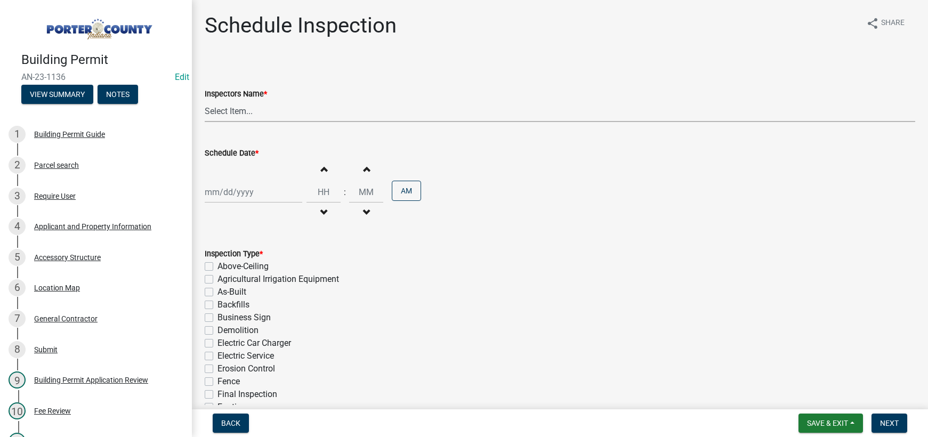
click at [239, 111] on select "Select Item... mhaller ([PERSON_NAME])" at bounding box center [560, 111] width 711 height 22
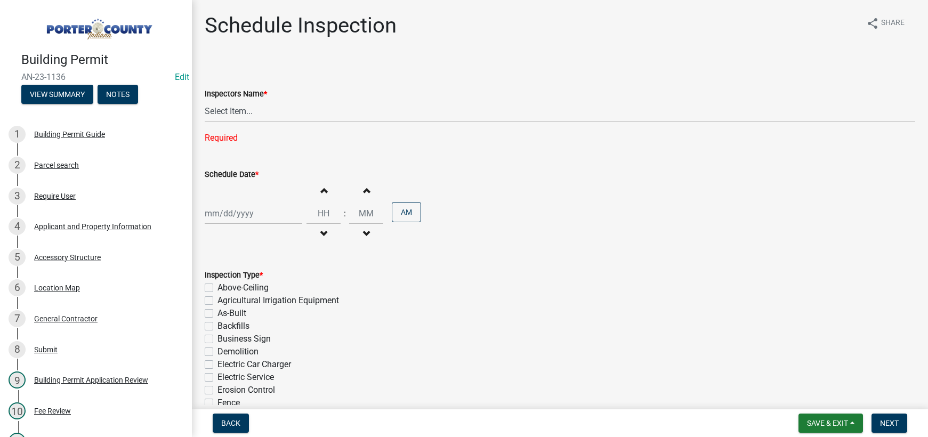
click at [304, 74] on div "Inspectors Name * Select Item... mhaller ([PERSON_NAME]) Required" at bounding box center [560, 102] width 711 height 85
click at [232, 111] on select "Select Item... mhaller ([PERSON_NAME])" at bounding box center [560, 111] width 711 height 22
click at [205, 100] on select "Select Item... mhaller ([PERSON_NAME])" at bounding box center [560, 111] width 711 height 22
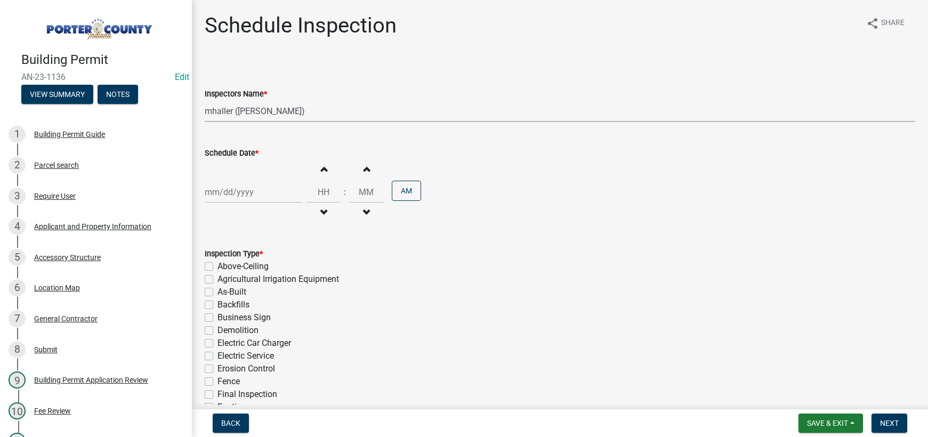
click at [254, 198] on div at bounding box center [254, 192] width 98 height 22
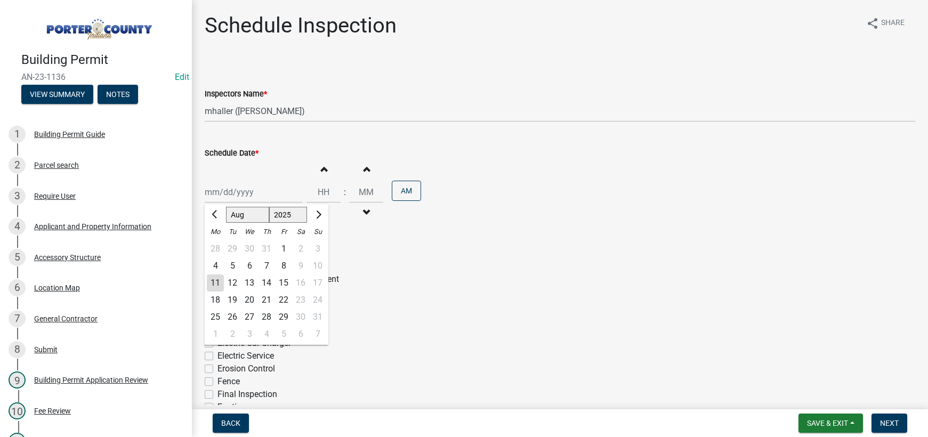
click at [233, 282] on div "12" at bounding box center [232, 283] width 17 height 17
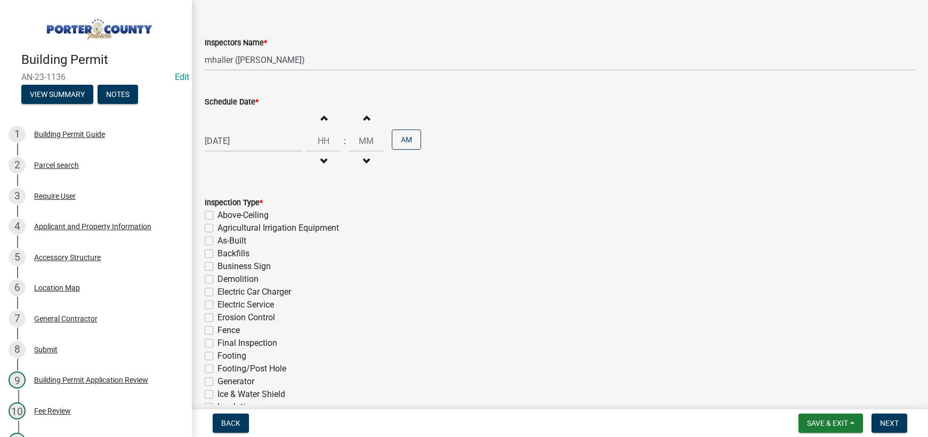
scroll to position [158, 0]
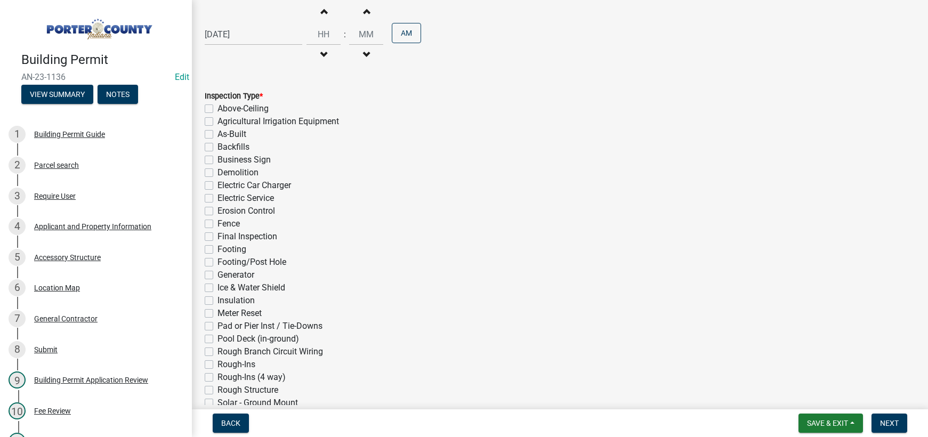
click at [218, 236] on label "Final Inspection" at bounding box center [248, 236] width 60 height 13
click at [218, 236] on input "Final Inspection" at bounding box center [221, 233] width 7 height 7
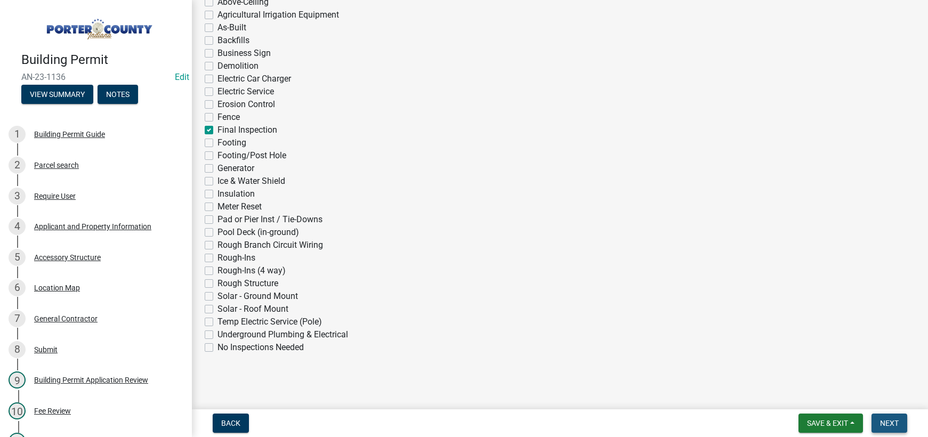
click at [883, 423] on span "Next" at bounding box center [889, 423] width 19 height 9
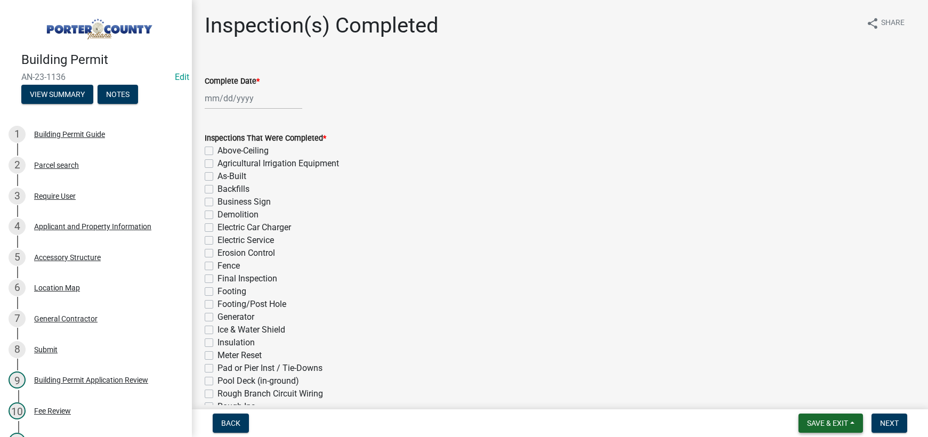
click at [826, 422] on span "Save & Exit" at bounding box center [827, 423] width 41 height 9
click at [818, 397] on button "Save & Exit" at bounding box center [820, 396] width 85 height 26
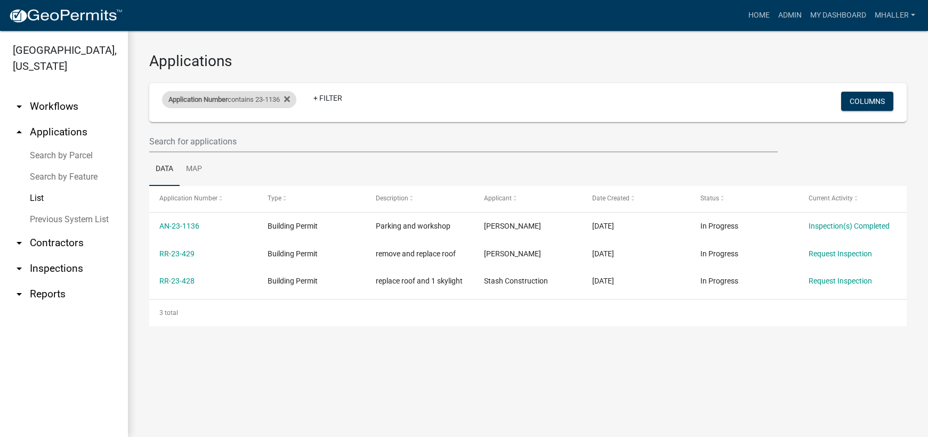
click at [221, 99] on span "Application Number" at bounding box center [197, 99] width 59 height 8
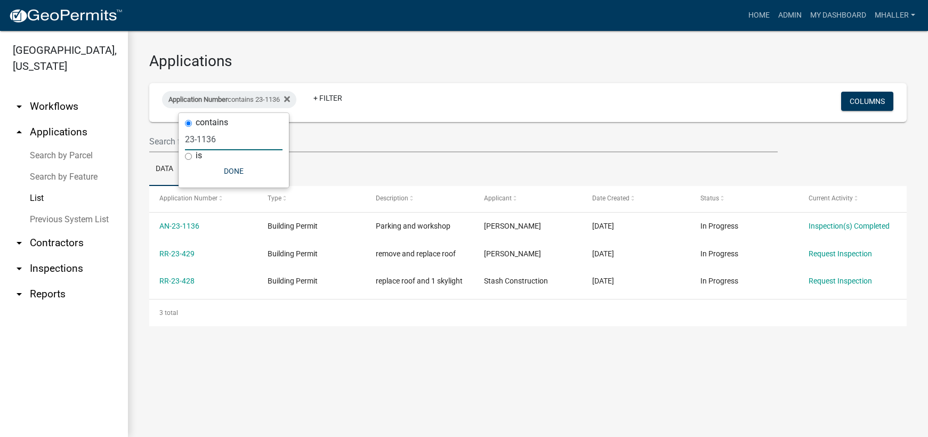
click at [219, 142] on input "23-1136" at bounding box center [234, 139] width 98 height 22
drag, startPoint x: 218, startPoint y: 141, endPoint x: 167, endPoint y: 140, distance: 50.7
click at [167, 140] on body "Internet Explorer does NOT work with GeoPermits. Get a new browser for more sec…" at bounding box center [464, 218] width 928 height 437
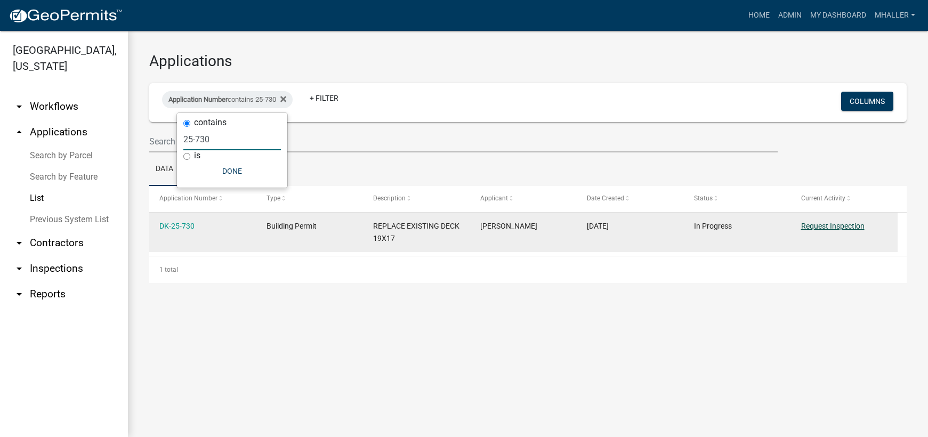
click at [833, 229] on link "Request Inspection" at bounding box center [832, 226] width 63 height 9
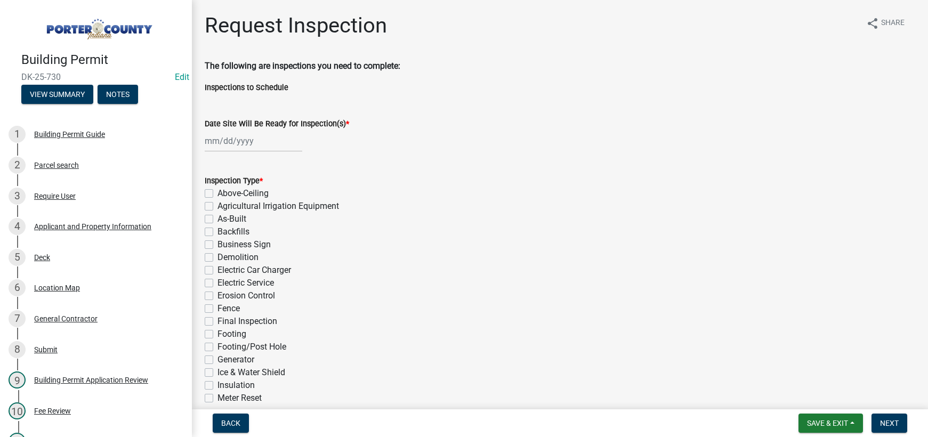
click at [651, 247] on div "Business Sign" at bounding box center [560, 244] width 711 height 13
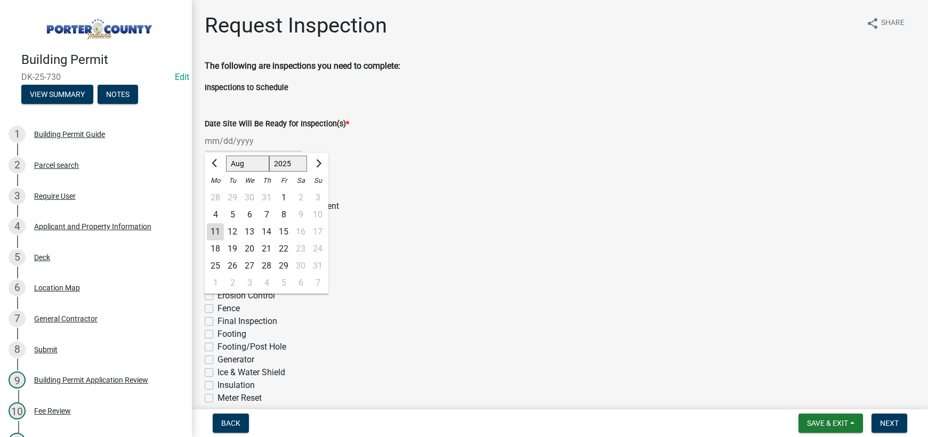
click at [247, 137] on div "[PERSON_NAME] Feb Mar Apr [PERSON_NAME][DATE] Oct Nov [DATE] 1526 1527 1528 152…" at bounding box center [254, 141] width 98 height 22
click at [213, 231] on div "11" at bounding box center [215, 231] width 17 height 17
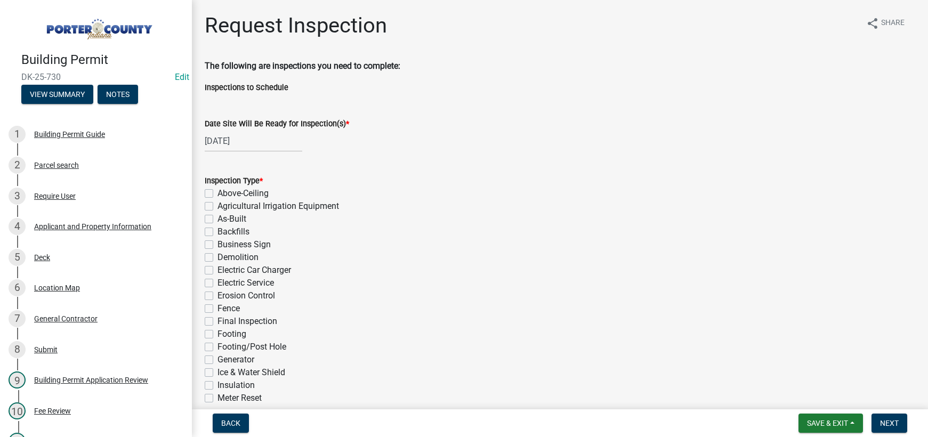
scroll to position [213, 0]
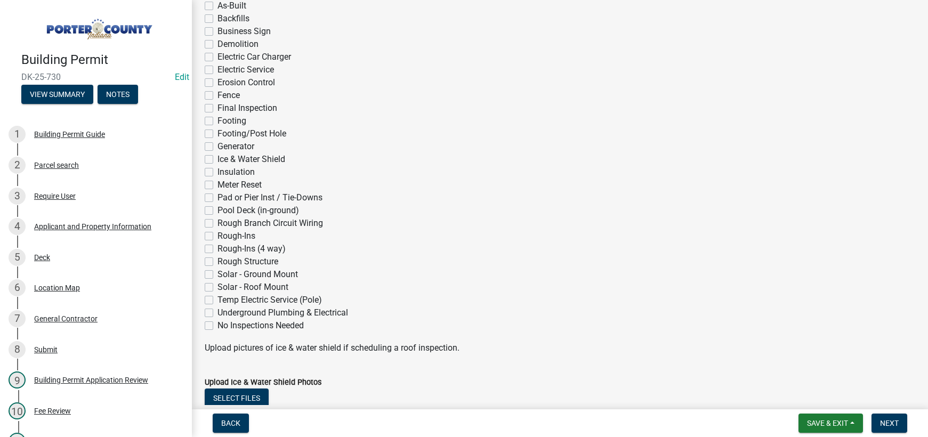
click at [218, 109] on label "Final Inspection" at bounding box center [248, 108] width 60 height 13
click at [218, 109] on input "Final Inspection" at bounding box center [221, 105] width 7 height 7
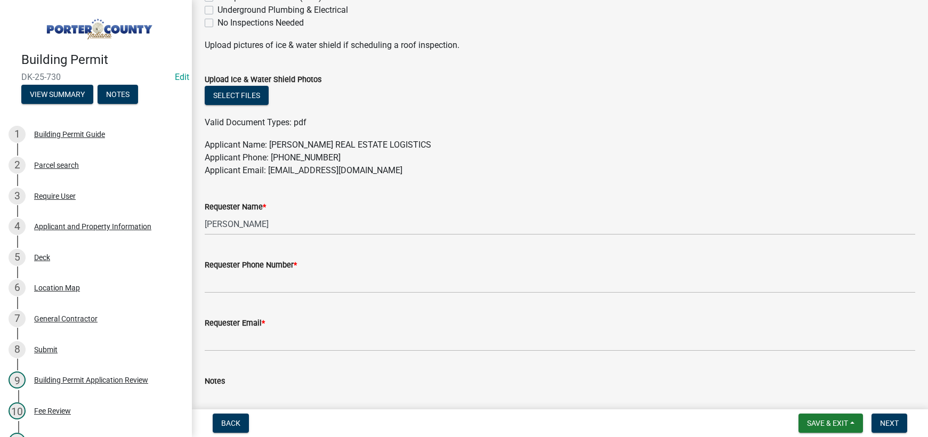
scroll to position [599, 0]
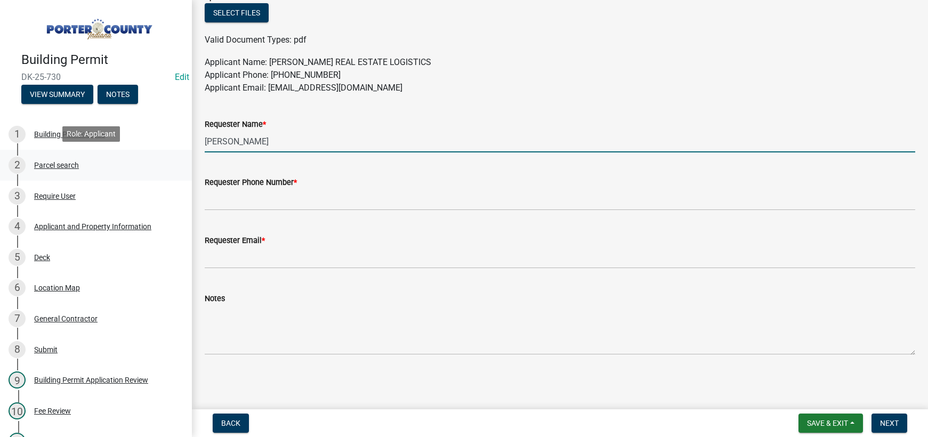
drag, startPoint x: 260, startPoint y: 144, endPoint x: 113, endPoint y: 158, distance: 147.7
click at [114, 159] on div "Building Permit DK-25-730 Edit View Summary Notes 1 Building Permit Guide 2 Par…" at bounding box center [464, 218] width 928 height 437
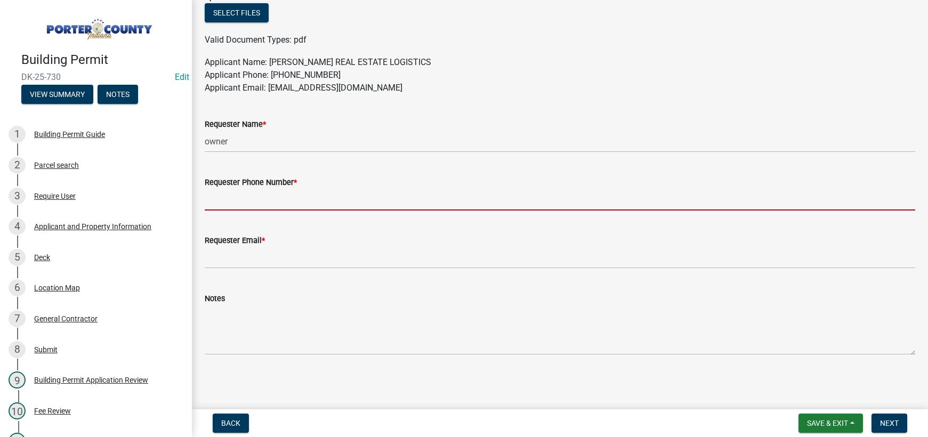
click at [239, 192] on input "Requester Phone Number *" at bounding box center [560, 200] width 711 height 22
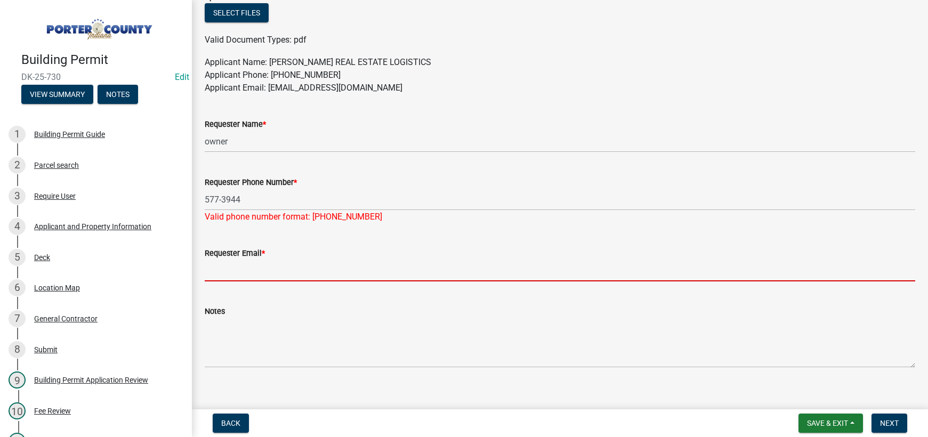
click at [284, 255] on form "Requester Email *" at bounding box center [560, 264] width 711 height 35
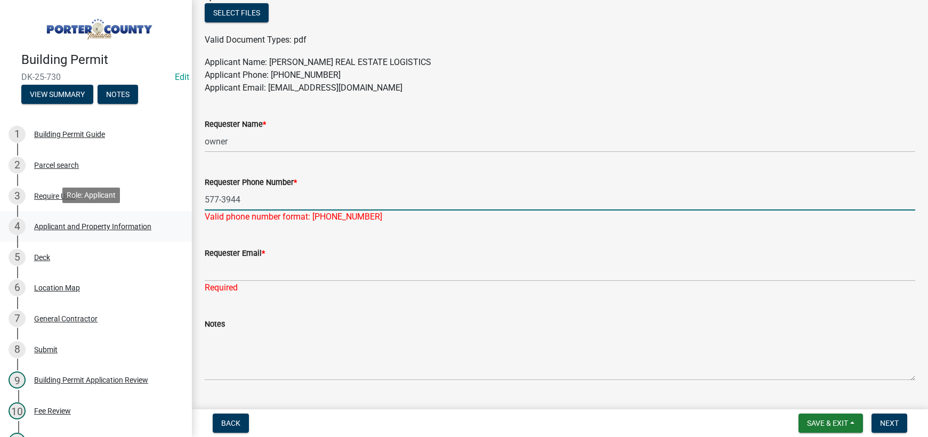
drag, startPoint x: 258, startPoint y: 200, endPoint x: 127, endPoint y: 217, distance: 132.2
click at [127, 217] on div "Building Permit DK-25-730 Edit View Summary Notes 1 Building Permit Guide 2 Par…" at bounding box center [464, 218] width 928 height 437
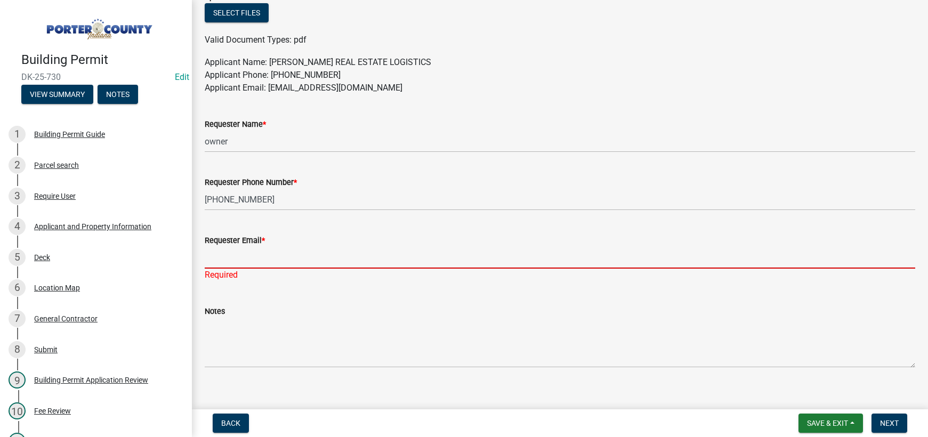
click at [251, 266] on input "Requester Email *" at bounding box center [560, 258] width 711 height 22
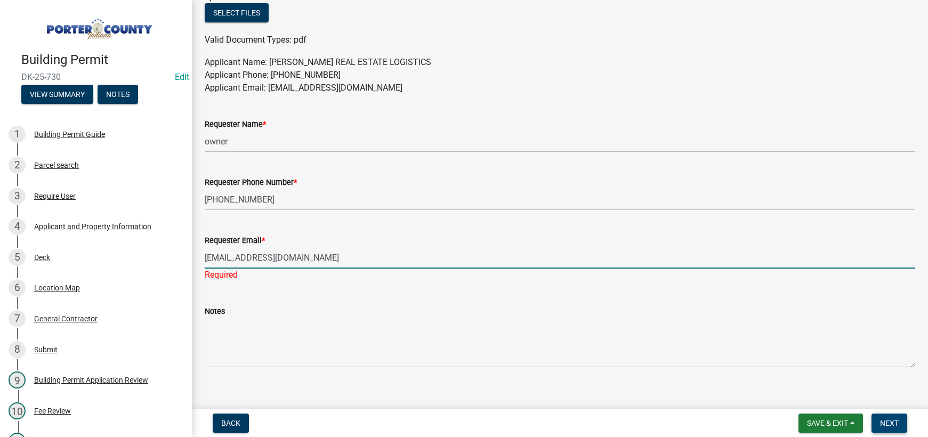
click at [882, 425] on span "Next" at bounding box center [889, 423] width 19 height 9
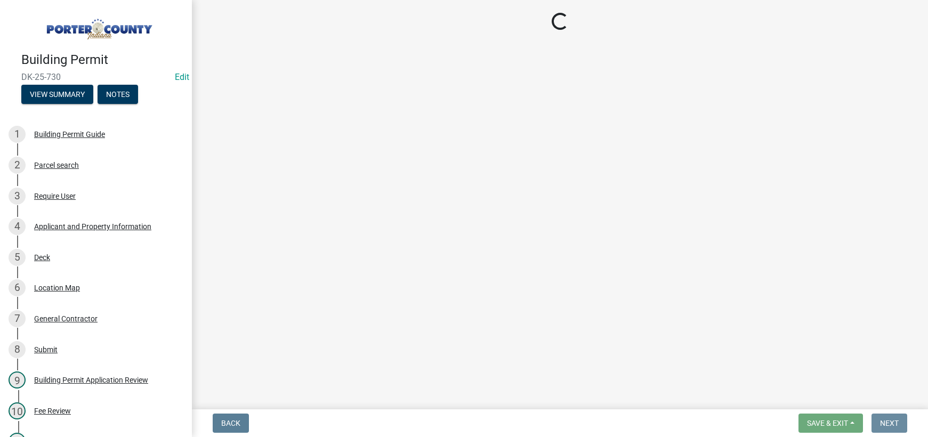
scroll to position [0, 0]
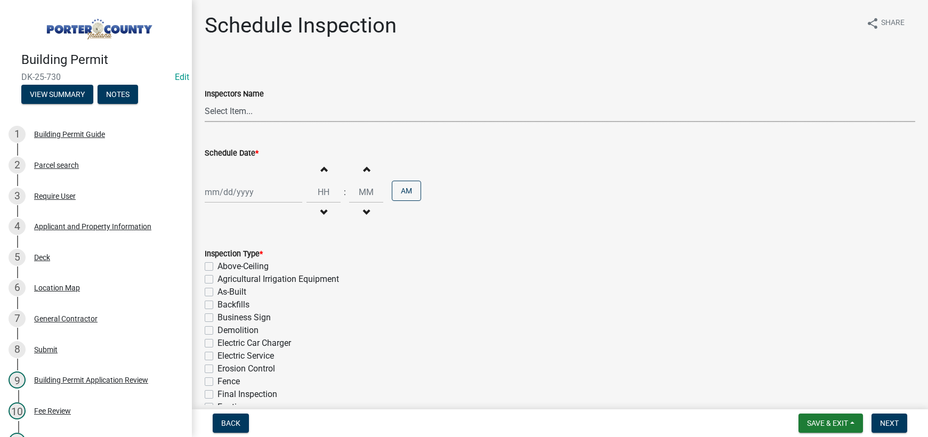
click at [233, 111] on select "Select Item... mhaller ([PERSON_NAME])" at bounding box center [560, 111] width 711 height 22
click at [205, 100] on select "Select Item... mhaller ([PERSON_NAME])" at bounding box center [560, 111] width 711 height 22
click at [245, 196] on div at bounding box center [254, 192] width 98 height 22
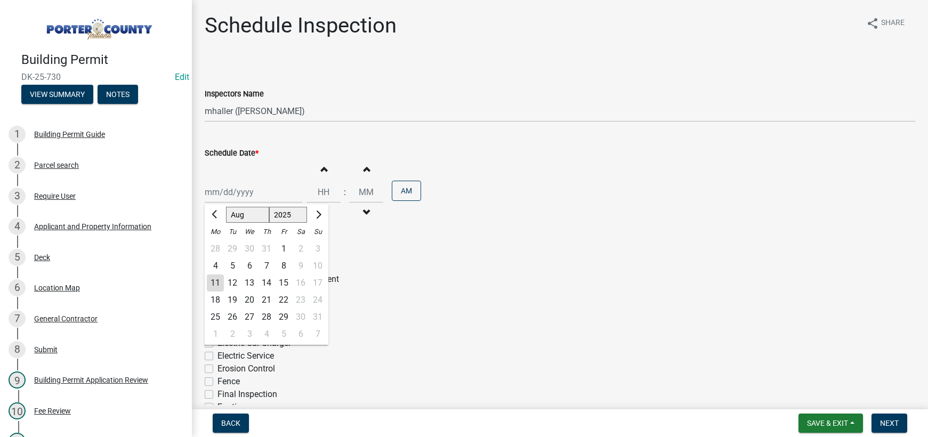
click at [214, 285] on div "11" at bounding box center [215, 283] width 17 height 17
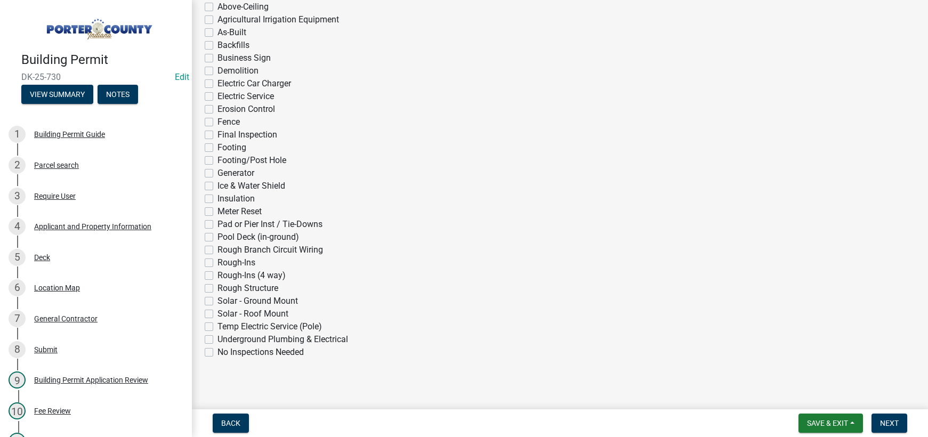
scroll to position [264, 0]
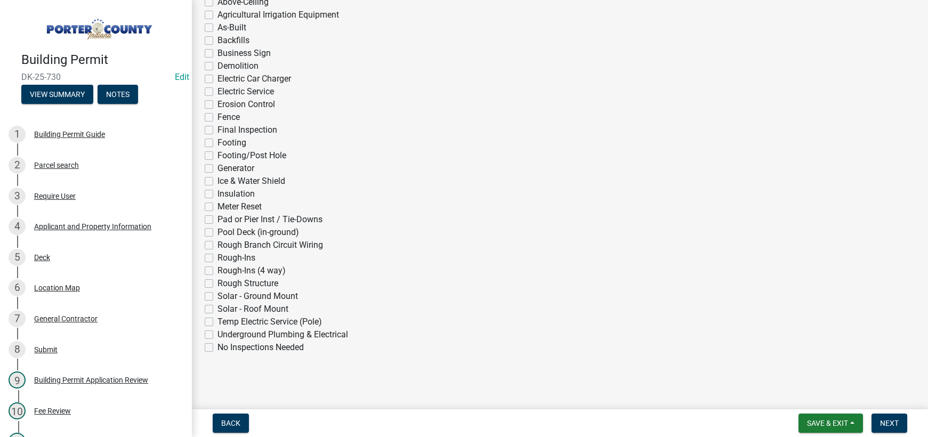
click at [218, 129] on label "Final Inspection" at bounding box center [248, 130] width 60 height 13
click at [218, 129] on input "Final Inspection" at bounding box center [221, 127] width 7 height 7
click at [885, 423] on span "Next" at bounding box center [889, 423] width 19 height 9
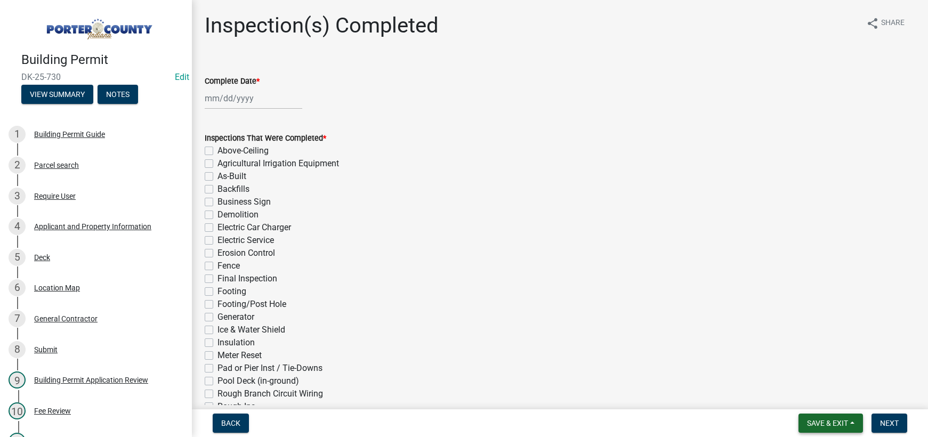
click at [820, 421] on span "Save & Exit" at bounding box center [827, 423] width 41 height 9
click at [815, 398] on button "Save & Exit" at bounding box center [820, 396] width 85 height 26
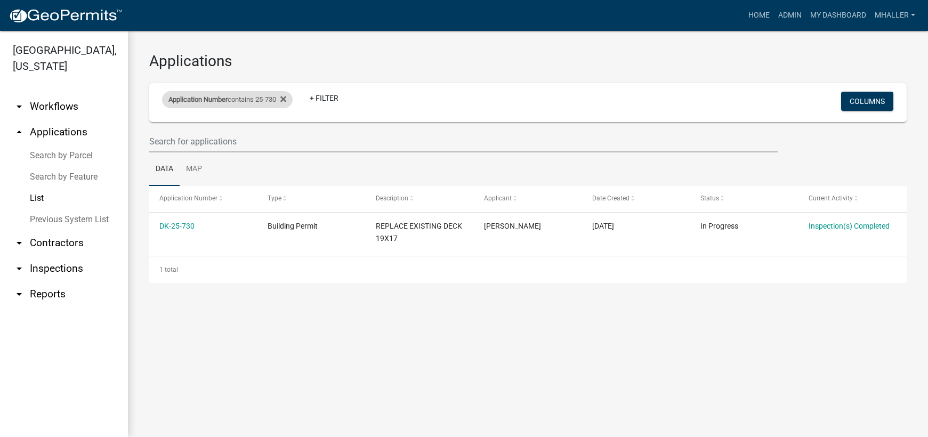
click at [245, 98] on div "Application Number contains 25-730" at bounding box center [227, 99] width 131 height 17
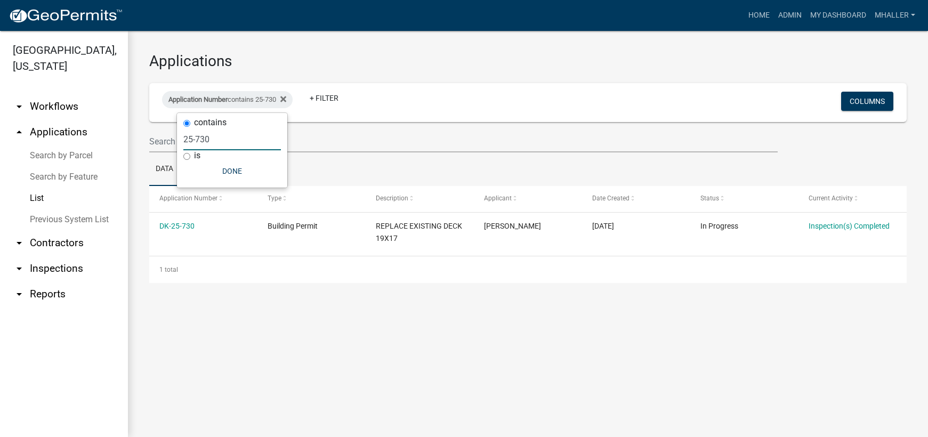
click at [241, 141] on input "25-730" at bounding box center [232, 139] width 98 height 22
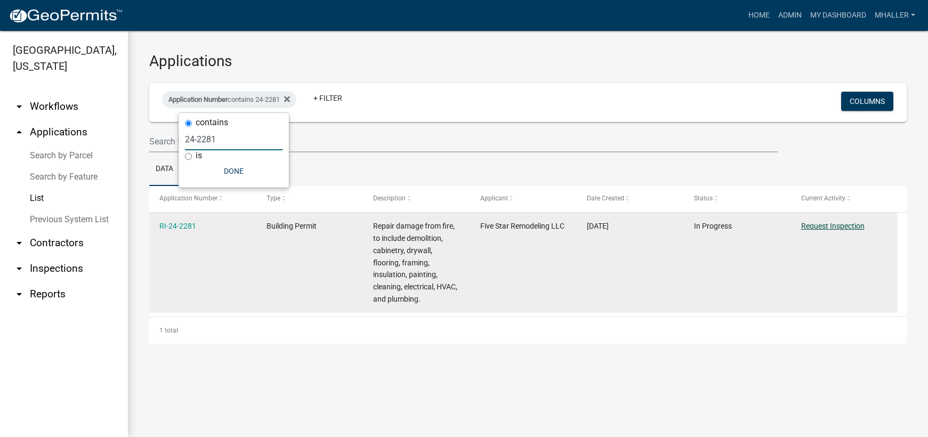
click at [838, 225] on link "Request Inspection" at bounding box center [832, 226] width 63 height 9
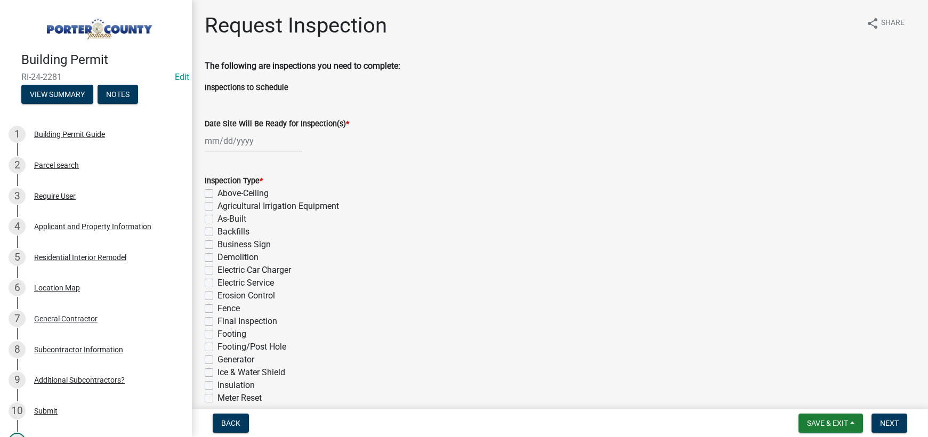
click at [223, 148] on div at bounding box center [254, 141] width 98 height 22
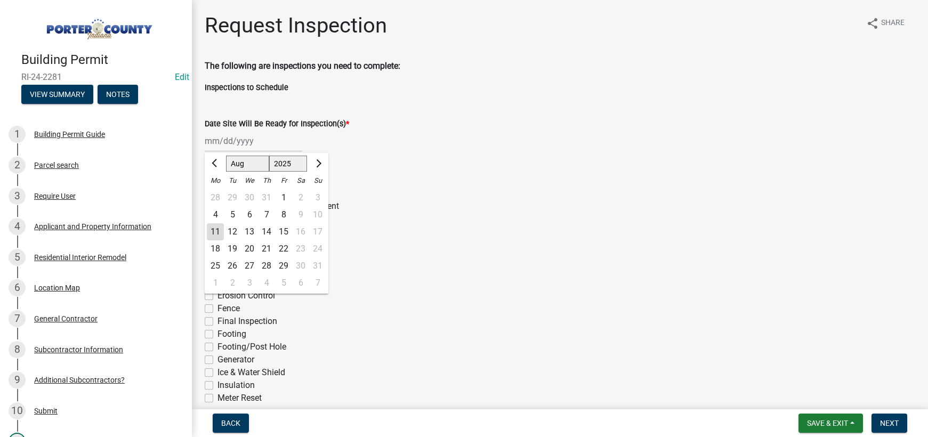
click at [209, 230] on div "11" at bounding box center [215, 231] width 17 height 17
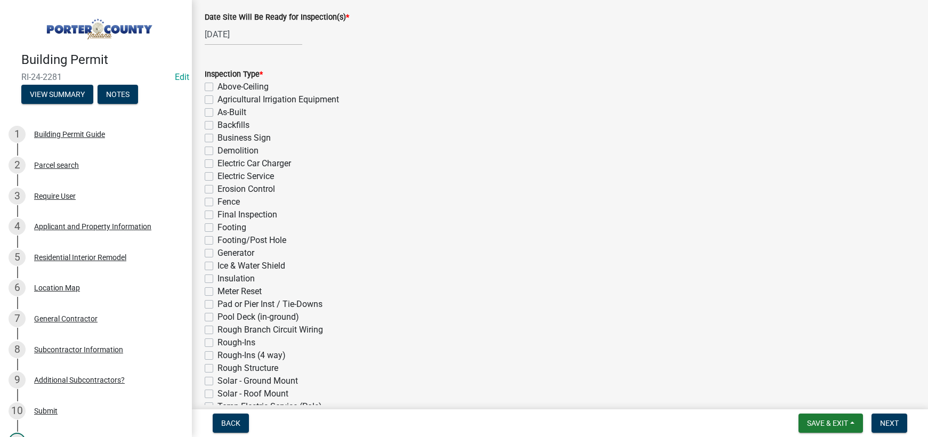
scroll to position [160, 0]
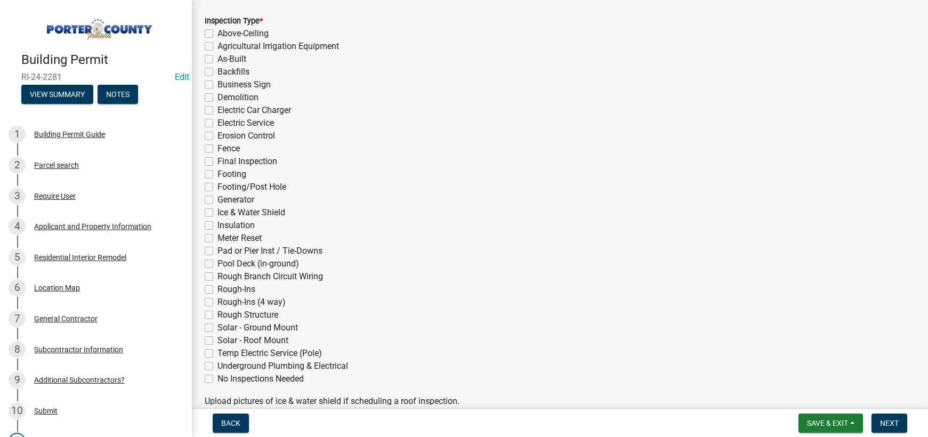
click at [218, 163] on label "Final Inspection" at bounding box center [248, 161] width 60 height 13
click at [218, 162] on input "Final Inspection" at bounding box center [221, 158] width 7 height 7
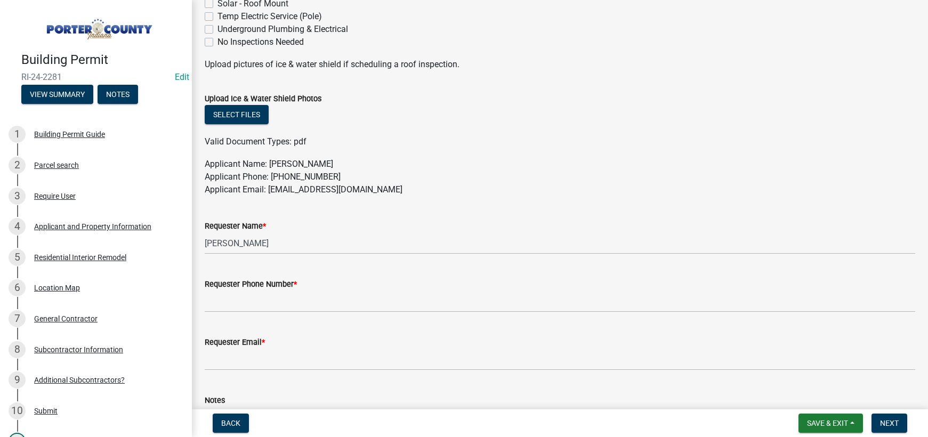
scroll to position [586, 0]
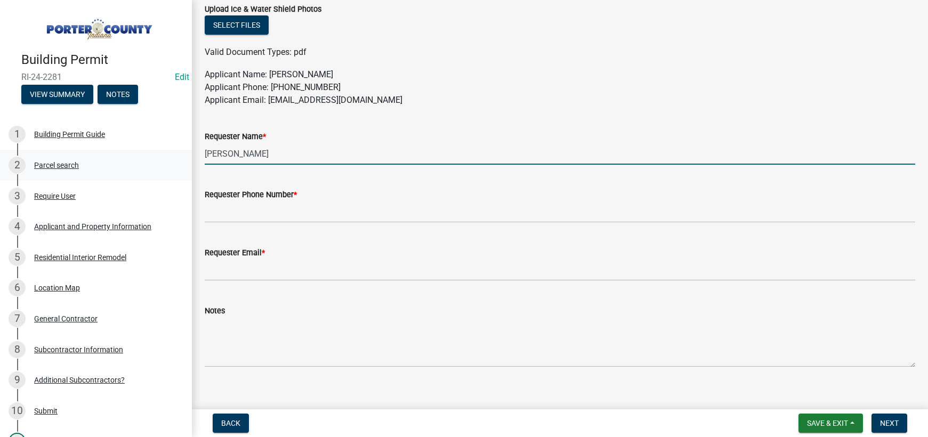
drag, startPoint x: 213, startPoint y: 158, endPoint x: 162, endPoint y: 158, distance: 50.6
click at [162, 158] on div "Building Permit RI-24-2281 Edit View Summary Notes 1 Building Permit Guide 2 Pa…" at bounding box center [464, 218] width 928 height 437
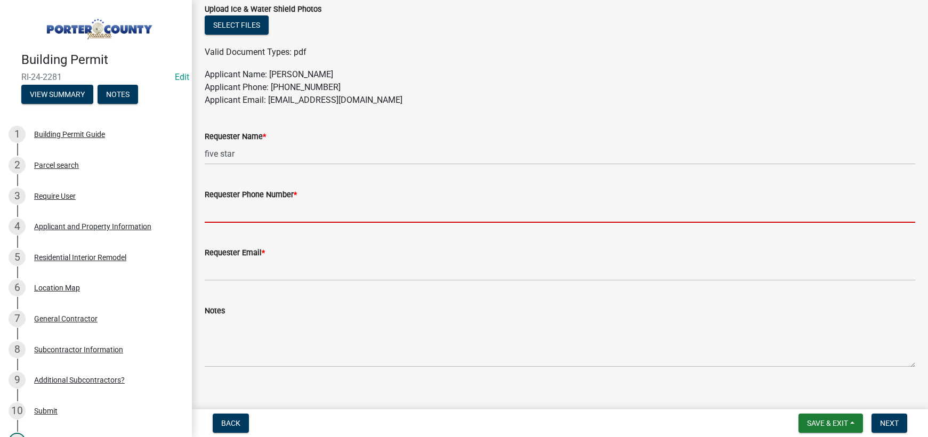
click at [275, 210] on input "Requester Phone Number *" at bounding box center [560, 212] width 711 height 22
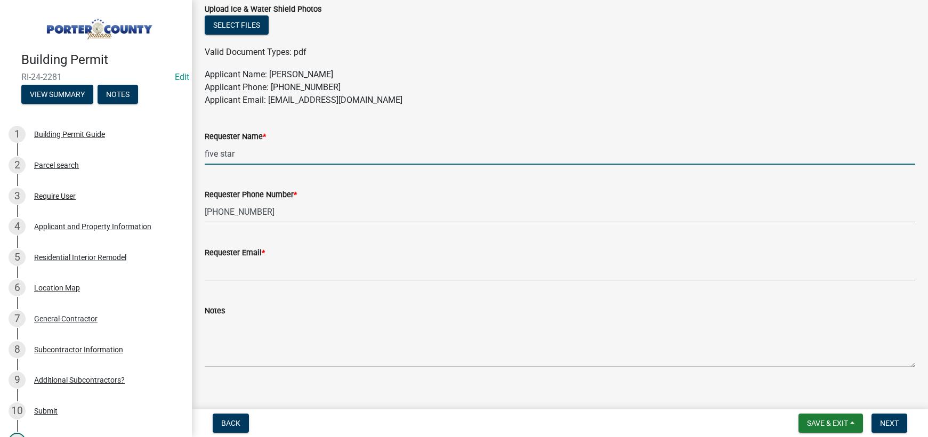
click at [249, 157] on input "five star" at bounding box center [560, 154] width 711 height 22
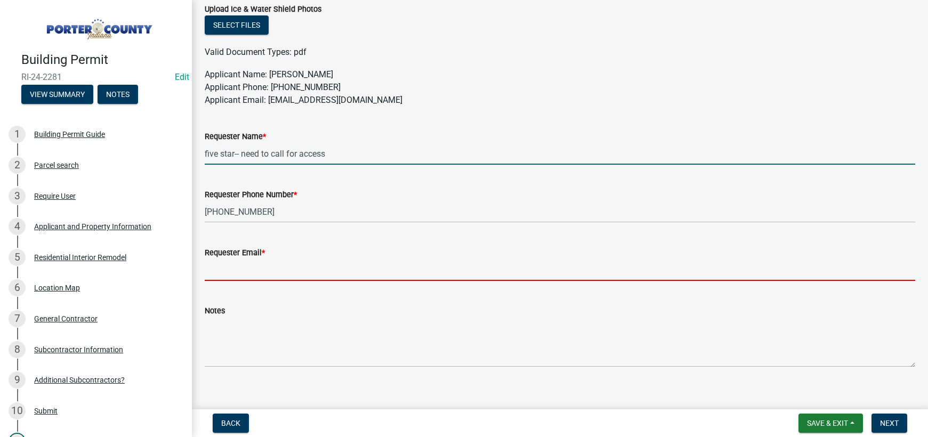
click at [248, 271] on input "Requester Email *" at bounding box center [560, 270] width 711 height 22
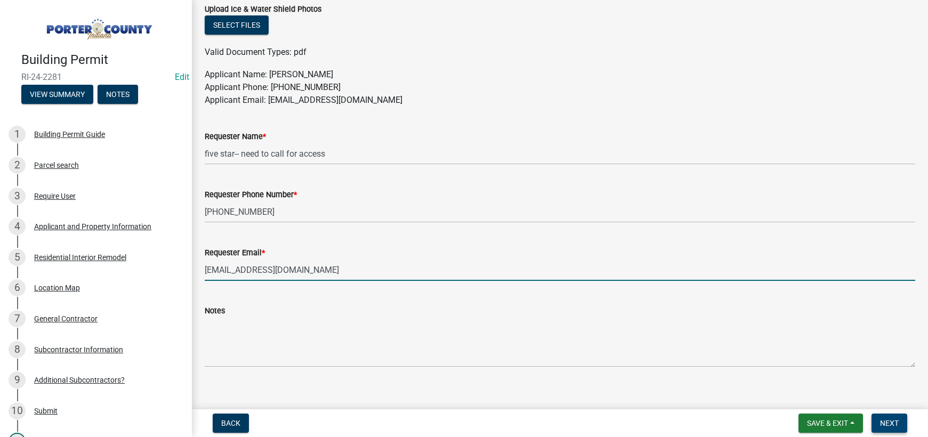
click at [882, 424] on span "Next" at bounding box center [889, 423] width 19 height 9
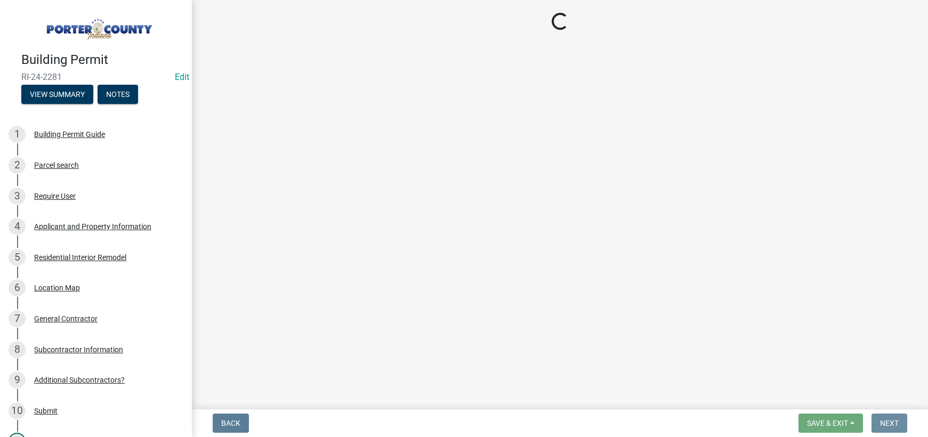
scroll to position [0, 0]
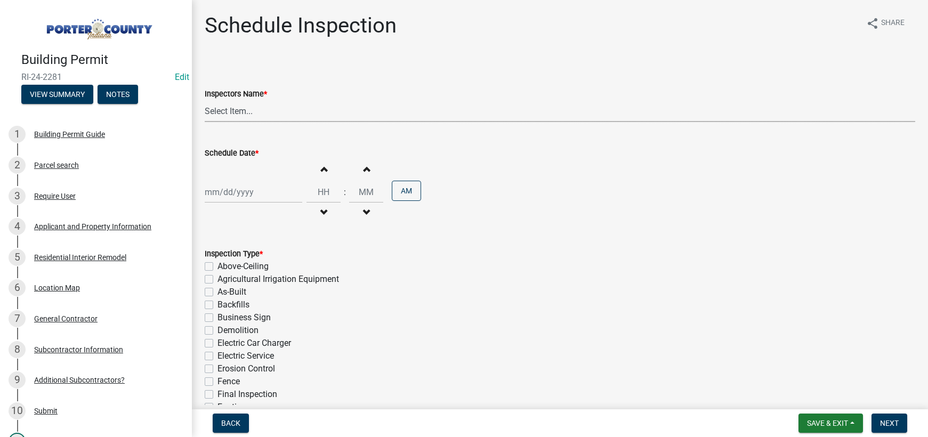
click at [228, 112] on select "Select Item... mhaller ([PERSON_NAME])" at bounding box center [560, 111] width 711 height 22
click at [205, 100] on select "Select Item... mhaller ([PERSON_NAME])" at bounding box center [560, 111] width 711 height 22
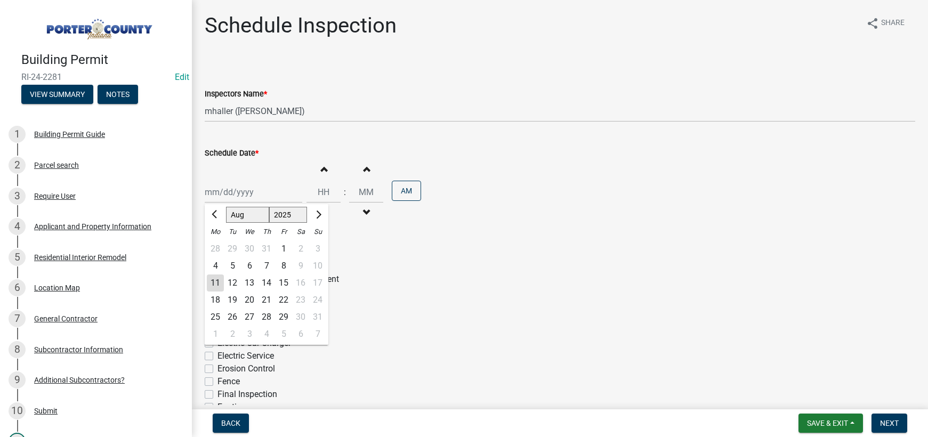
click at [244, 192] on div "[PERSON_NAME] Feb Mar Apr [PERSON_NAME][DATE] Oct Nov [DATE] 1526 1527 1528 152…" at bounding box center [254, 192] width 98 height 22
click at [250, 284] on div "13" at bounding box center [249, 283] width 17 height 17
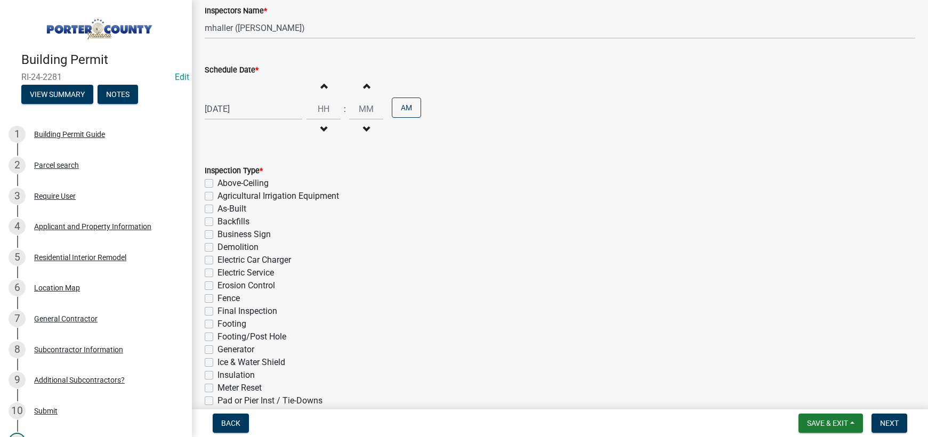
scroll to position [213, 0]
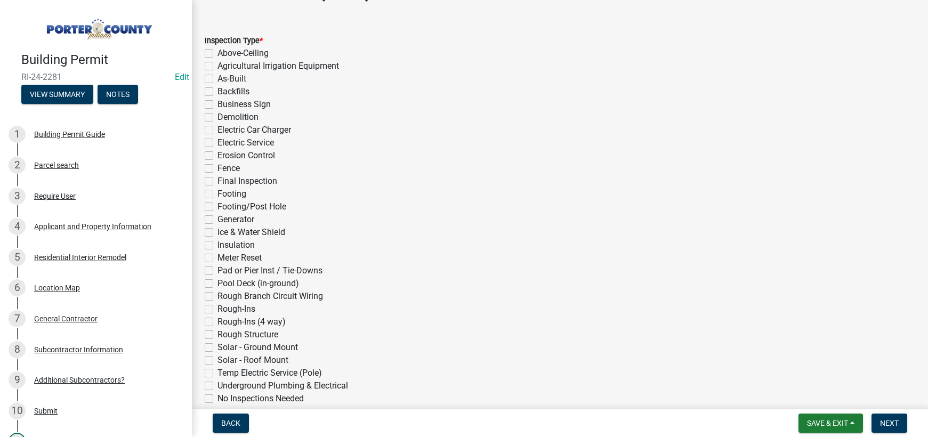
click at [218, 180] on label "Final Inspection" at bounding box center [248, 181] width 60 height 13
click at [218, 180] on input "Final Inspection" at bounding box center [221, 178] width 7 height 7
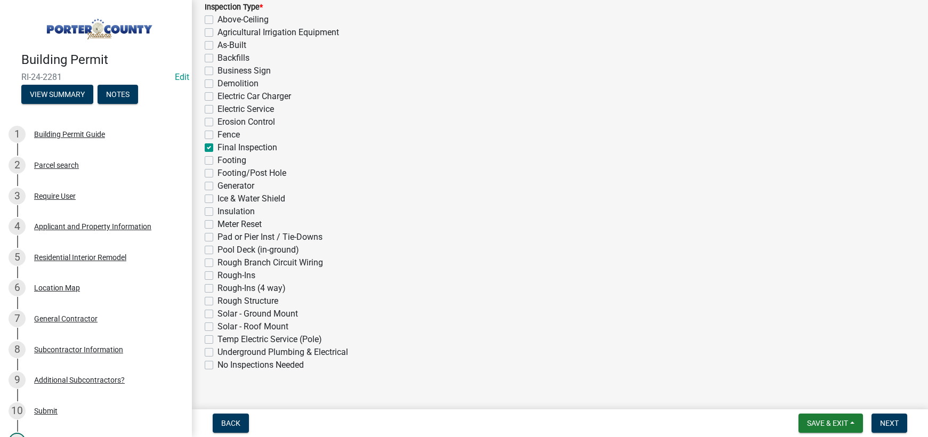
scroll to position [264, 0]
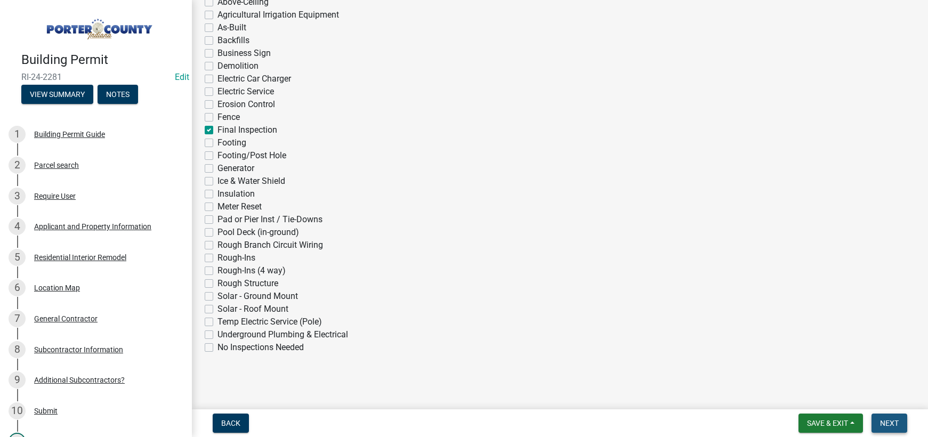
click at [882, 420] on span "Next" at bounding box center [889, 423] width 19 height 9
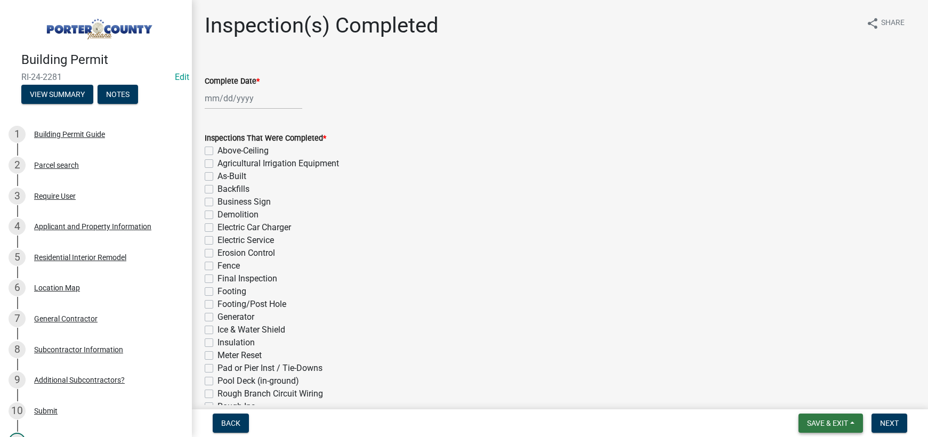
click at [817, 425] on span "Save & Exit" at bounding box center [827, 423] width 41 height 9
click at [814, 401] on button "Save & Exit" at bounding box center [820, 396] width 85 height 26
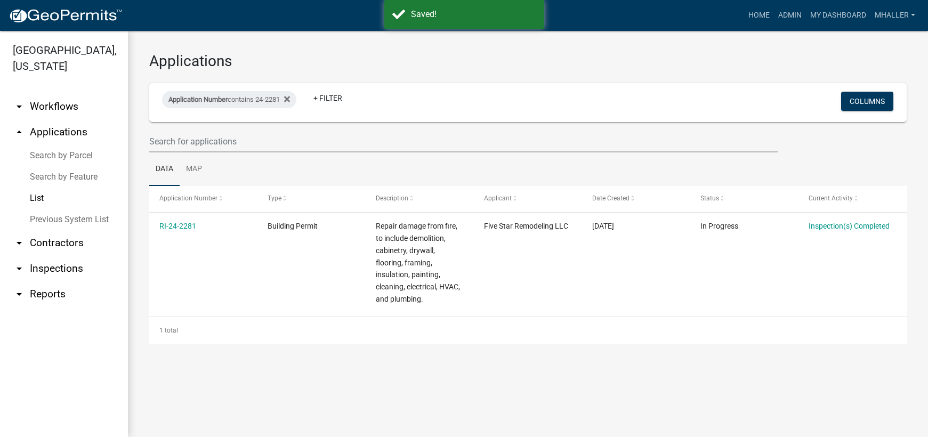
click at [60, 256] on link "arrow_drop_down Inspections" at bounding box center [64, 269] width 128 height 26
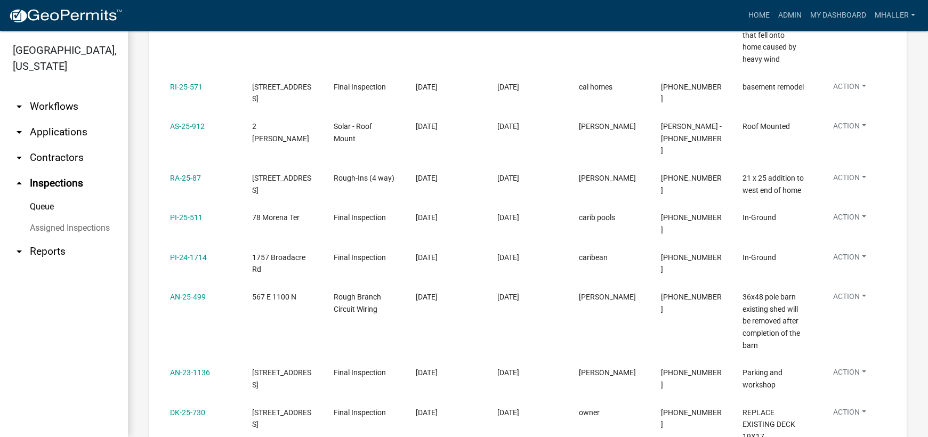
scroll to position [645, 0]
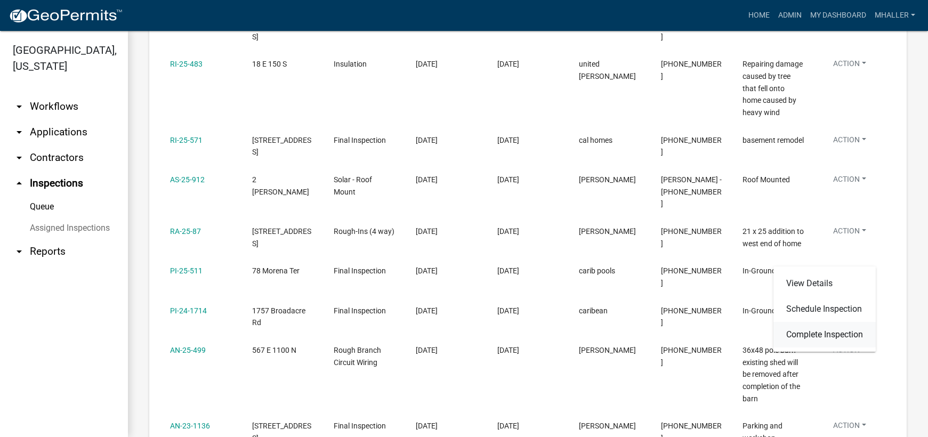
click at [851, 332] on link "Complete Inspection" at bounding box center [825, 335] width 102 height 26
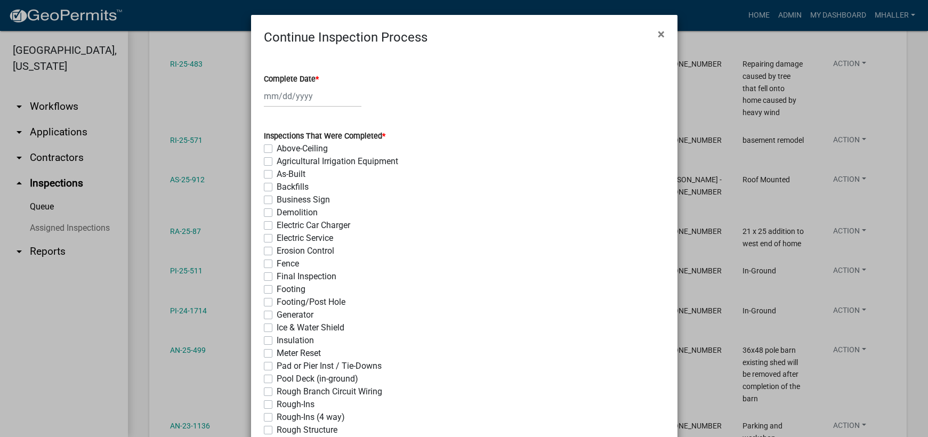
click at [278, 96] on div at bounding box center [313, 96] width 98 height 22
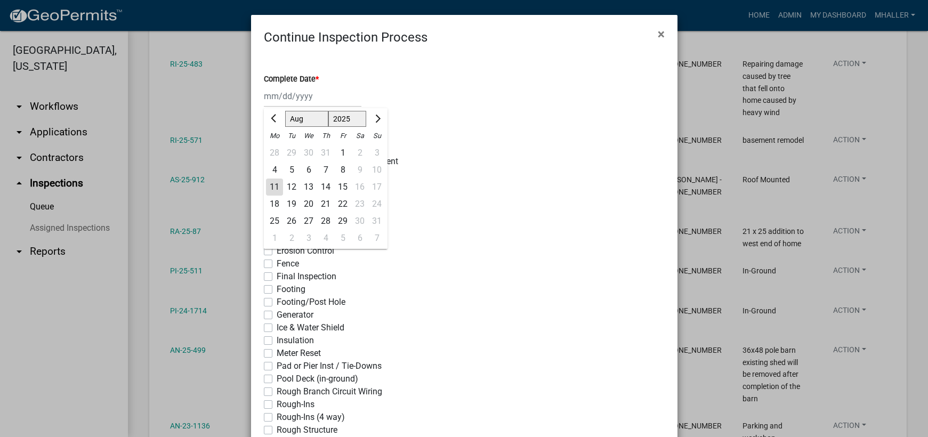
click at [270, 185] on div "11" at bounding box center [274, 187] width 17 height 17
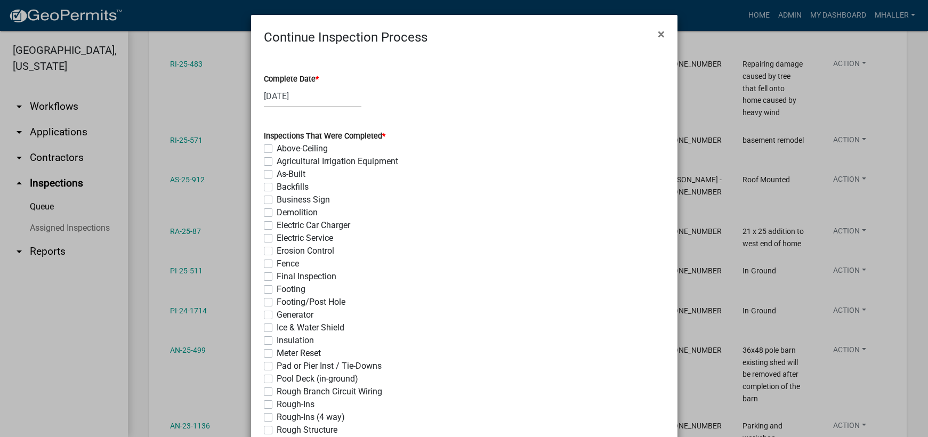
scroll to position [160, 0]
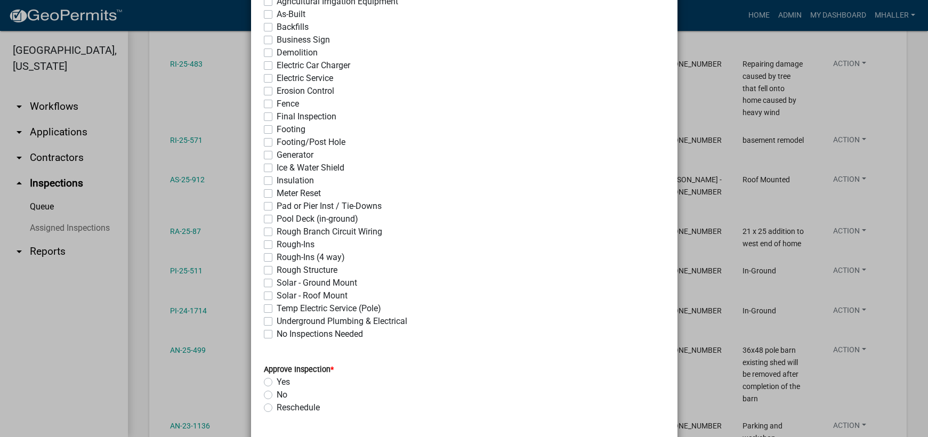
click at [277, 117] on label "Final Inspection" at bounding box center [307, 116] width 60 height 13
click at [277, 117] on input "Final Inspection" at bounding box center [280, 113] width 7 height 7
click at [277, 382] on label "Yes" at bounding box center [283, 382] width 13 height 13
click at [277, 382] on input "Yes" at bounding box center [280, 379] width 7 height 7
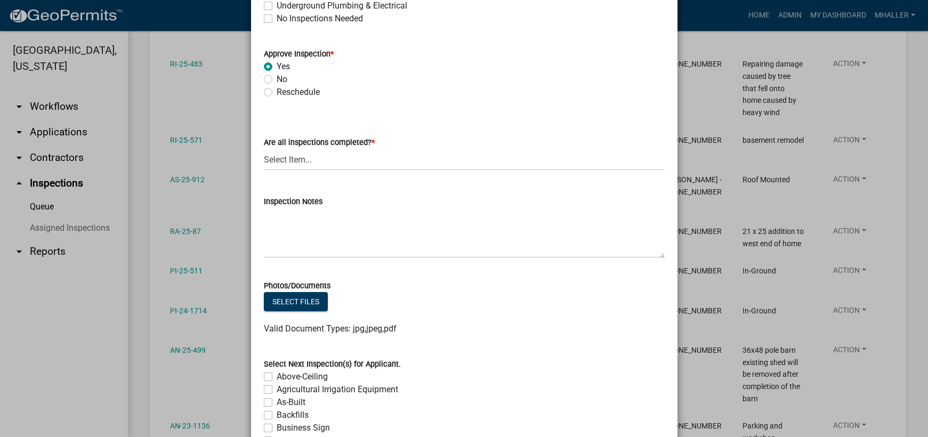
scroll to position [480, 0]
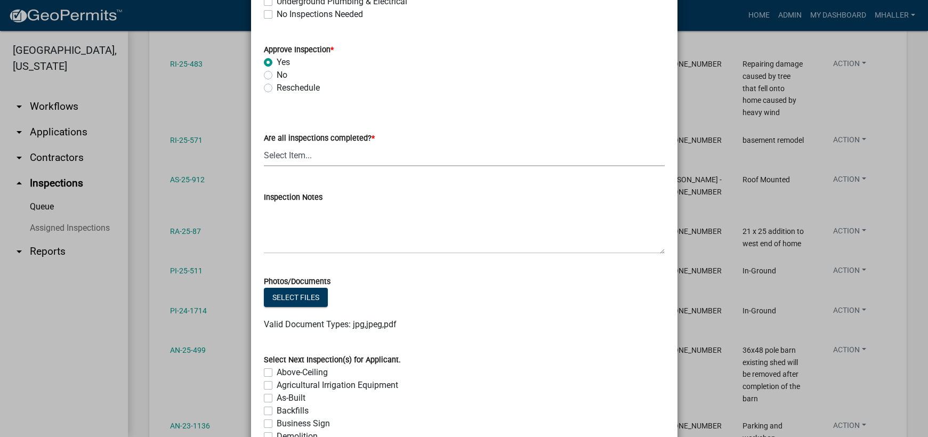
click at [305, 156] on select "Select Item... Yes - All Inspections Have Been Completed No - More Inspections …" at bounding box center [464, 155] width 401 height 22
click at [264, 144] on select "Select Item... Yes - All Inspections Have Been Completed No - More Inspections …" at bounding box center [464, 155] width 401 height 22
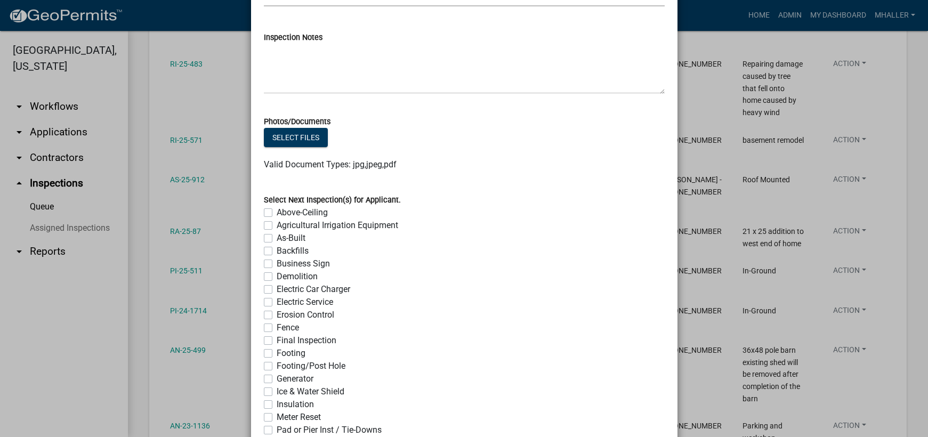
scroll to position [844, 0]
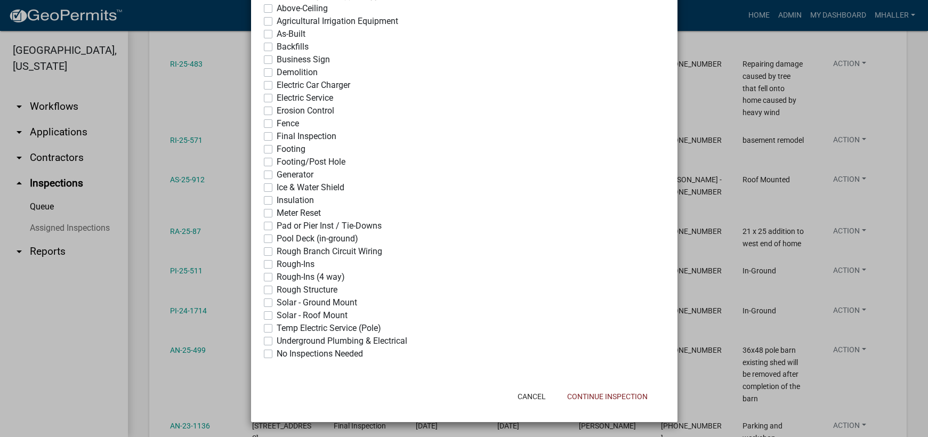
click at [277, 356] on label "No Inspections Needed" at bounding box center [320, 354] width 86 height 13
click at [277, 355] on input "No Inspections Needed" at bounding box center [280, 351] width 7 height 7
click at [596, 402] on button "Continue Inspection" at bounding box center [608, 396] width 98 height 19
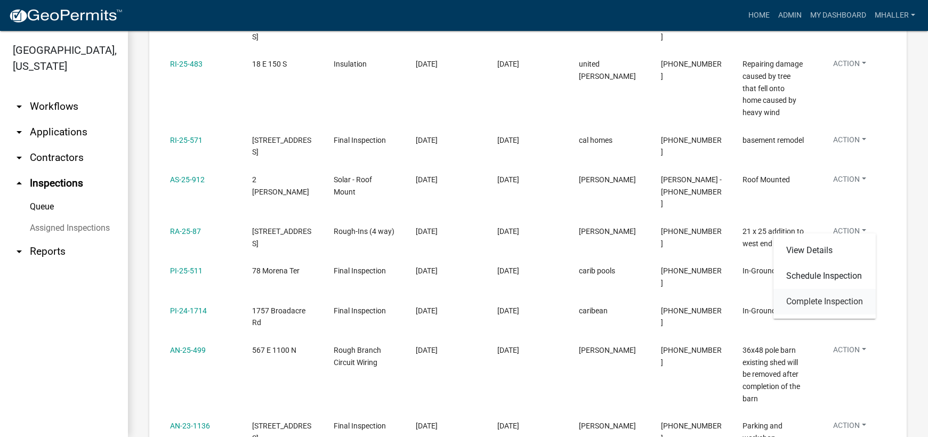
click at [827, 301] on link "Complete Inspection" at bounding box center [825, 302] width 102 height 26
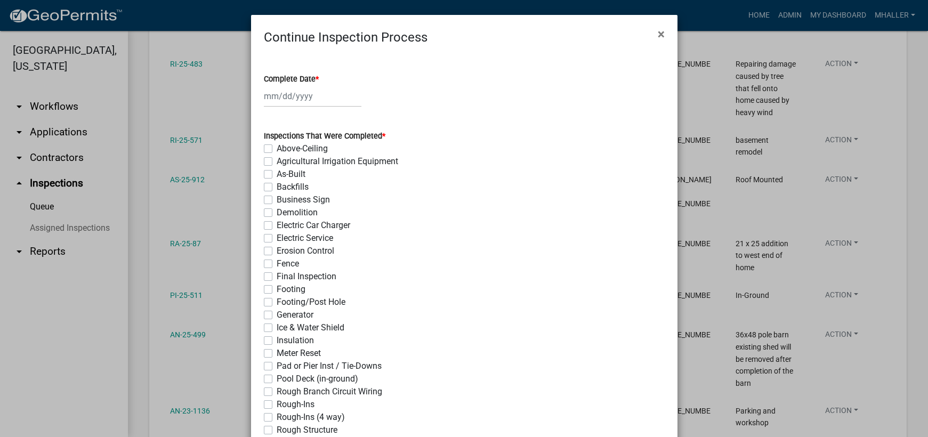
click at [302, 91] on div at bounding box center [313, 96] width 98 height 22
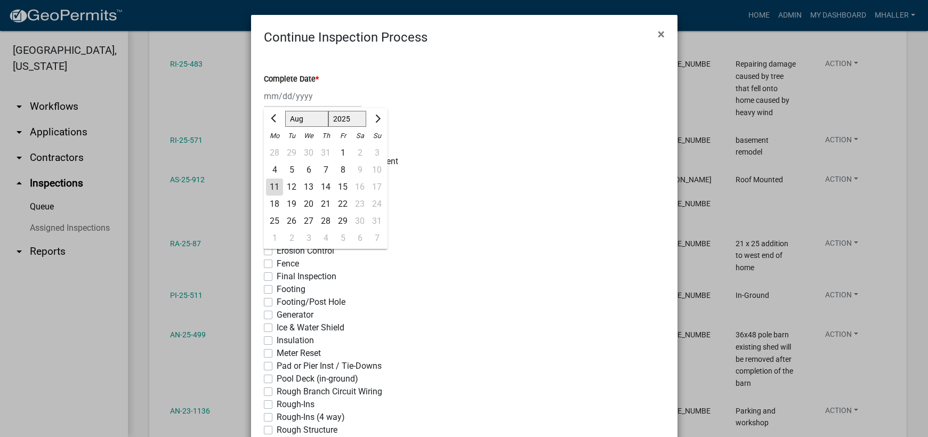
click at [268, 186] on div "11" at bounding box center [274, 187] width 17 height 17
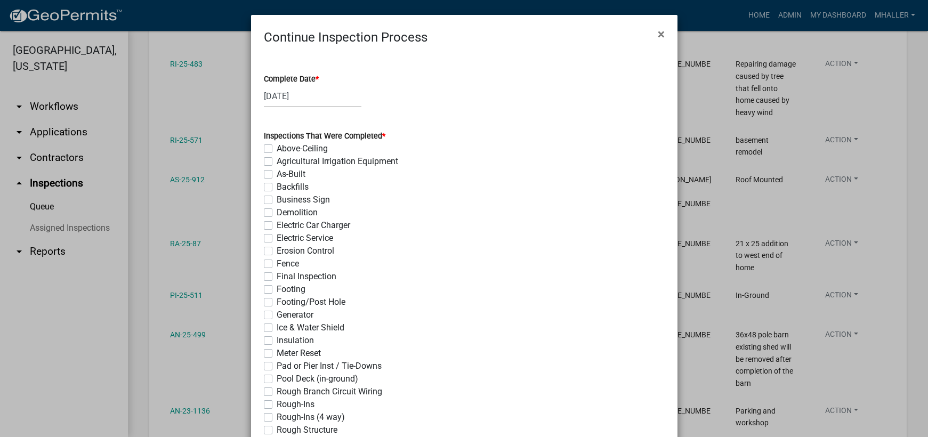
click at [277, 276] on label "Final Inspection" at bounding box center [307, 276] width 60 height 13
click at [277, 276] on input "Final Inspection" at bounding box center [280, 273] width 7 height 7
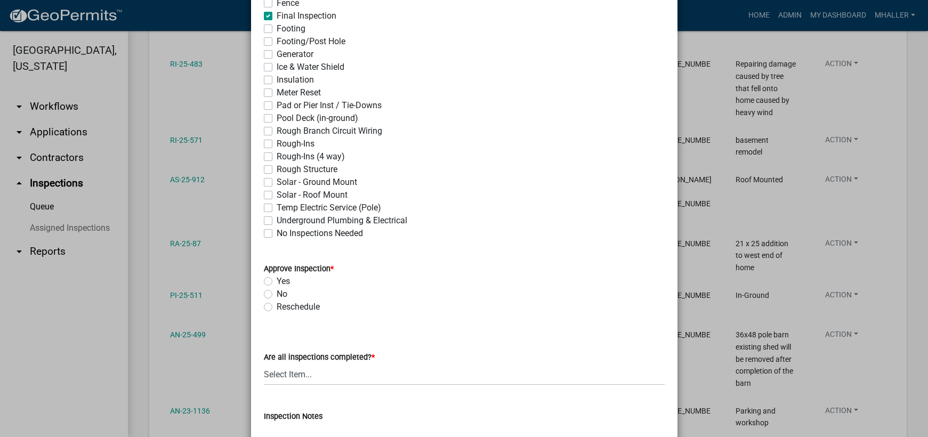
scroll to position [373, 0]
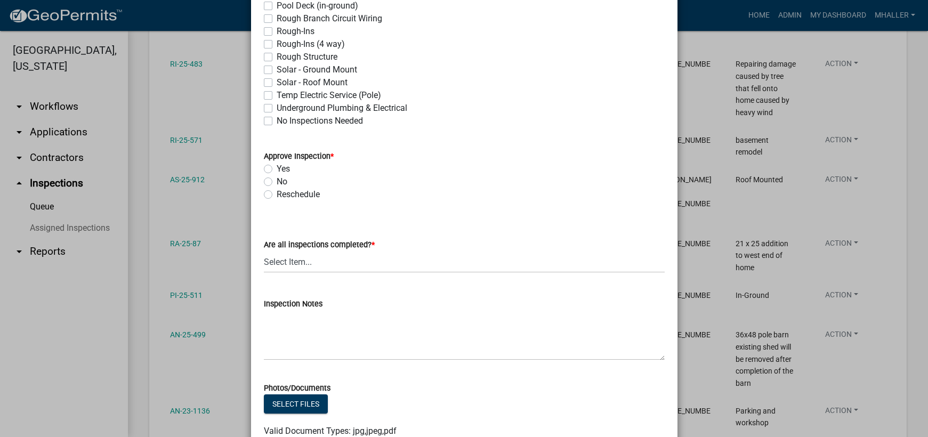
click at [277, 170] on label "Yes" at bounding box center [283, 169] width 13 height 13
click at [277, 170] on input "Yes" at bounding box center [280, 166] width 7 height 7
click at [334, 269] on select "Select Item... Yes - All Inspections Have Been Completed No - More Inspections …" at bounding box center [464, 262] width 401 height 22
click at [264, 251] on select "Select Item... Yes - All Inspections Have Been Completed No - More Inspections …" at bounding box center [464, 262] width 401 height 22
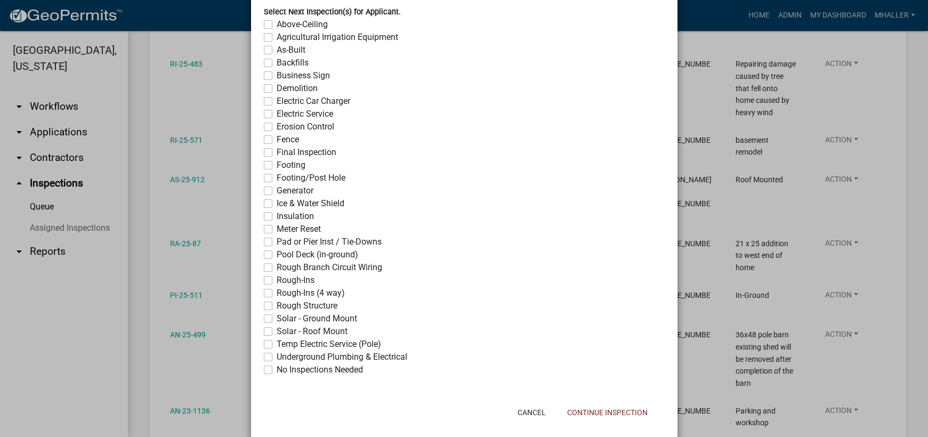
scroll to position [844, 0]
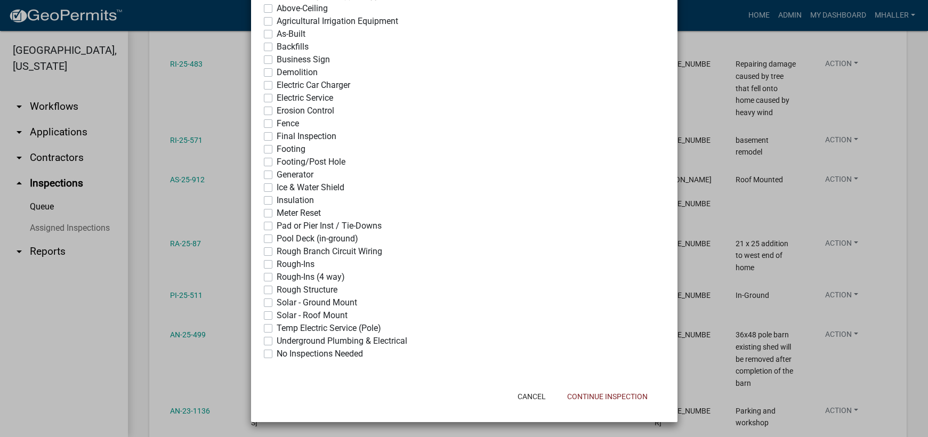
click at [277, 352] on label "No Inspections Needed" at bounding box center [320, 354] width 86 height 13
click at [277, 352] on input "No Inspections Needed" at bounding box center [280, 351] width 7 height 7
click at [577, 398] on button "Continue Inspection" at bounding box center [608, 396] width 98 height 19
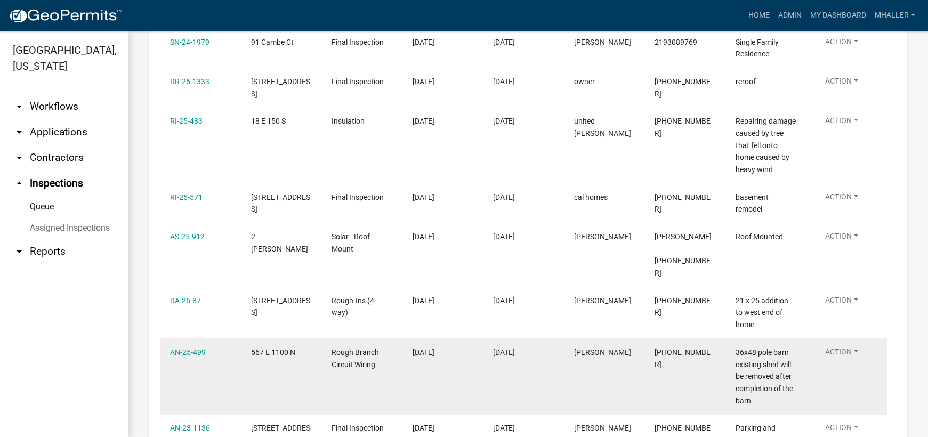
scroll to position [538, 0]
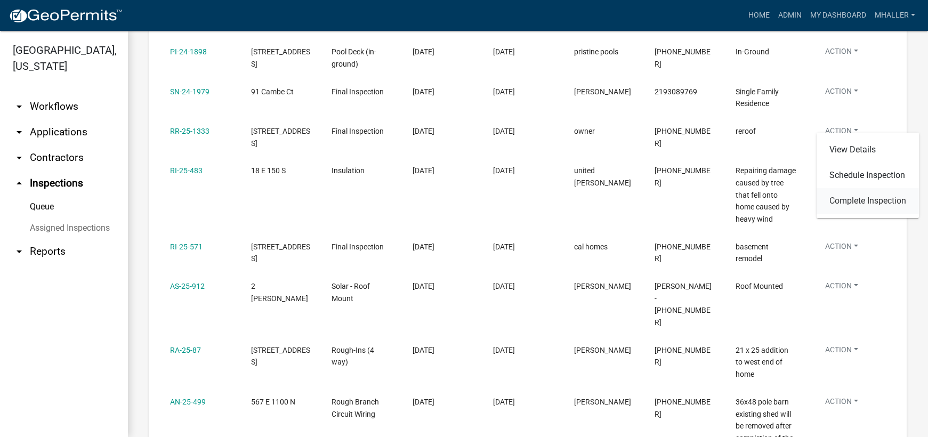
click at [852, 202] on link "Complete Inspection" at bounding box center [868, 201] width 102 height 26
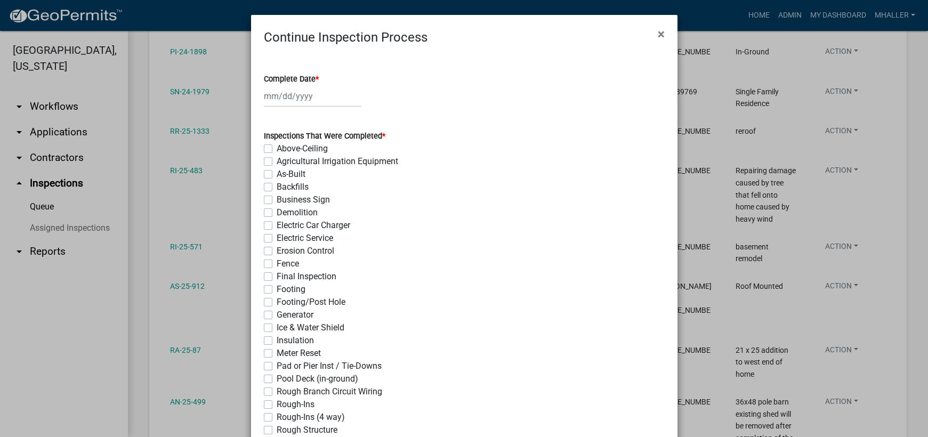
click at [293, 97] on div at bounding box center [313, 96] width 98 height 22
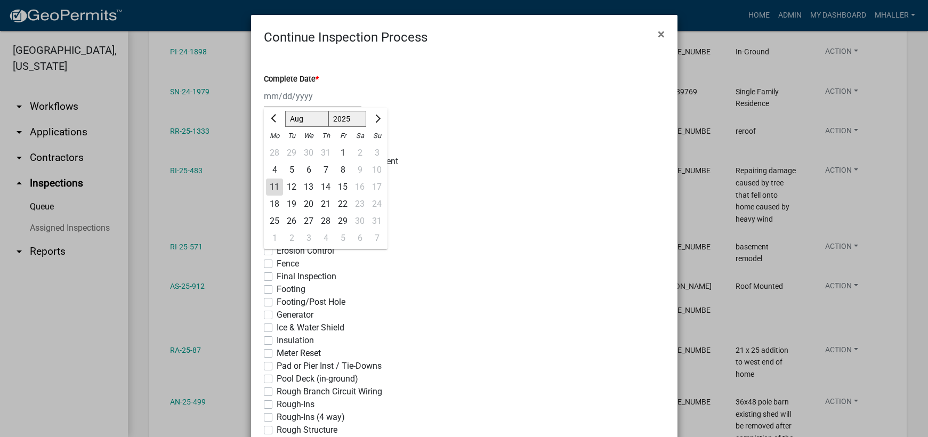
click at [268, 187] on div "11" at bounding box center [274, 187] width 17 height 17
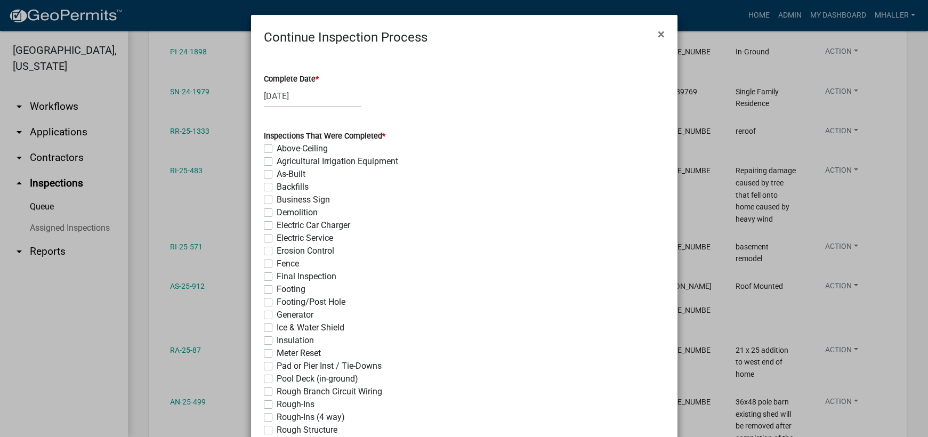
click at [277, 341] on label "Insulation" at bounding box center [295, 340] width 37 height 13
click at [277, 341] on input "Insulation" at bounding box center [280, 337] width 7 height 7
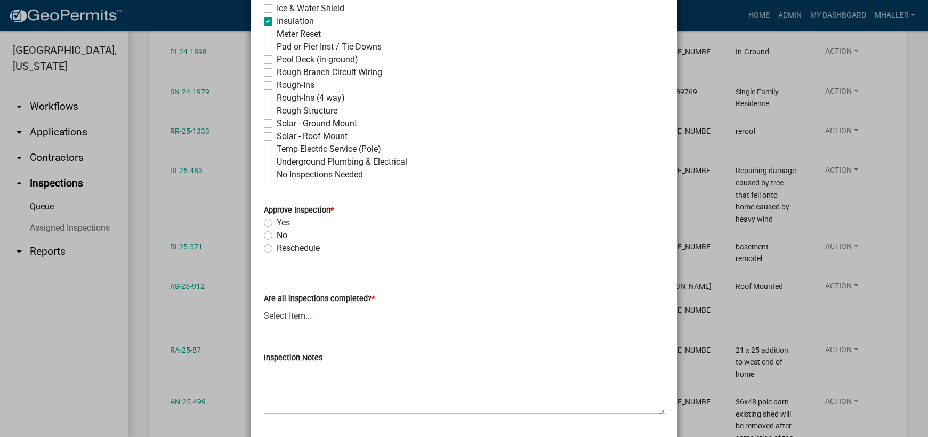
scroll to position [373, 0]
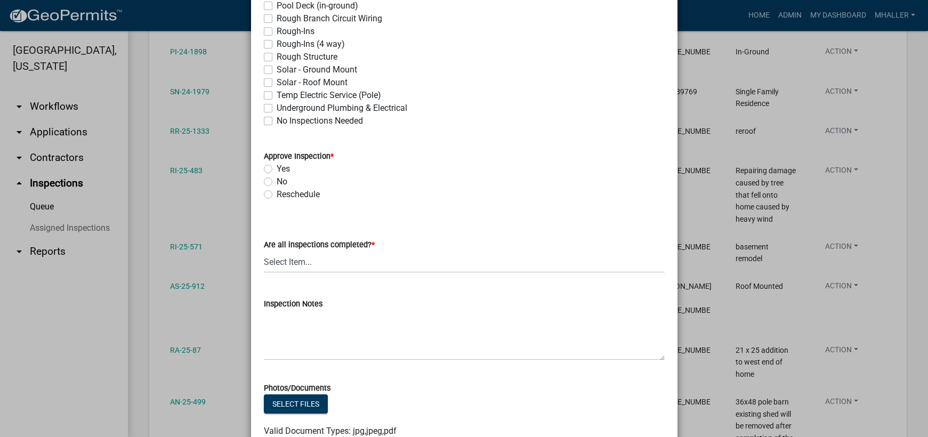
click at [277, 168] on label "Yes" at bounding box center [283, 169] width 13 height 13
click at [277, 168] on input "Yes" at bounding box center [280, 166] width 7 height 7
click at [352, 265] on select "Select Item... Yes - All Inspections Have Been Completed No - More Inspections …" at bounding box center [464, 262] width 401 height 22
click at [264, 251] on select "Select Item... Yes - All Inspections Have Been Completed No - More Inspections …" at bounding box center [464, 262] width 401 height 22
click at [325, 261] on select "Select Item... Yes - All Inspections Have Been Completed No - More Inspections …" at bounding box center [464, 262] width 401 height 22
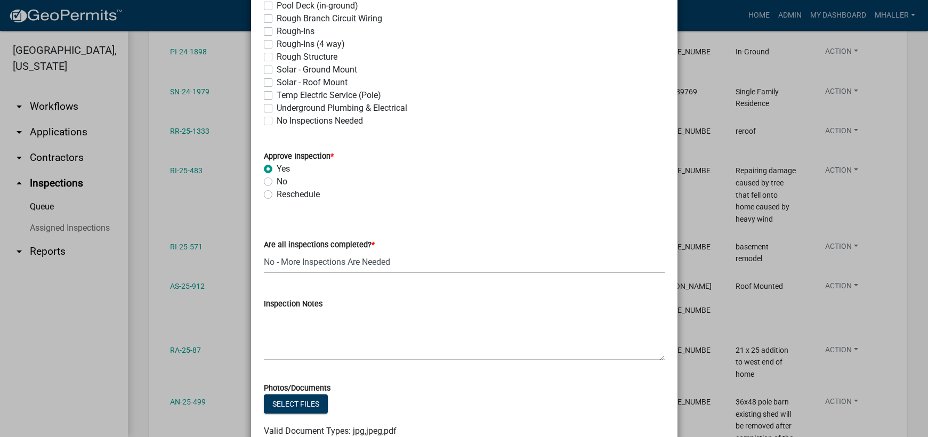
click at [264, 251] on select "Select Item... Yes - All Inspections Have Been Completed No - More Inspections …" at bounding box center [464, 262] width 401 height 22
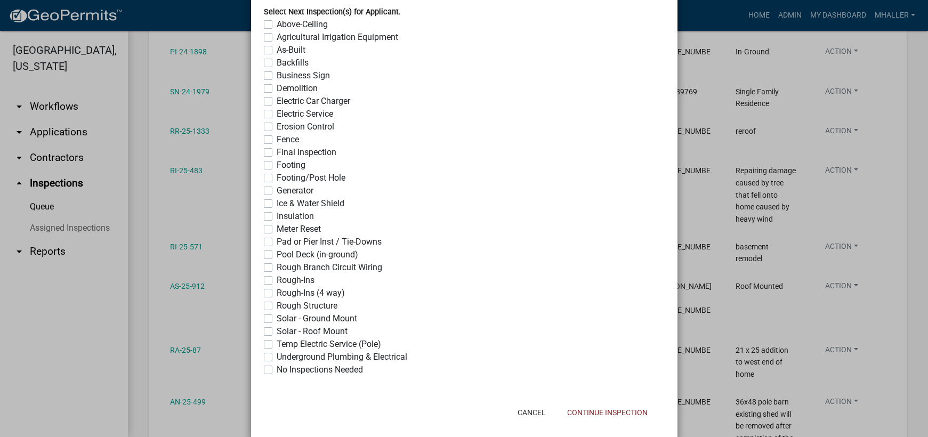
scroll to position [844, 0]
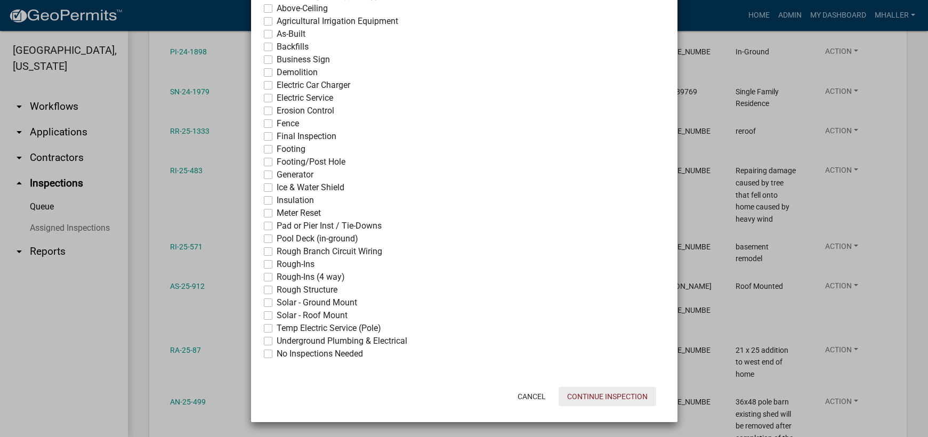
click at [599, 396] on button "Continue Inspection" at bounding box center [608, 396] width 98 height 19
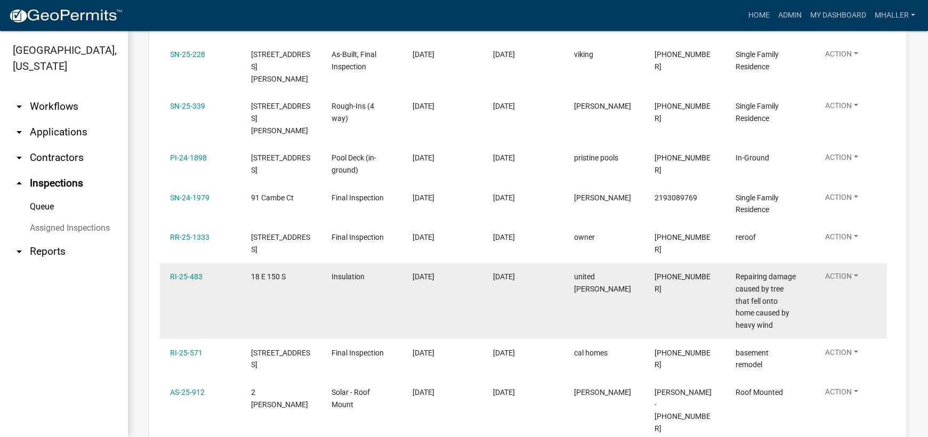
scroll to position [431, 0]
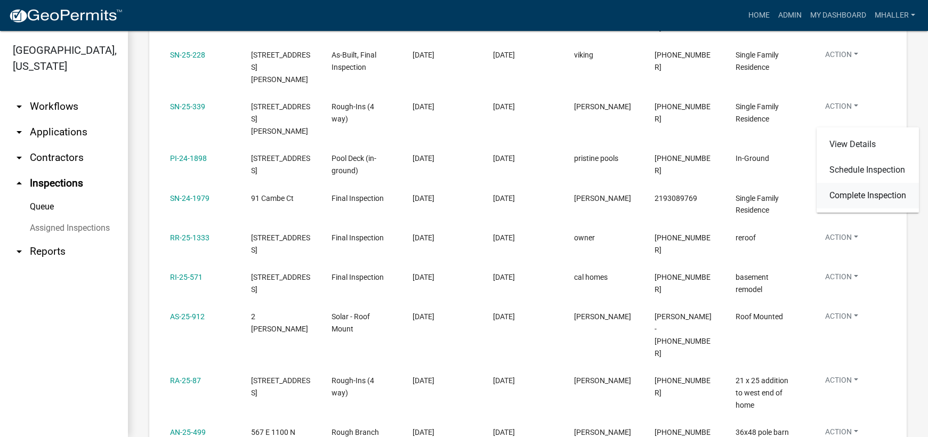
click at [847, 195] on link "Complete Inspection" at bounding box center [868, 196] width 102 height 26
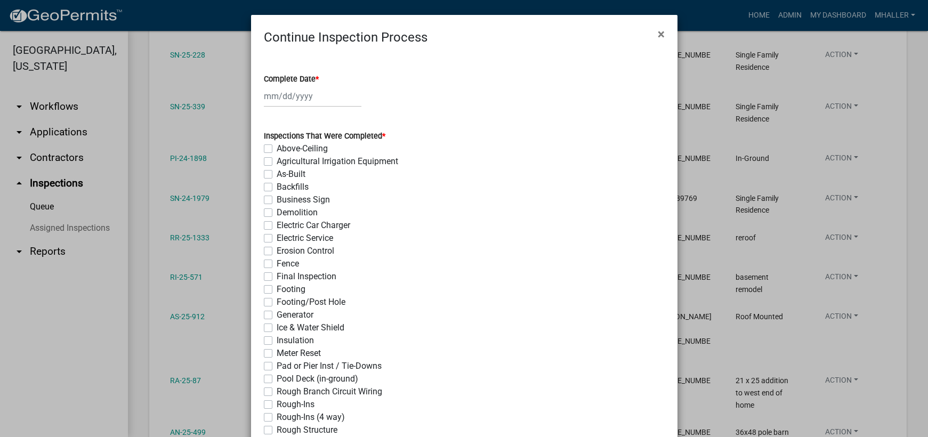
click at [280, 97] on div at bounding box center [313, 96] width 98 height 22
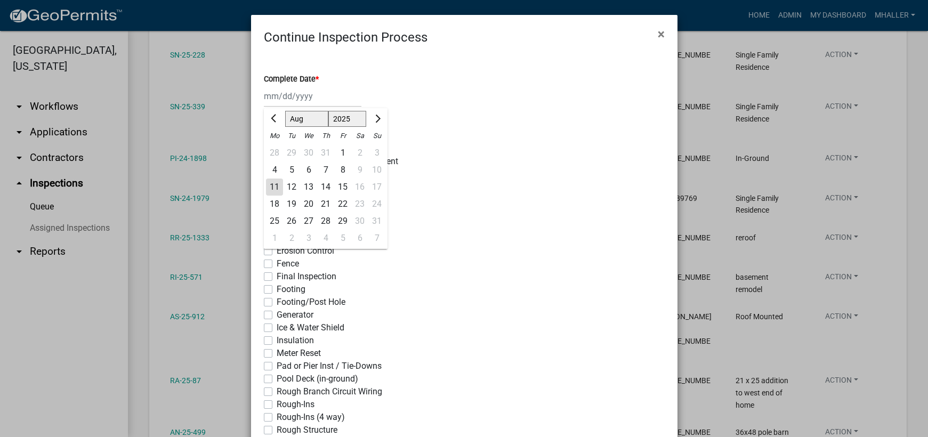
click at [273, 186] on div "11" at bounding box center [274, 187] width 17 height 17
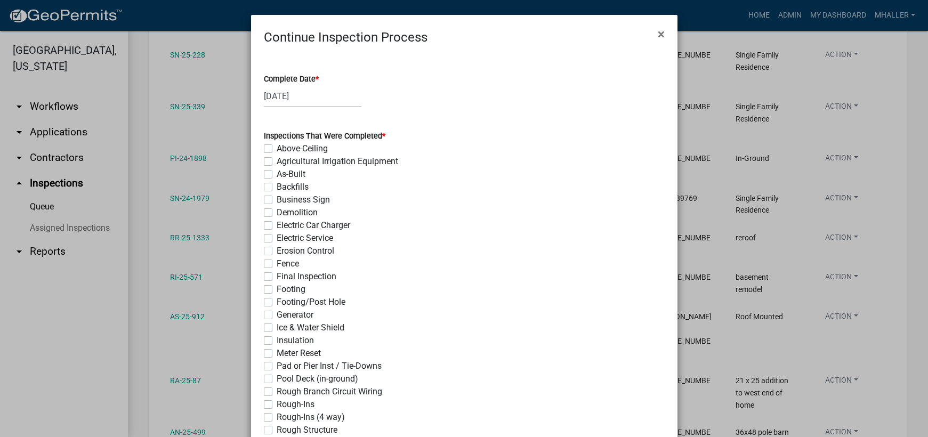
click at [277, 277] on label "Final Inspection" at bounding box center [307, 276] width 60 height 13
click at [277, 277] on input "Final Inspection" at bounding box center [280, 273] width 7 height 7
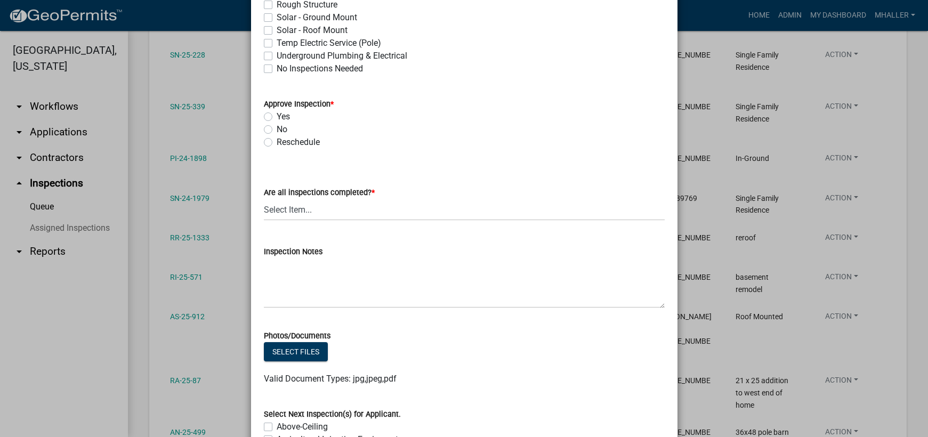
scroll to position [426, 0]
click at [277, 115] on label "Yes" at bounding box center [283, 115] width 13 height 13
click at [277, 115] on input "Yes" at bounding box center [280, 112] width 7 height 7
click at [317, 214] on select "Select Item... Yes - All Inspections Have Been Completed No - More Inspections …" at bounding box center [464, 209] width 401 height 22
click at [264, 198] on select "Select Item... Yes - All Inspections Have Been Completed No - More Inspections …" at bounding box center [464, 209] width 401 height 22
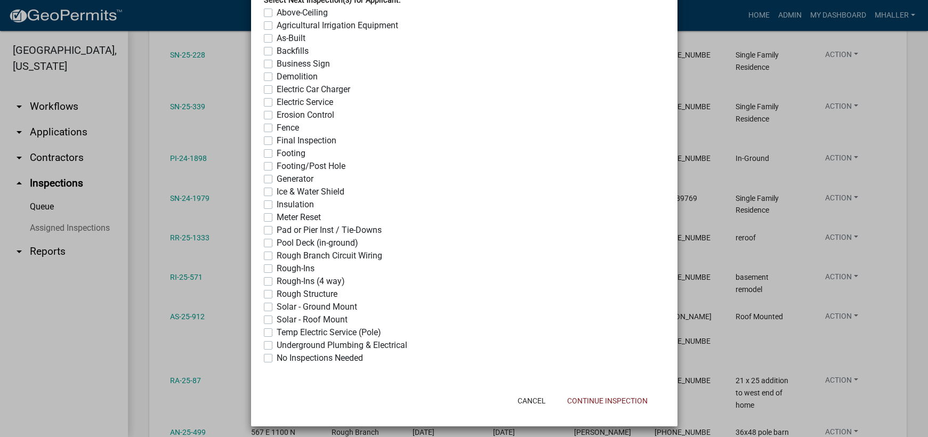
scroll to position [844, 0]
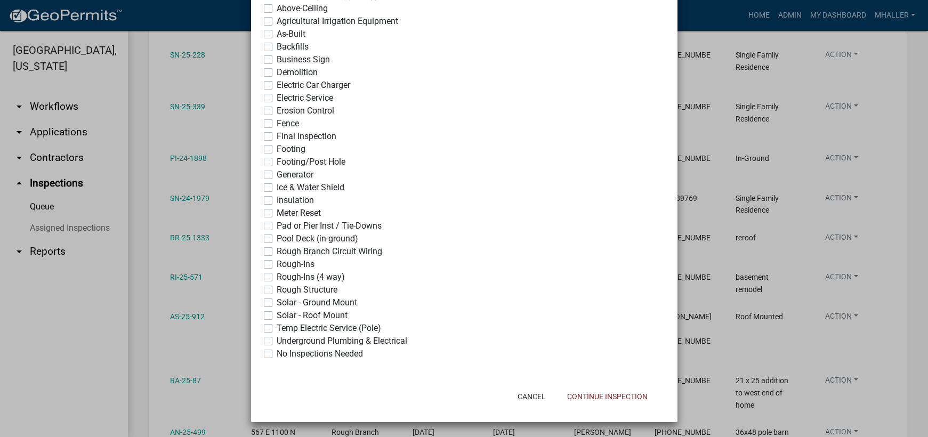
click at [277, 355] on label "No Inspections Needed" at bounding box center [320, 354] width 86 height 13
click at [277, 355] on input "No Inspections Needed" at bounding box center [280, 351] width 7 height 7
click at [596, 401] on button "Continue Inspection" at bounding box center [608, 396] width 98 height 19
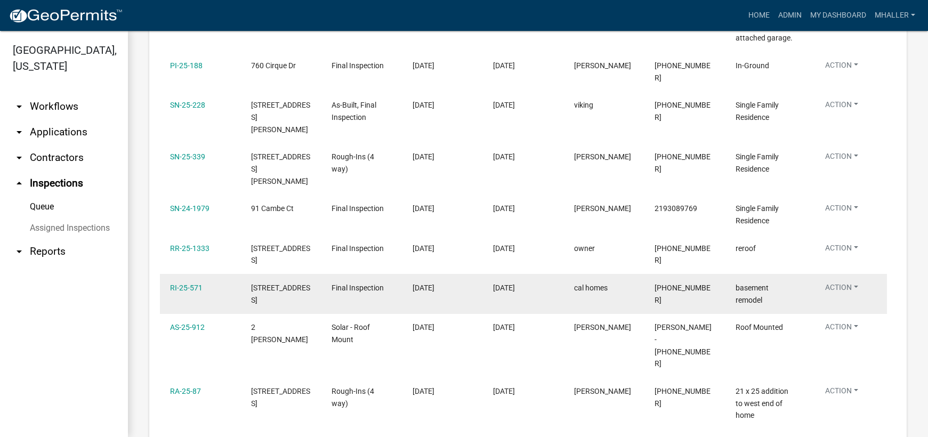
scroll to position [325, 0]
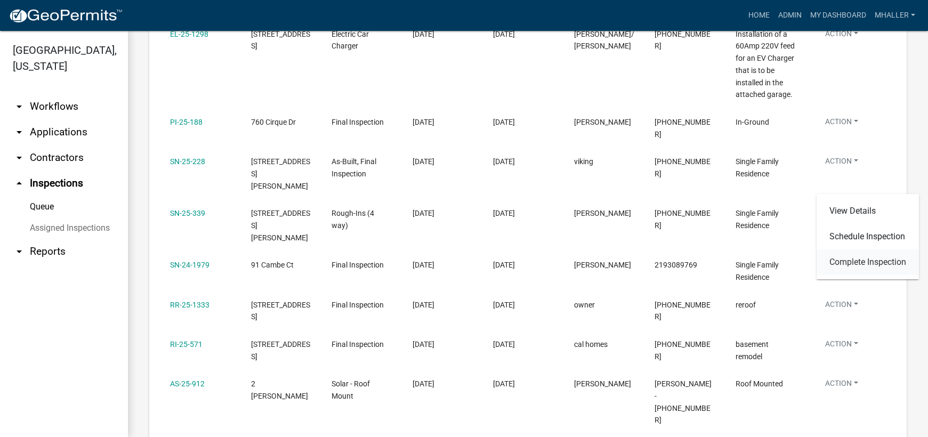
click at [849, 263] on link "Complete Inspection" at bounding box center [868, 262] width 102 height 26
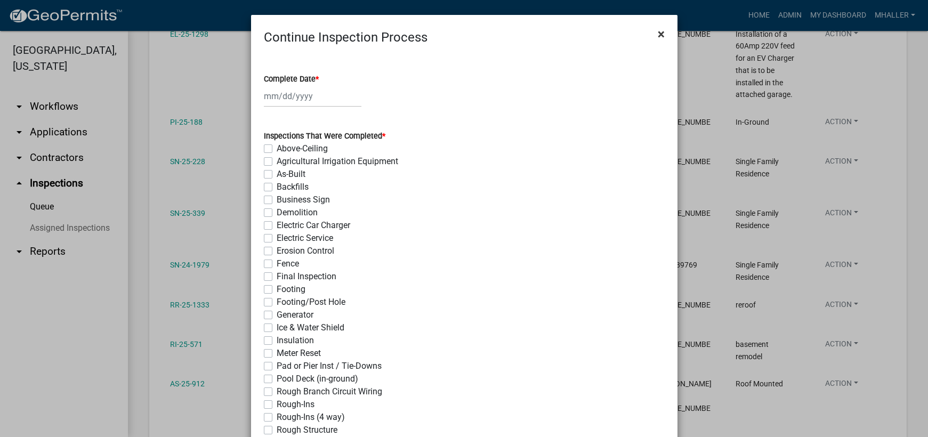
click at [658, 33] on span "×" at bounding box center [661, 34] width 7 height 15
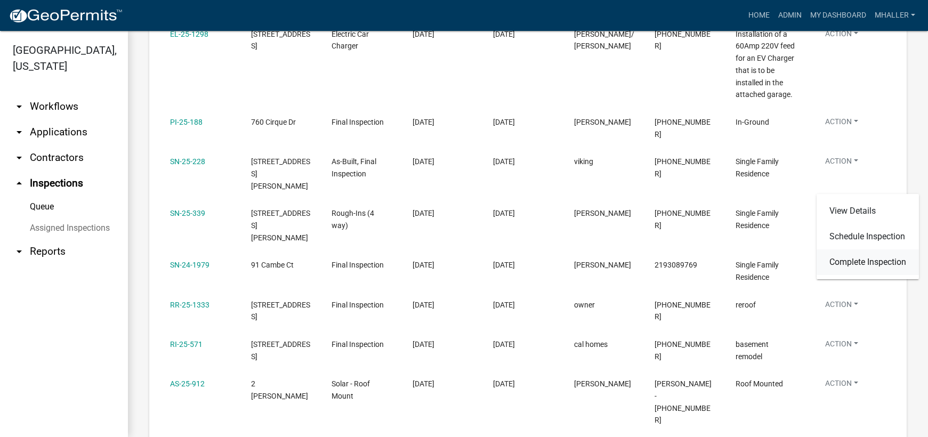
click at [851, 260] on link "Complete Inspection" at bounding box center [868, 262] width 102 height 26
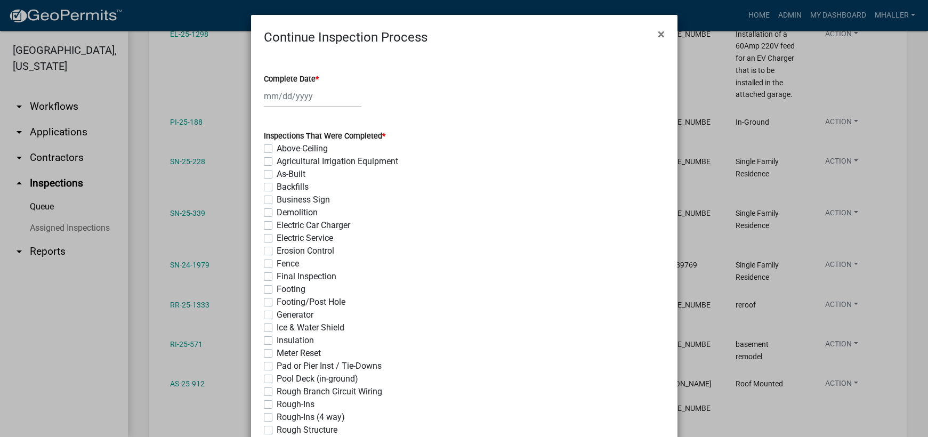
click at [296, 95] on div at bounding box center [313, 96] width 98 height 22
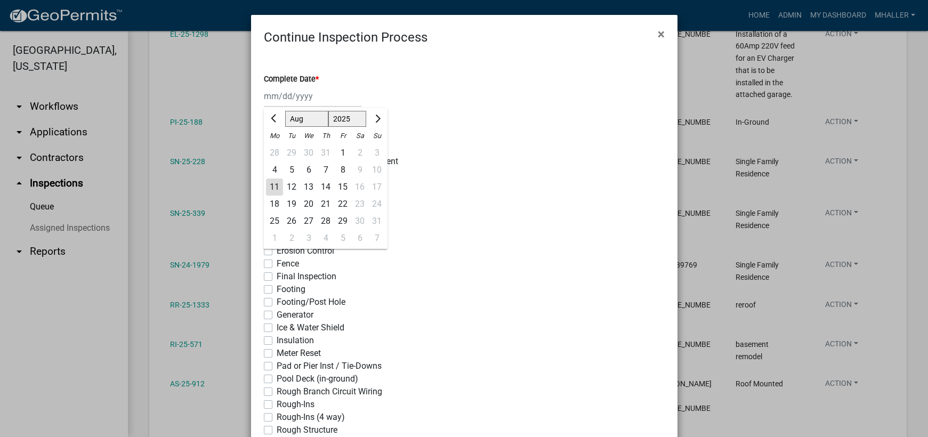
click at [272, 183] on div "11" at bounding box center [274, 187] width 17 height 17
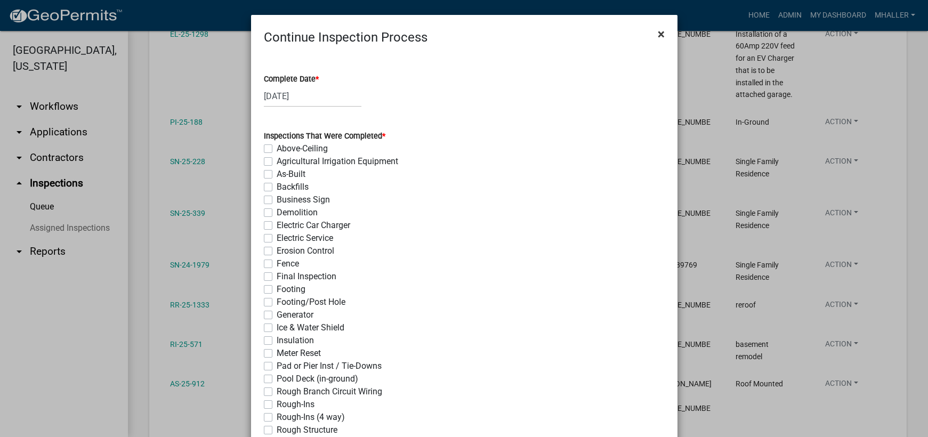
click at [658, 34] on span "×" at bounding box center [661, 34] width 7 height 15
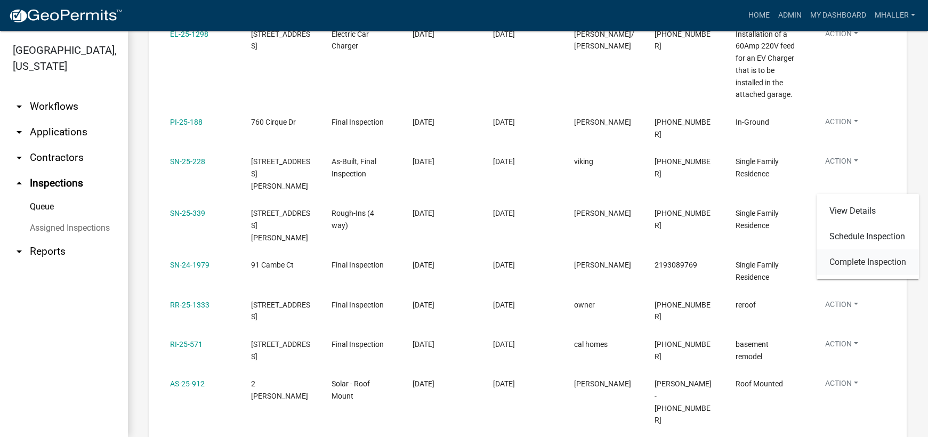
click at [843, 262] on link "Complete Inspection" at bounding box center [868, 262] width 102 height 26
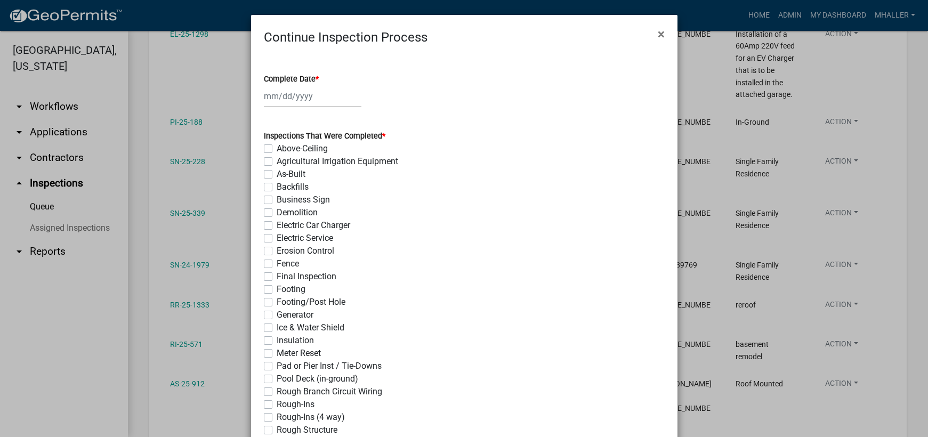
click at [285, 95] on div at bounding box center [313, 96] width 98 height 22
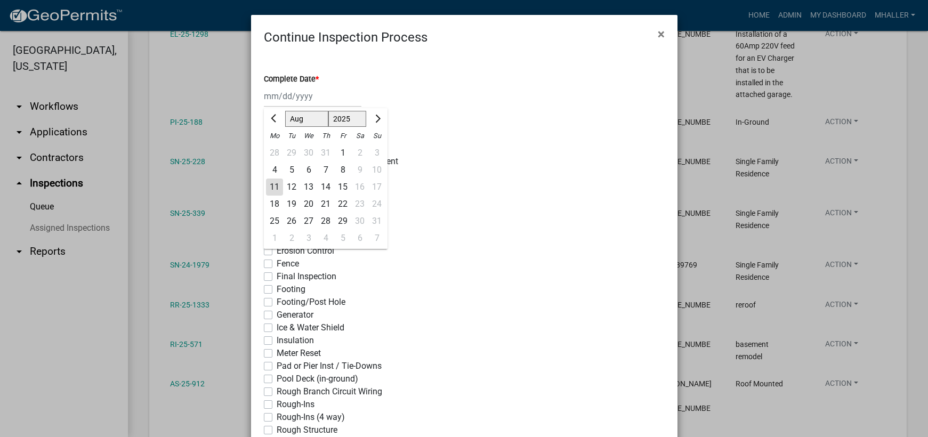
click at [268, 183] on div "11" at bounding box center [274, 187] width 17 height 17
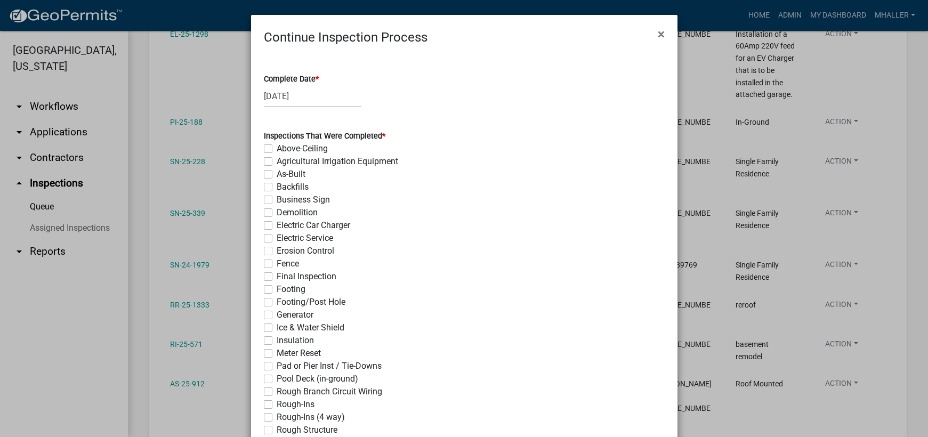
click at [277, 417] on label "Rough-Ins (4 way)" at bounding box center [311, 417] width 68 height 13
click at [277, 417] on input "Rough-Ins (4 way)" at bounding box center [280, 414] width 7 height 7
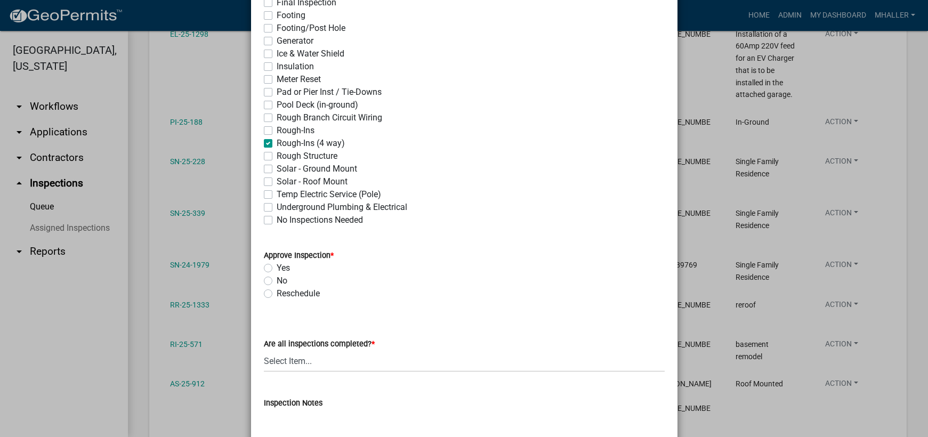
scroll to position [320, 0]
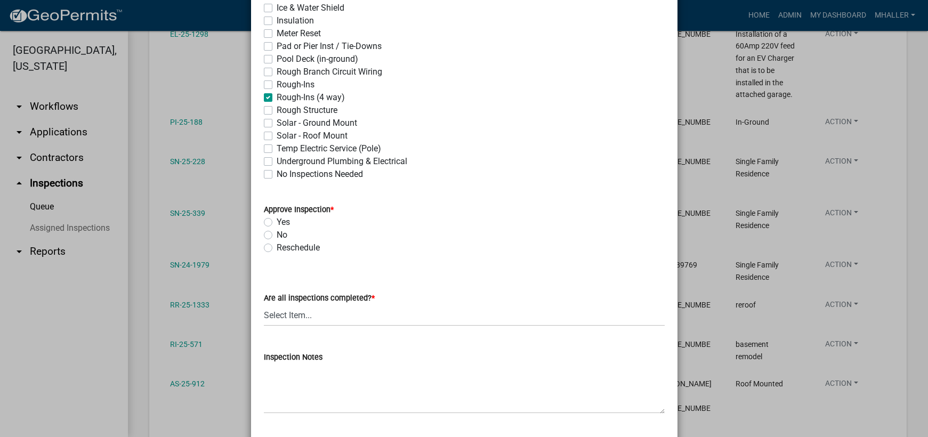
click at [277, 222] on label "Yes" at bounding box center [283, 222] width 13 height 13
click at [277, 222] on input "Yes" at bounding box center [280, 219] width 7 height 7
click at [333, 316] on select "Select Item... Yes - All Inspections Have Been Completed No - More Inspections …" at bounding box center [464, 315] width 401 height 22
click at [264, 304] on select "Select Item... Yes - All Inspections Have Been Completed No - More Inspections …" at bounding box center [464, 315] width 401 height 22
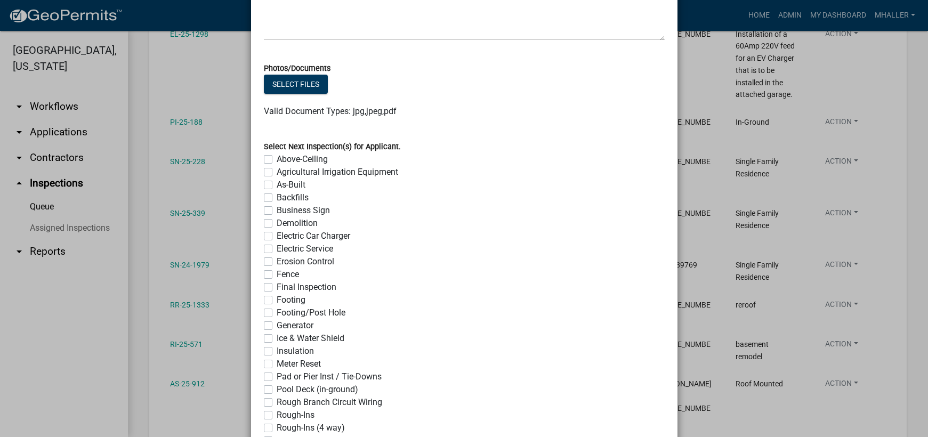
scroll to position [844, 0]
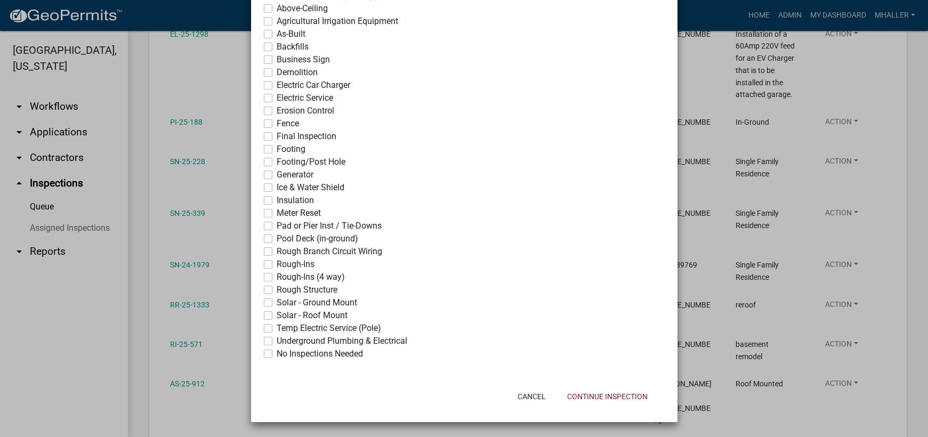
click at [277, 356] on label "No Inspections Needed" at bounding box center [320, 354] width 86 height 13
click at [277, 355] on input "No Inspections Needed" at bounding box center [280, 351] width 7 height 7
click at [625, 396] on button "Continue Inspection" at bounding box center [608, 396] width 98 height 19
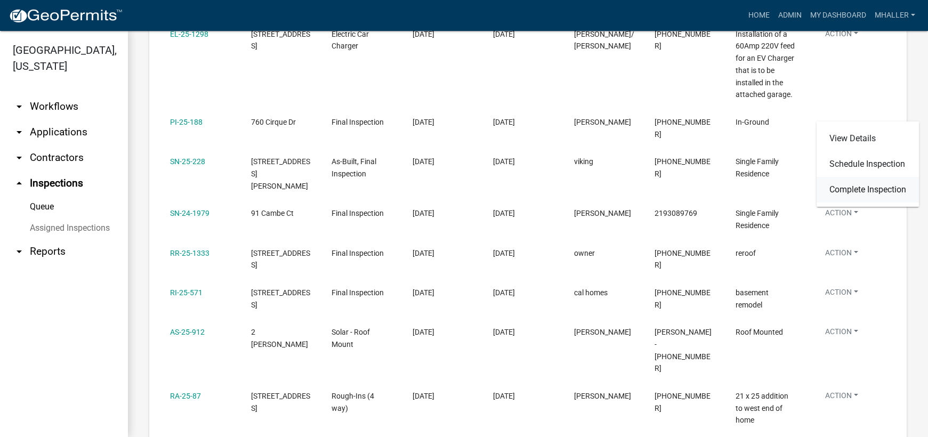
click at [856, 189] on link "Complete Inspection" at bounding box center [868, 190] width 102 height 26
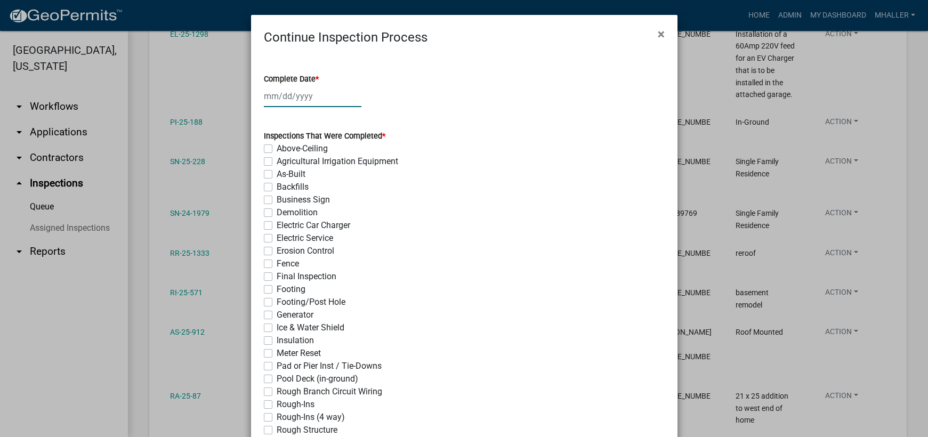
click at [293, 95] on div at bounding box center [313, 96] width 98 height 22
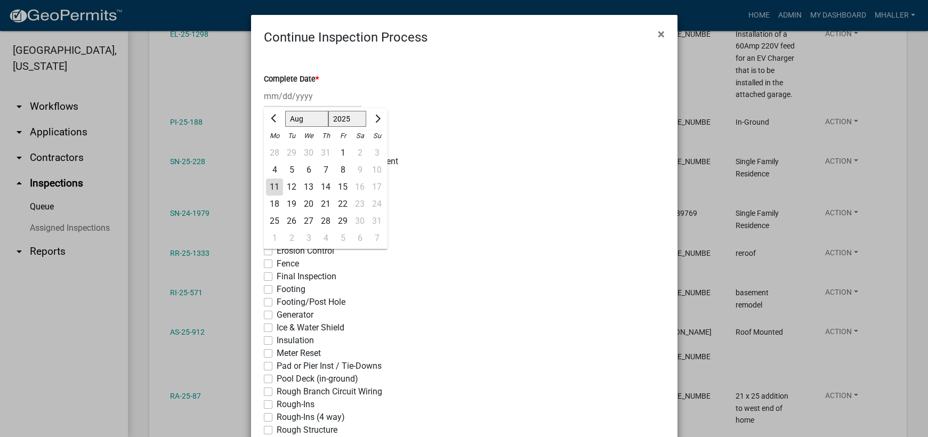
click at [268, 184] on div "11" at bounding box center [274, 187] width 17 height 17
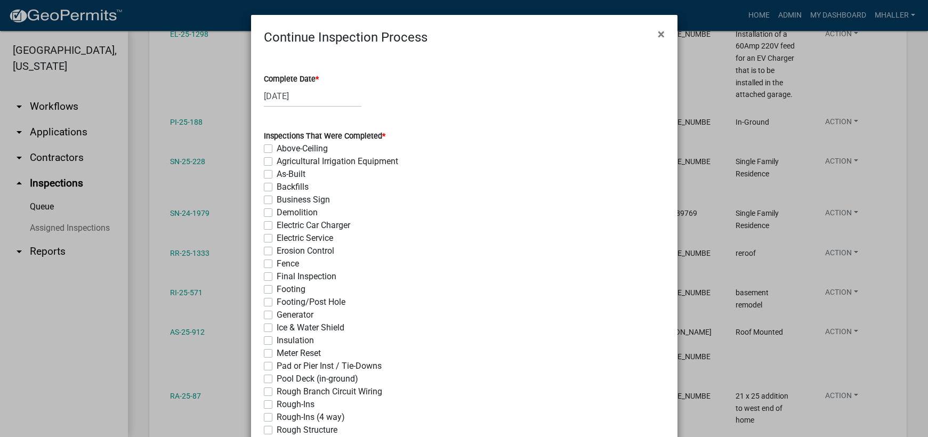
click at [277, 276] on label "Final Inspection" at bounding box center [307, 276] width 60 height 13
click at [277, 276] on input "Final Inspection" at bounding box center [280, 273] width 7 height 7
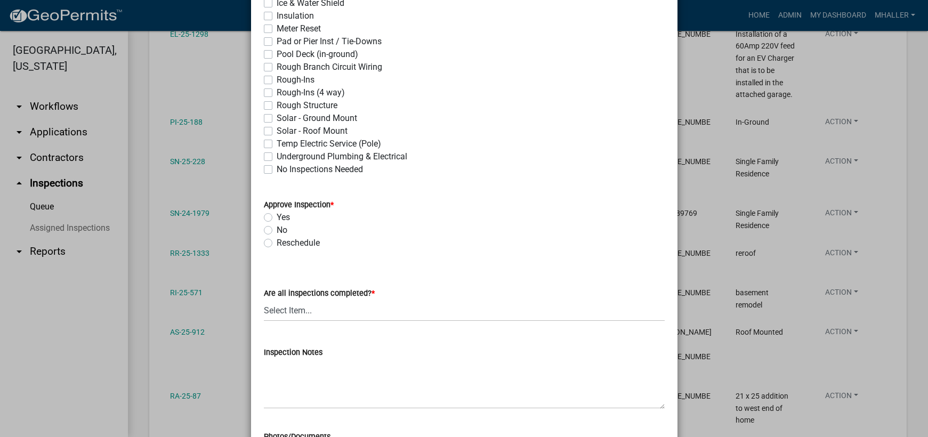
scroll to position [426, 0]
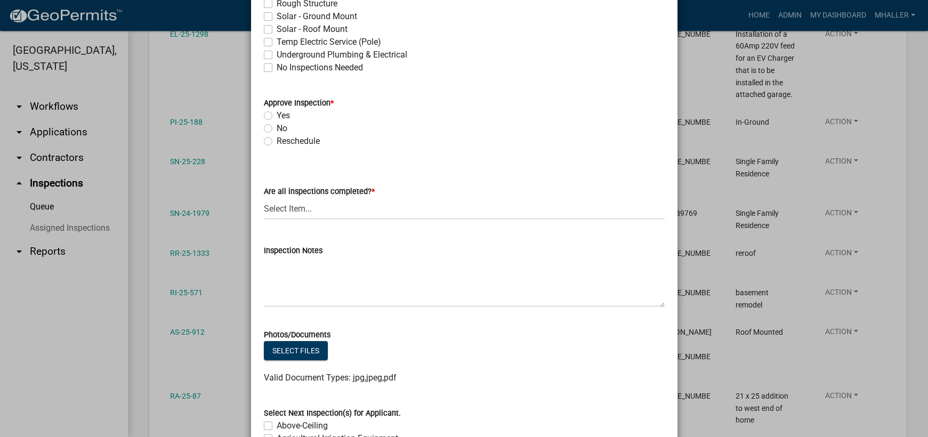
click at [277, 115] on label "Yes" at bounding box center [283, 115] width 13 height 13
click at [277, 115] on input "Yes" at bounding box center [280, 112] width 7 height 7
click at [332, 216] on select "Select Item... Yes - All Inspections Have Been Completed No - More Inspections …" at bounding box center [464, 209] width 401 height 22
click at [264, 198] on select "Select Item... Yes - All Inspections Have Been Completed No - More Inspections …" at bounding box center [464, 209] width 401 height 22
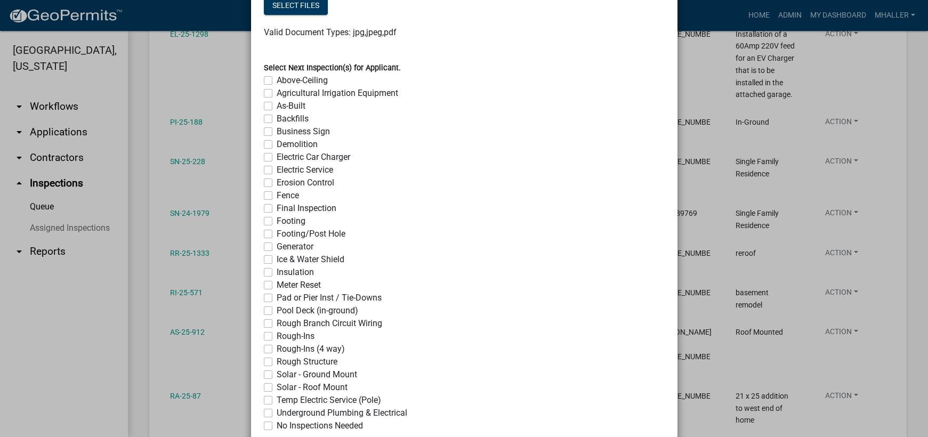
scroll to position [844, 0]
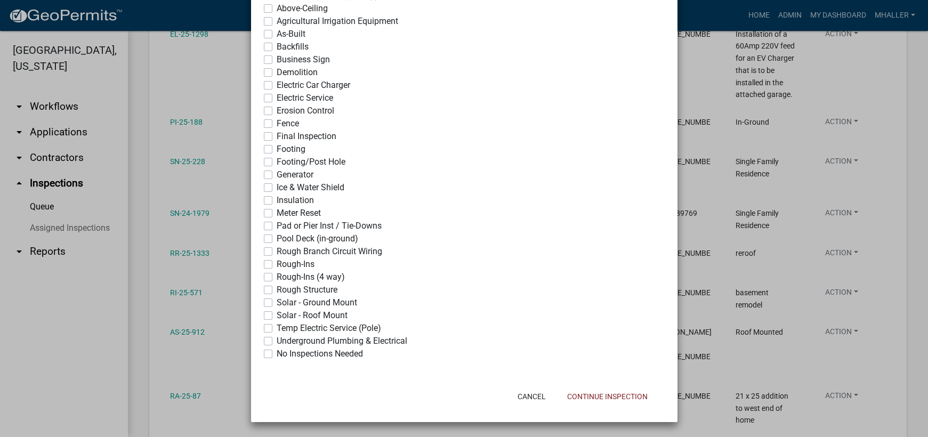
drag, startPoint x: 264, startPoint y: 352, endPoint x: 286, endPoint y: 359, distance: 23.4
click at [277, 353] on label "No Inspections Needed" at bounding box center [320, 354] width 86 height 13
click at [277, 353] on input "No Inspections Needed" at bounding box center [280, 351] width 7 height 7
click at [604, 401] on button "Continue Inspection" at bounding box center [608, 396] width 98 height 19
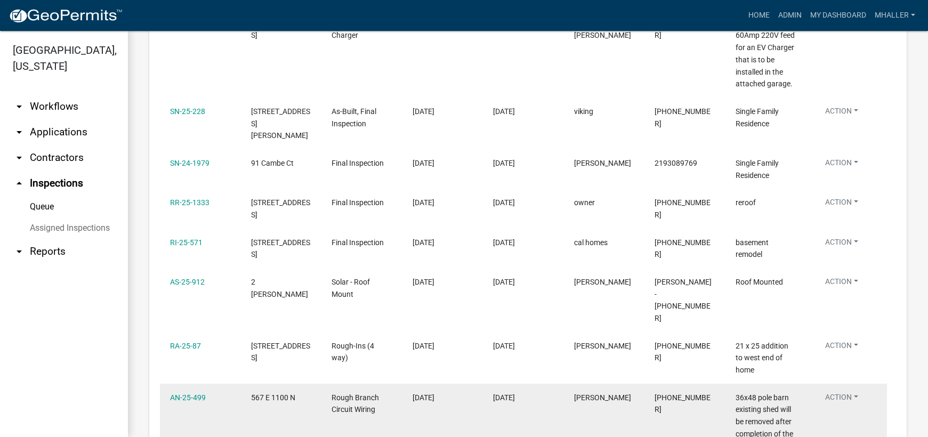
scroll to position [330, 0]
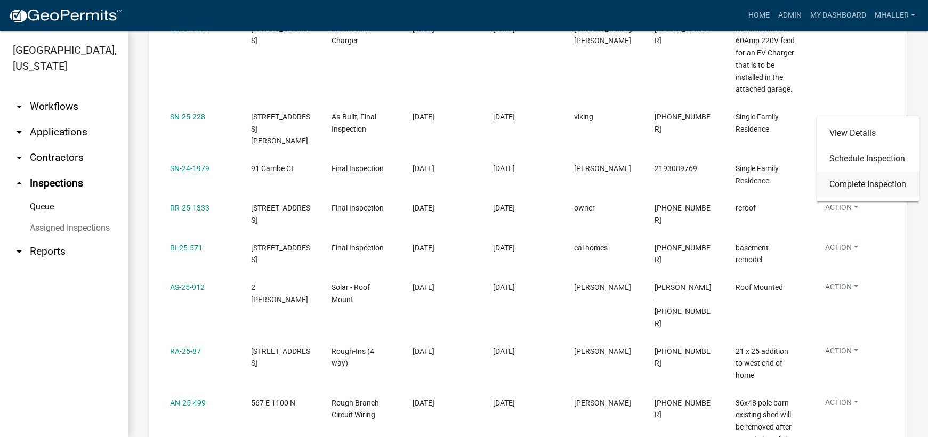
click at [847, 182] on link "Complete Inspection" at bounding box center [868, 185] width 102 height 26
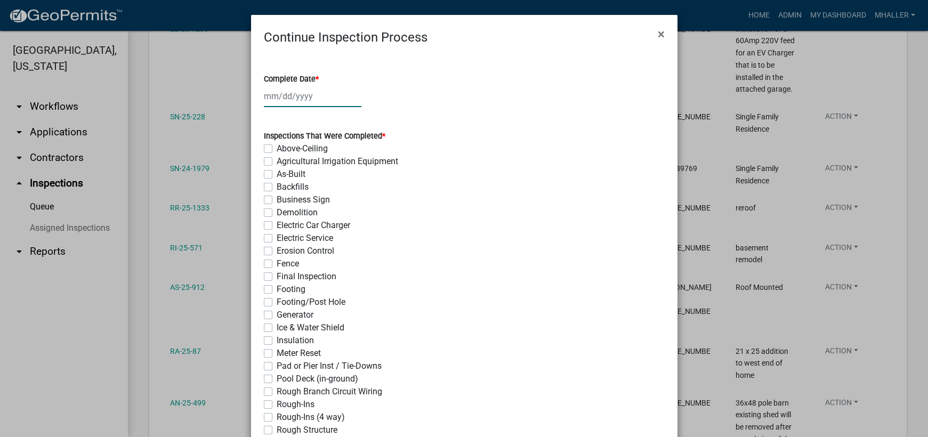
click at [275, 98] on div at bounding box center [313, 96] width 98 height 22
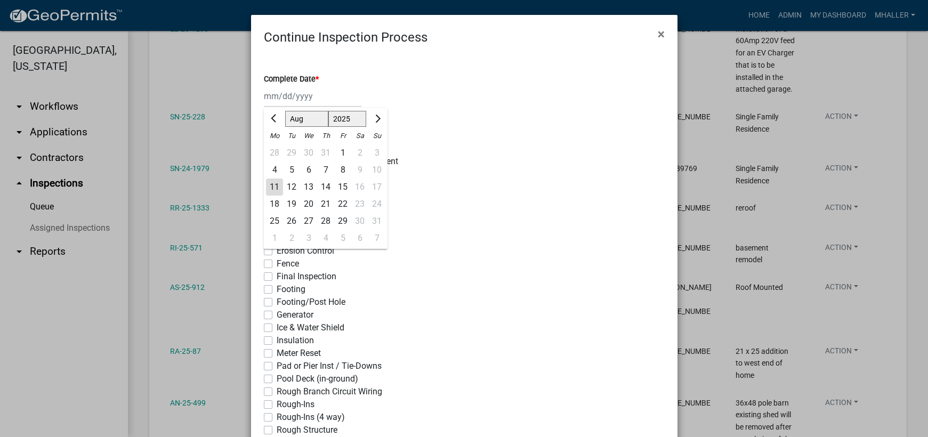
click at [266, 186] on div "11" at bounding box center [274, 187] width 17 height 17
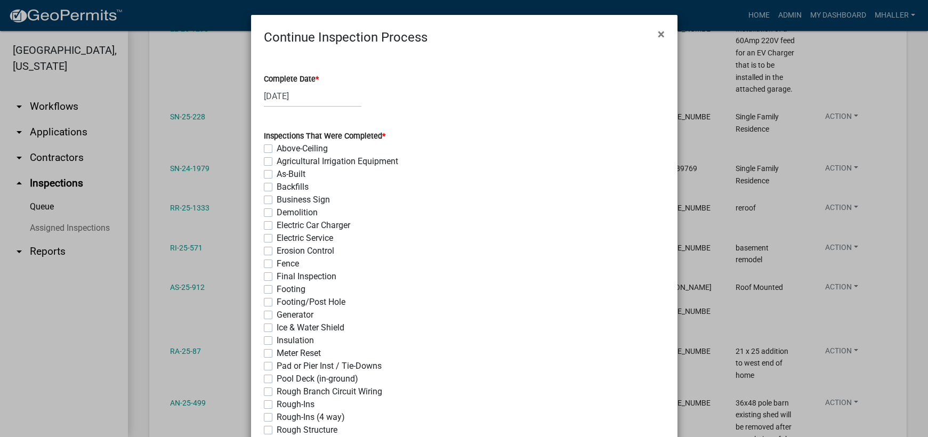
click at [277, 175] on label "As-Built" at bounding box center [291, 174] width 29 height 13
click at [277, 175] on input "As-Built" at bounding box center [280, 171] width 7 height 7
click at [277, 277] on label "Final Inspection" at bounding box center [307, 276] width 60 height 13
click at [277, 277] on input "Final Inspection" at bounding box center [280, 273] width 7 height 7
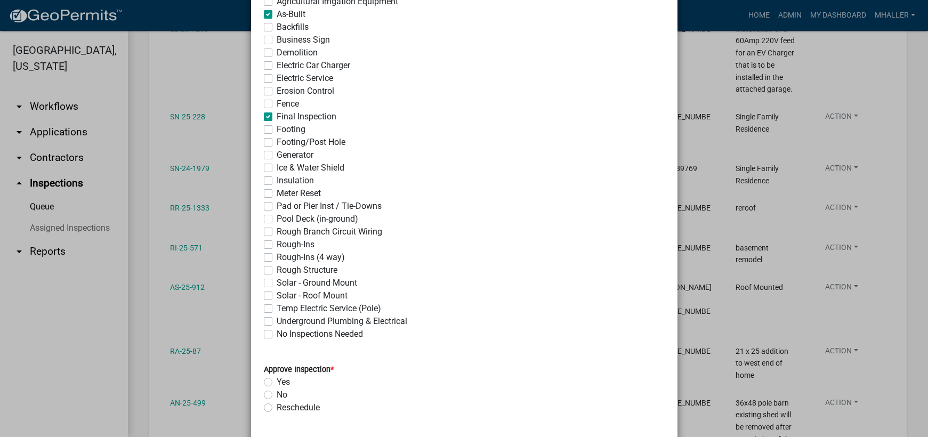
scroll to position [373, 0]
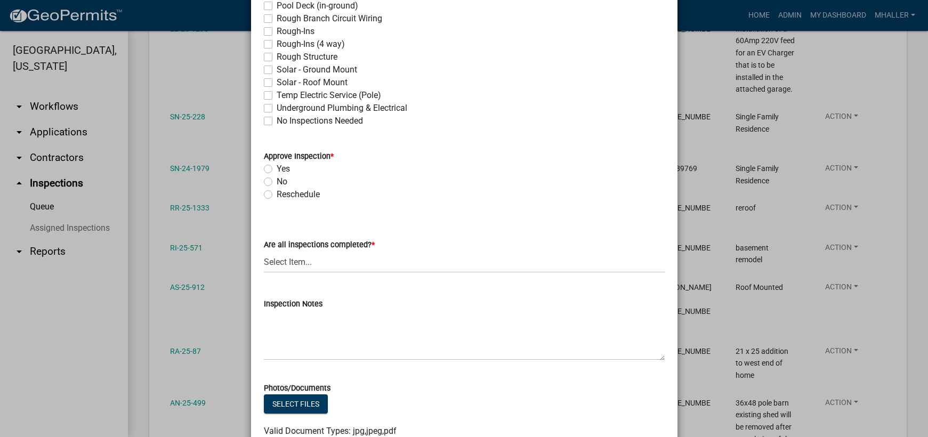
click at [277, 169] on label "Yes" at bounding box center [283, 169] width 13 height 13
click at [277, 169] on input "Yes" at bounding box center [280, 166] width 7 height 7
click at [317, 264] on select "Select Item... Yes - All Inspections Have Been Completed No - More Inspections …" at bounding box center [464, 262] width 401 height 22
click at [264, 251] on select "Select Item... Yes - All Inspections Have Been Completed No - More Inspections …" at bounding box center [464, 262] width 401 height 22
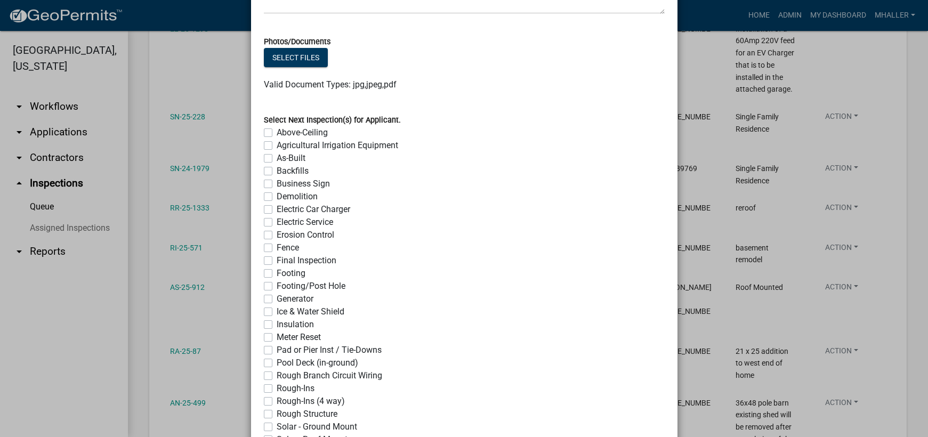
scroll to position [844, 0]
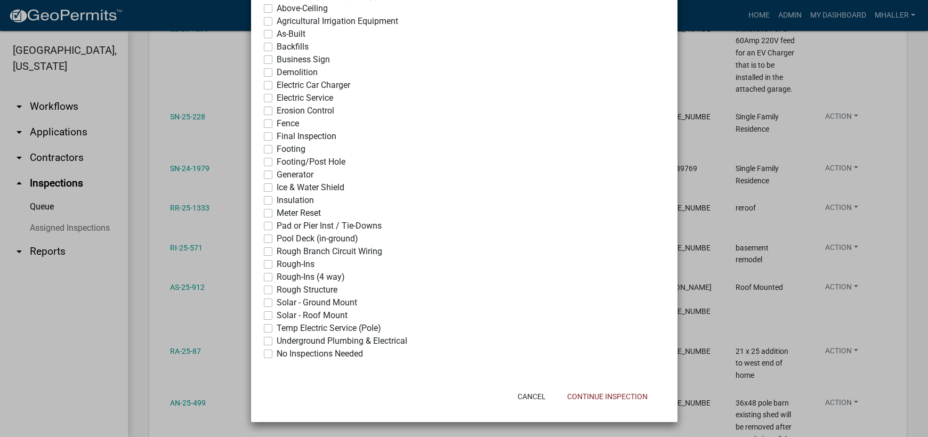
click at [277, 353] on label "No Inspections Needed" at bounding box center [320, 354] width 86 height 13
click at [277, 353] on input "No Inspections Needed" at bounding box center [280, 351] width 7 height 7
click at [583, 397] on button "Continue Inspection" at bounding box center [608, 396] width 98 height 19
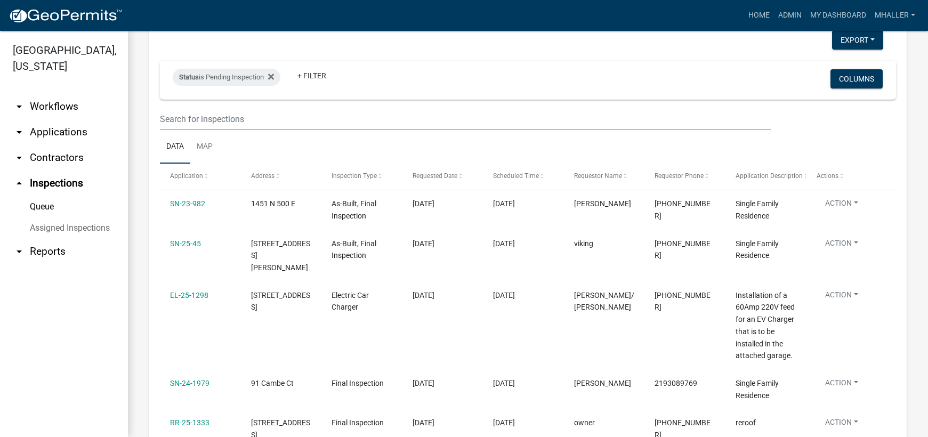
scroll to position [0, 0]
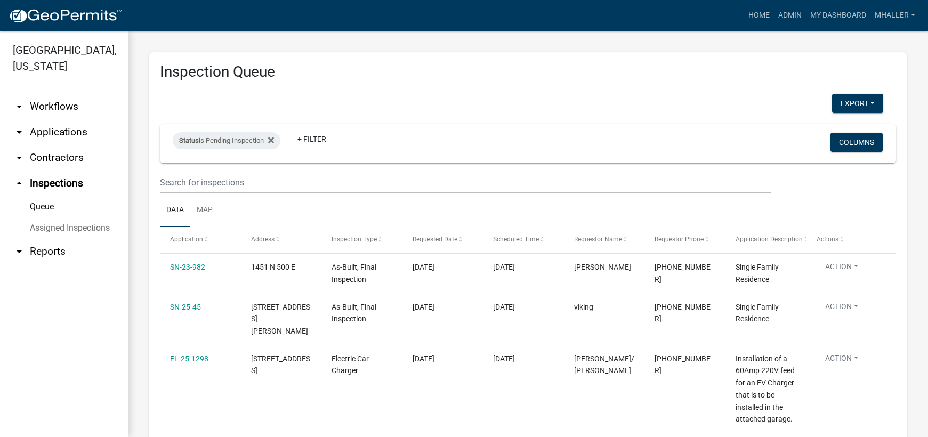
click at [355, 238] on span "Inspection Type" at bounding box center [354, 239] width 45 height 7
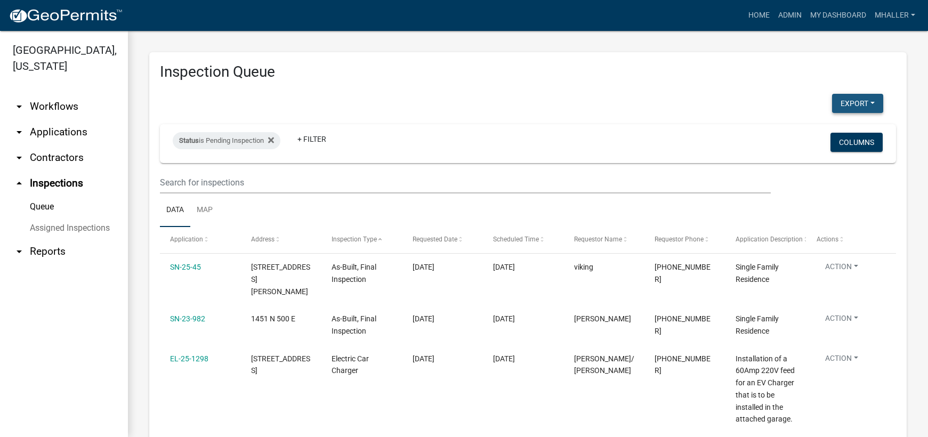
click at [842, 102] on button "Export" at bounding box center [857, 103] width 51 height 19
click at [812, 133] on button "Excel Format (.xlsx)" at bounding box center [834, 131] width 100 height 26
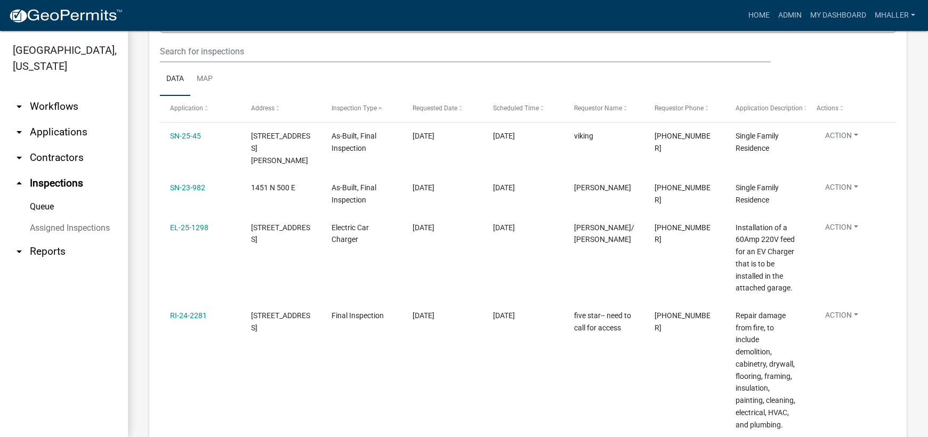
scroll to position [131, 0]
click at [51, 119] on link "arrow_drop_down Applications" at bounding box center [64, 132] width 128 height 26
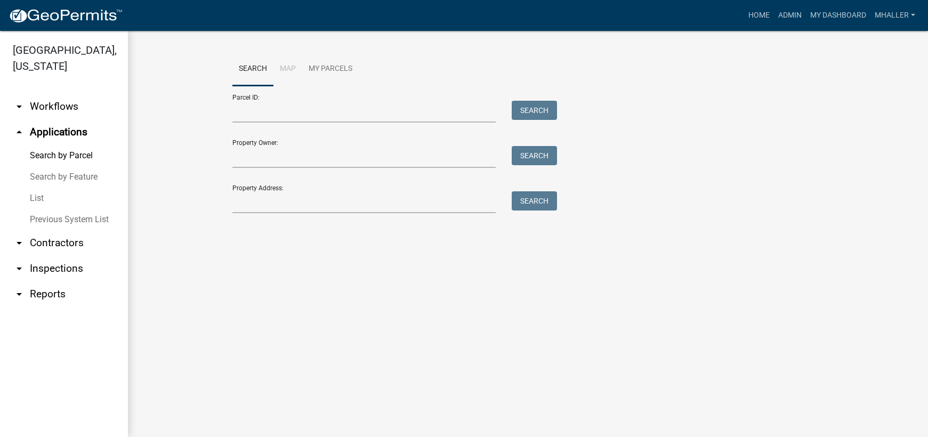
click at [44, 119] on link "arrow_drop_up Applications" at bounding box center [64, 132] width 128 height 26
click at [37, 188] on link "List" at bounding box center [64, 198] width 128 height 21
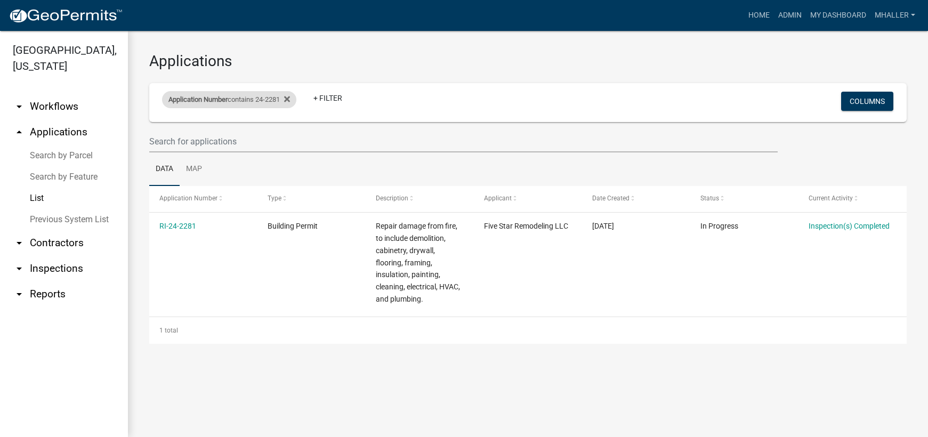
click at [270, 100] on div "Application Number contains 24-2281" at bounding box center [229, 99] width 134 height 17
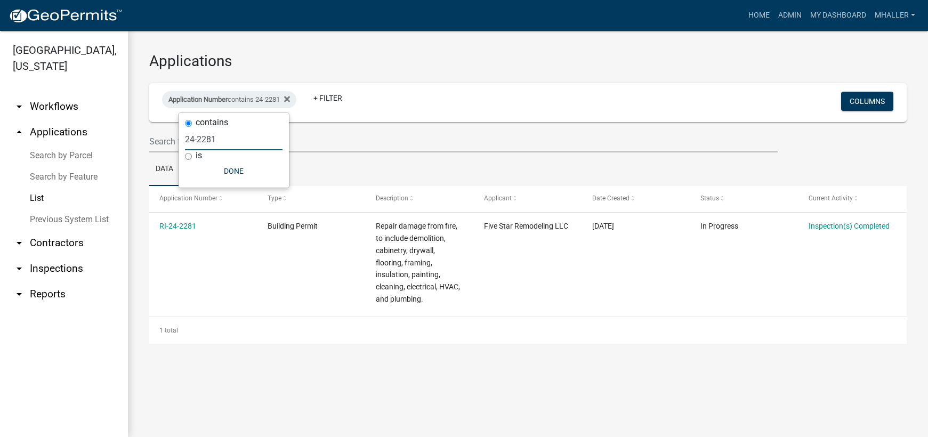
click at [244, 142] on input "24-2281" at bounding box center [234, 139] width 98 height 22
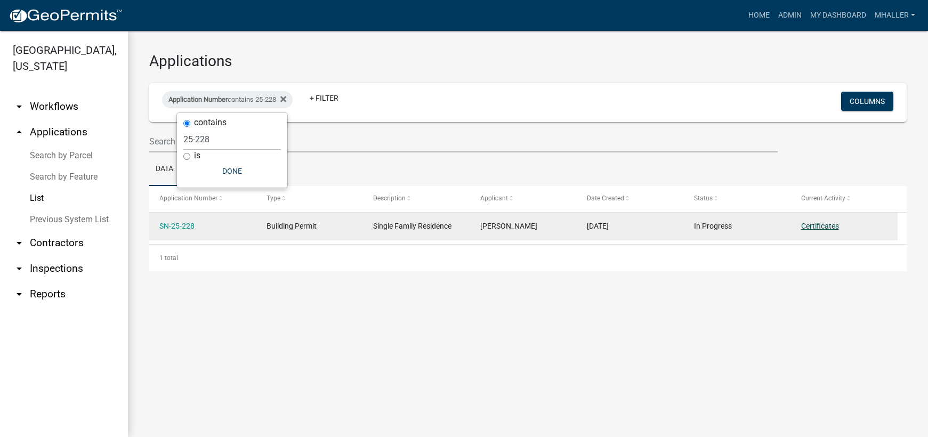
click at [818, 228] on link "Certificates" at bounding box center [820, 226] width 38 height 9
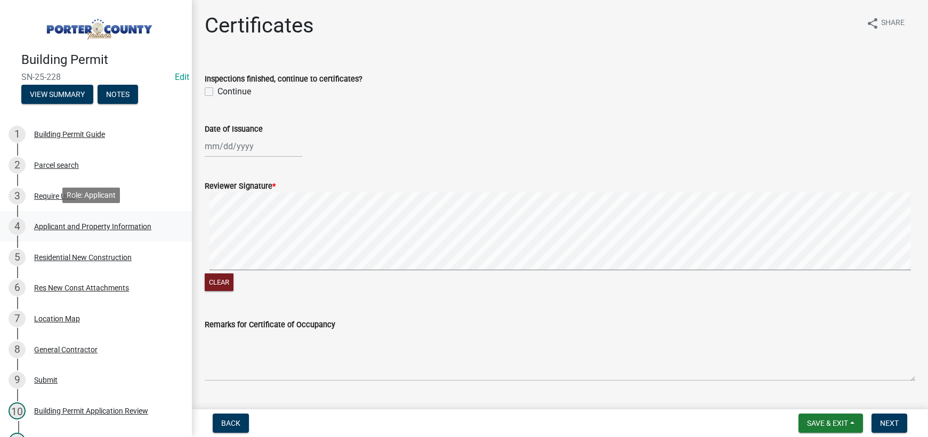
click at [58, 223] on div "Applicant and Property Information" at bounding box center [92, 226] width 117 height 7
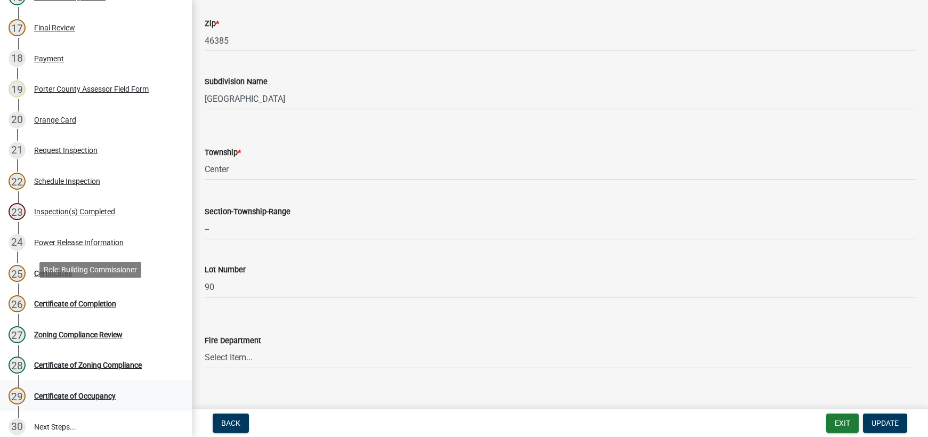
scroll to position [693, 0]
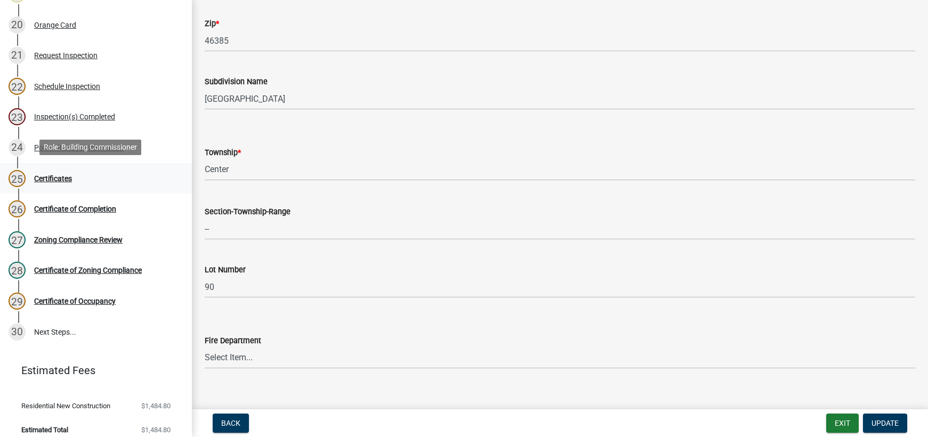
click at [54, 175] on div "Certificates" at bounding box center [53, 178] width 38 height 7
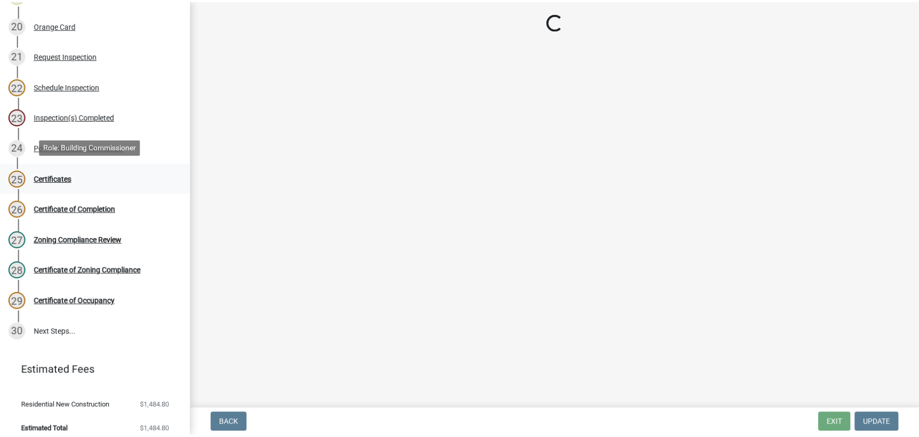
scroll to position [0, 0]
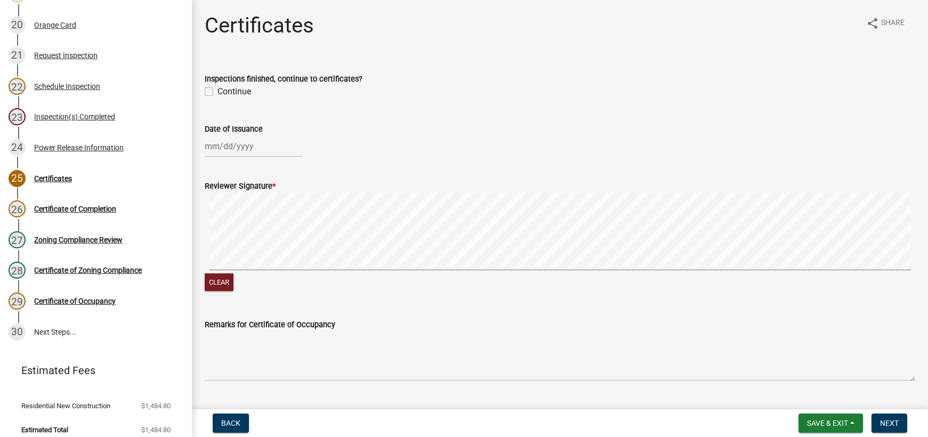
click at [218, 92] on label "Continue" at bounding box center [235, 91] width 34 height 13
click at [218, 92] on input "Continue" at bounding box center [221, 88] width 7 height 7
click at [221, 146] on div at bounding box center [254, 146] width 98 height 22
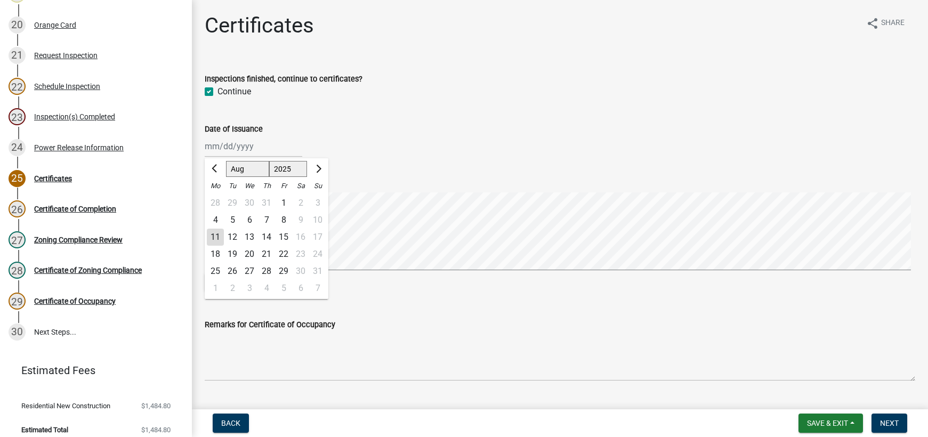
click at [213, 236] on div "11" at bounding box center [215, 237] width 17 height 17
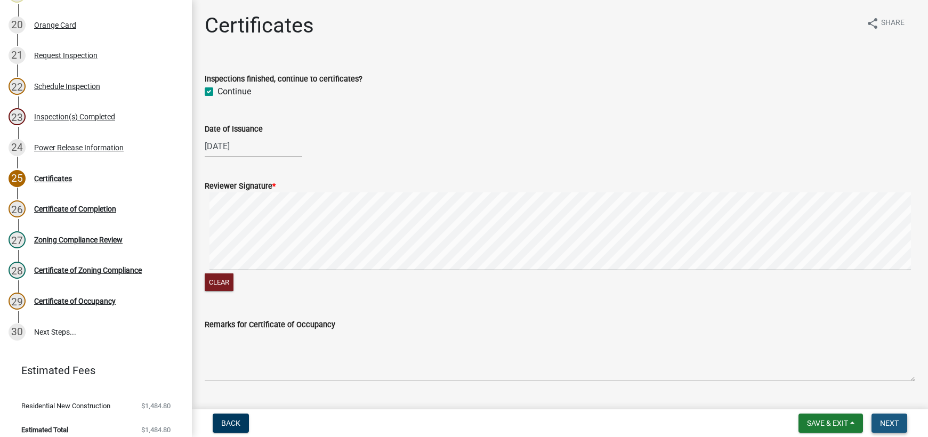
click at [888, 423] on span "Next" at bounding box center [889, 423] width 19 height 9
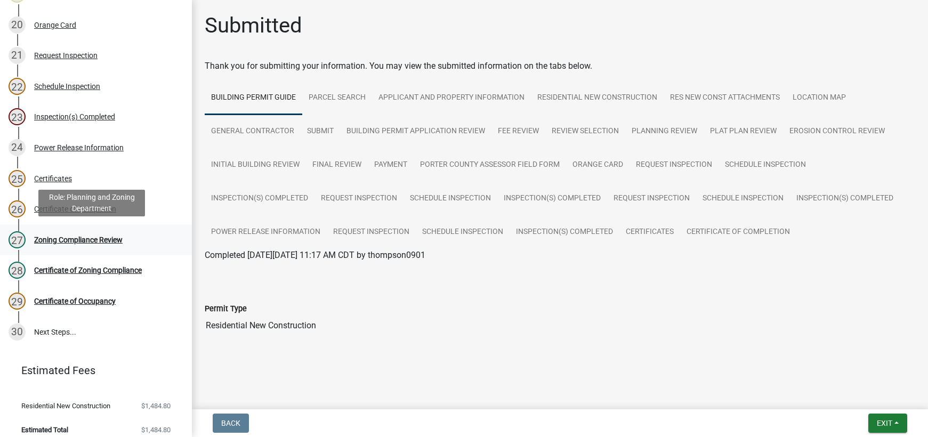
click at [62, 239] on div "Zoning Compliance Review" at bounding box center [78, 239] width 88 height 7
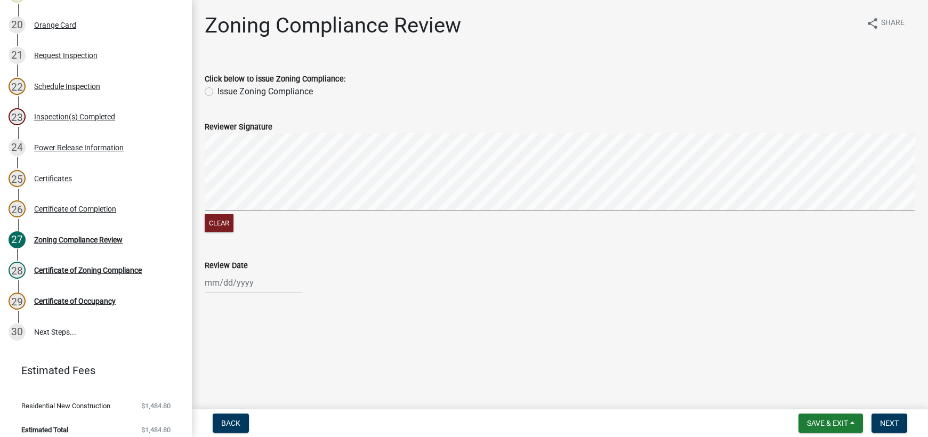
click at [218, 91] on label "Issue Zoning Compliance" at bounding box center [265, 91] width 95 height 13
click at [218, 91] on input "Issue Zoning Compliance" at bounding box center [221, 88] width 7 height 7
click at [225, 288] on div at bounding box center [254, 283] width 98 height 22
click at [212, 207] on div "11" at bounding box center [215, 208] width 17 height 17
click at [880, 422] on button "Next" at bounding box center [890, 423] width 36 height 19
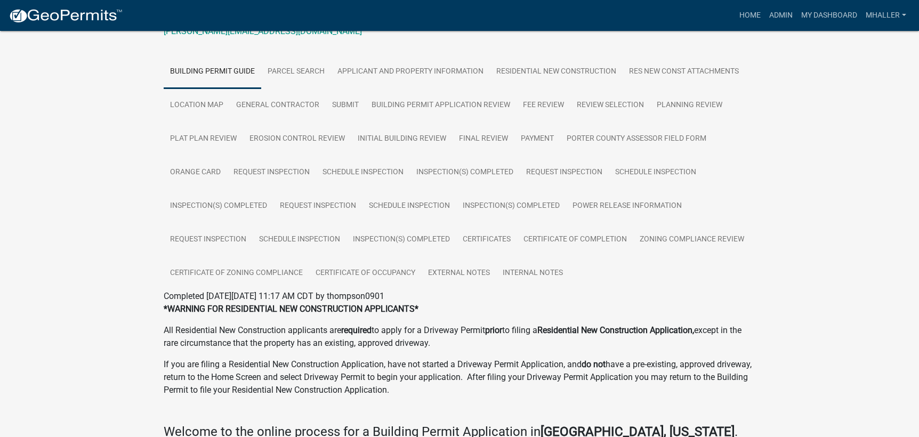
scroll to position [213, 0]
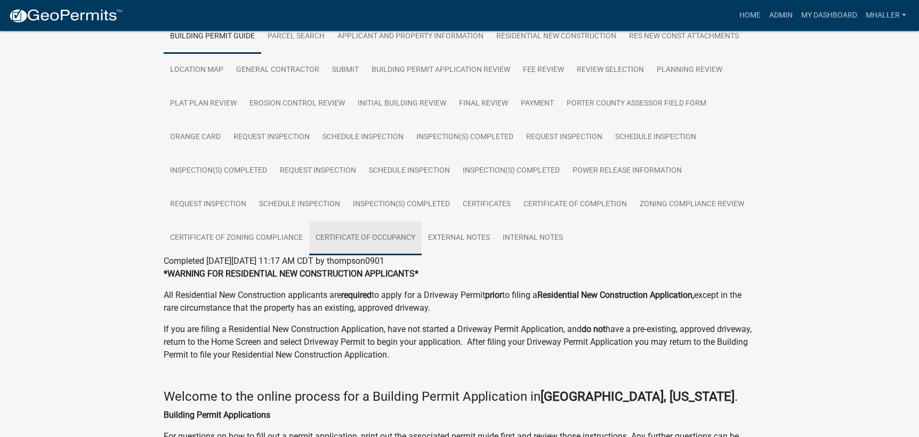
click at [379, 238] on link "Certificate of Occupancy" at bounding box center [365, 238] width 112 height 34
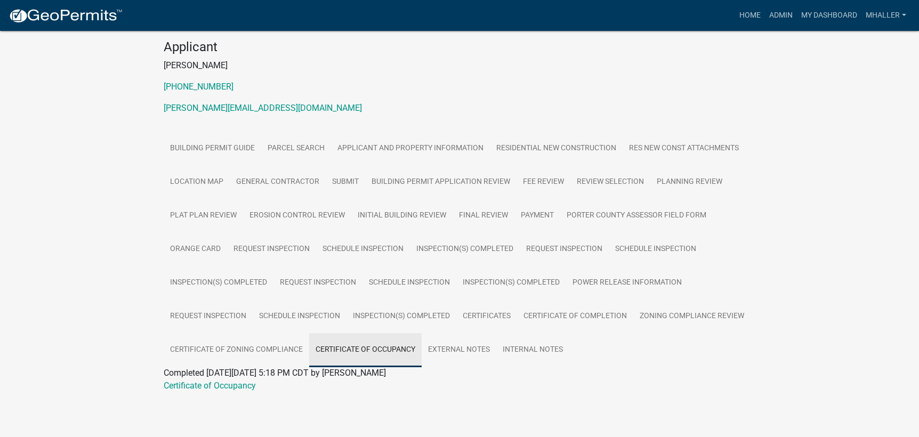
scroll to position [101, 0]
click at [223, 385] on link "Certificate of Occupancy" at bounding box center [210, 386] width 92 height 10
